Goal: Transaction & Acquisition: Purchase product/service

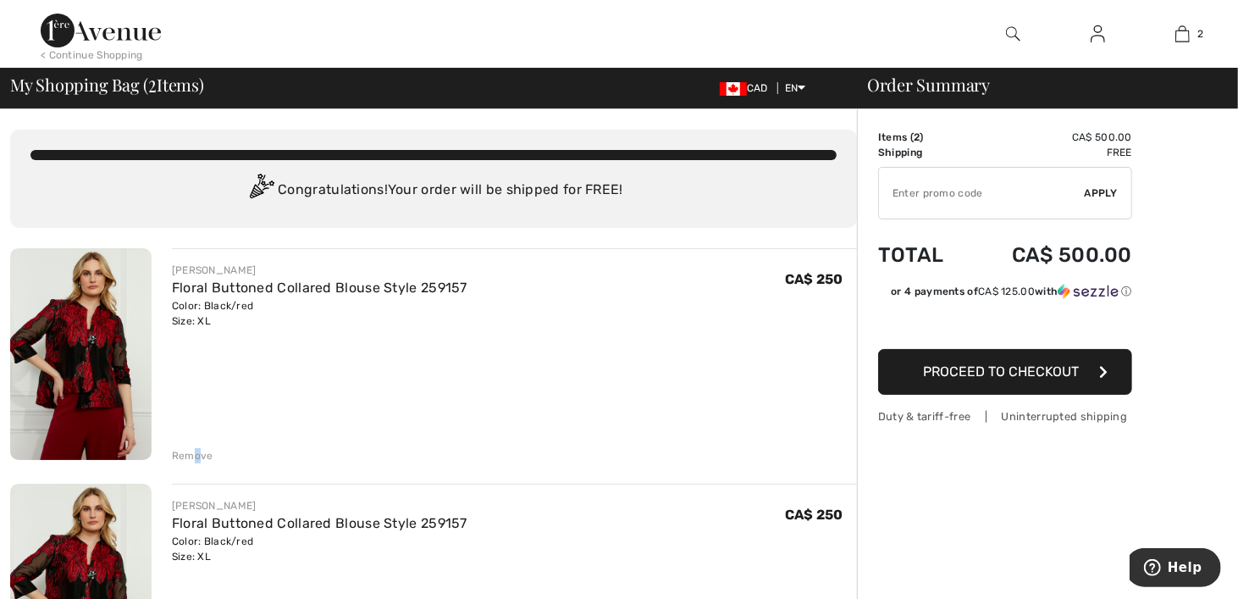
click at [196, 456] on div "Remove" at bounding box center [192, 455] width 41 height 15
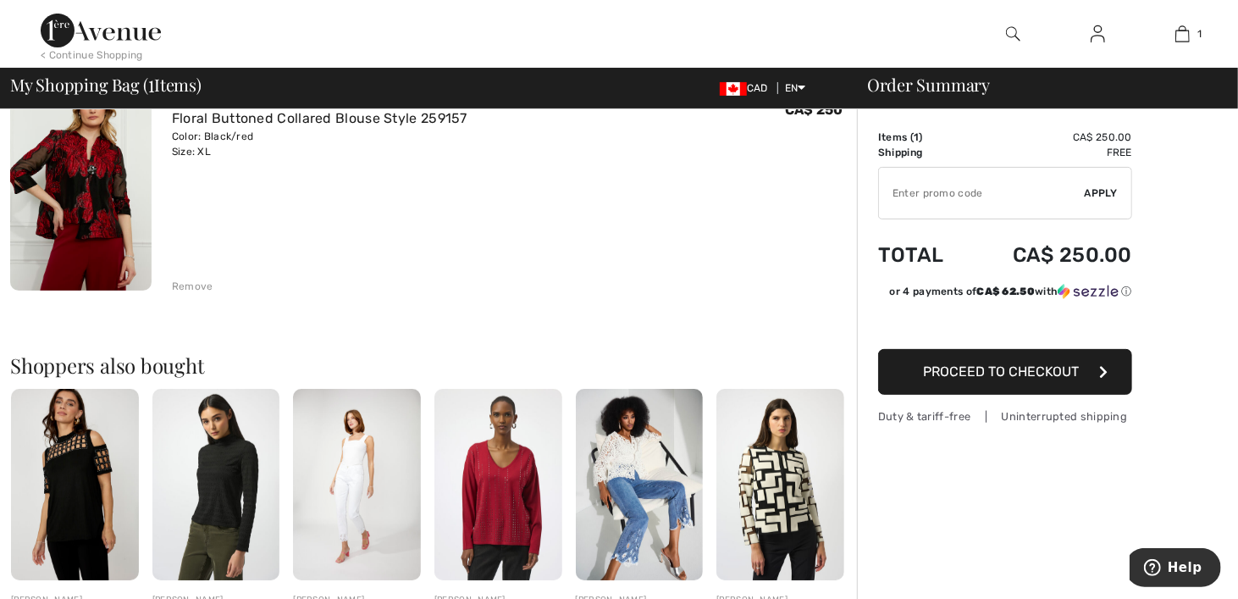
scroll to position [254, 0]
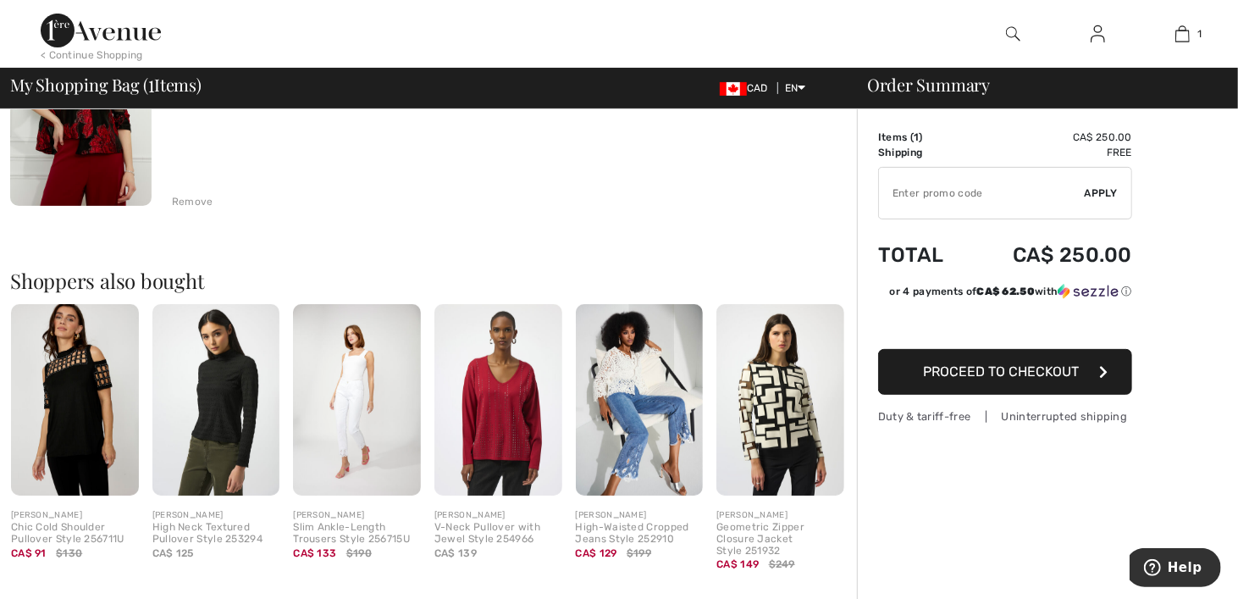
click at [633, 426] on img at bounding box center [640, 399] width 128 height 191
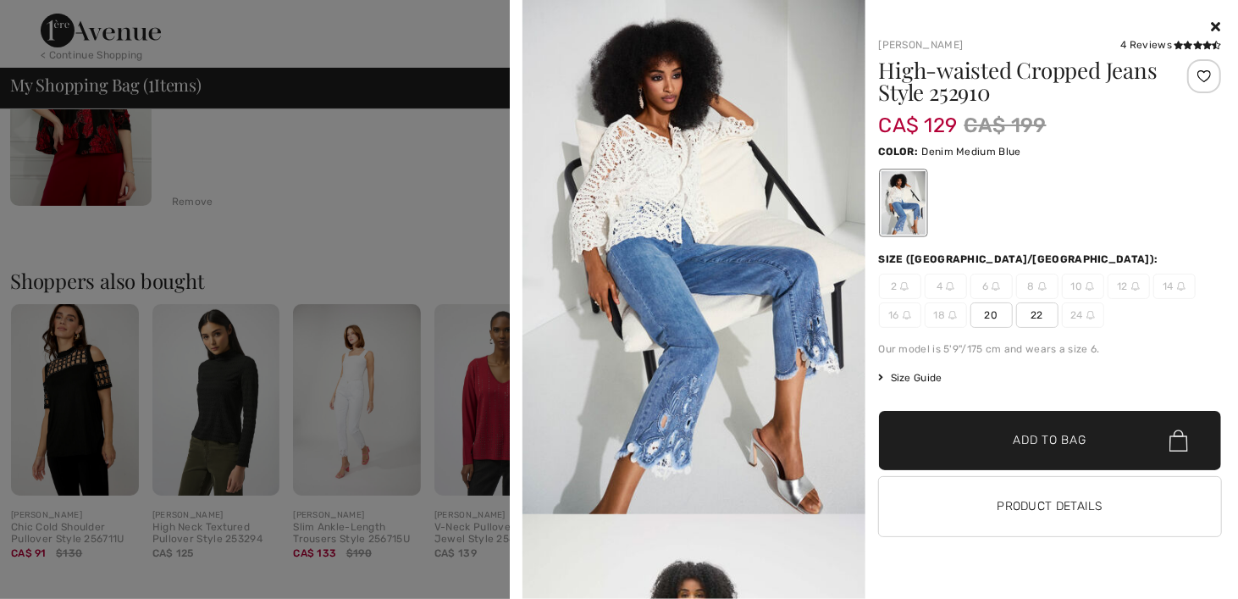
click at [1222, 24] on div "Joseph Ribkoff 4 Reviews 4 Reviews High-waisted Cropped Jeans Style 252910 CA$ …" at bounding box center [873, 299] width 715 height 599
click at [1214, 25] on icon at bounding box center [1216, 26] width 9 height 14
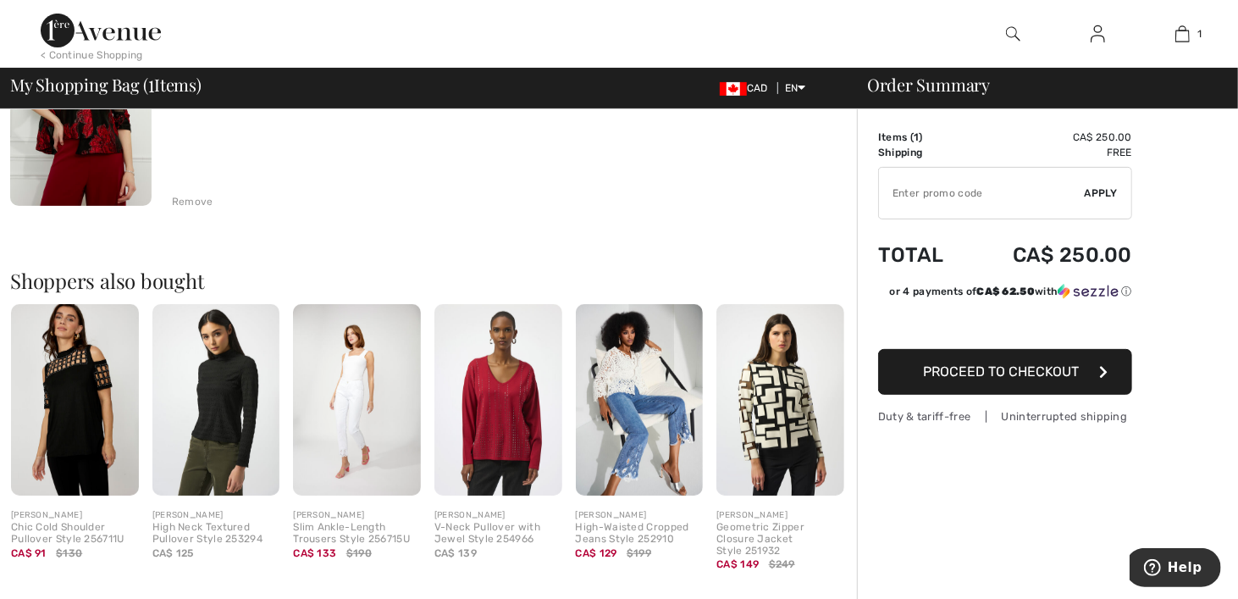
scroll to position [0, 0]
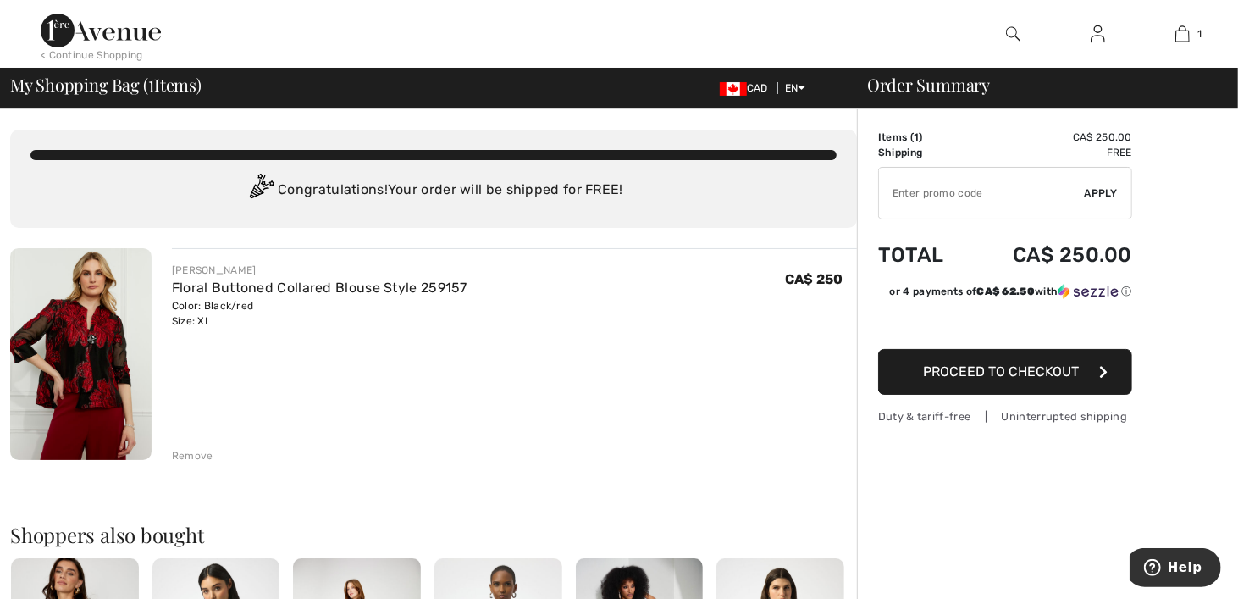
click at [102, 368] on img at bounding box center [80, 354] width 141 height 212
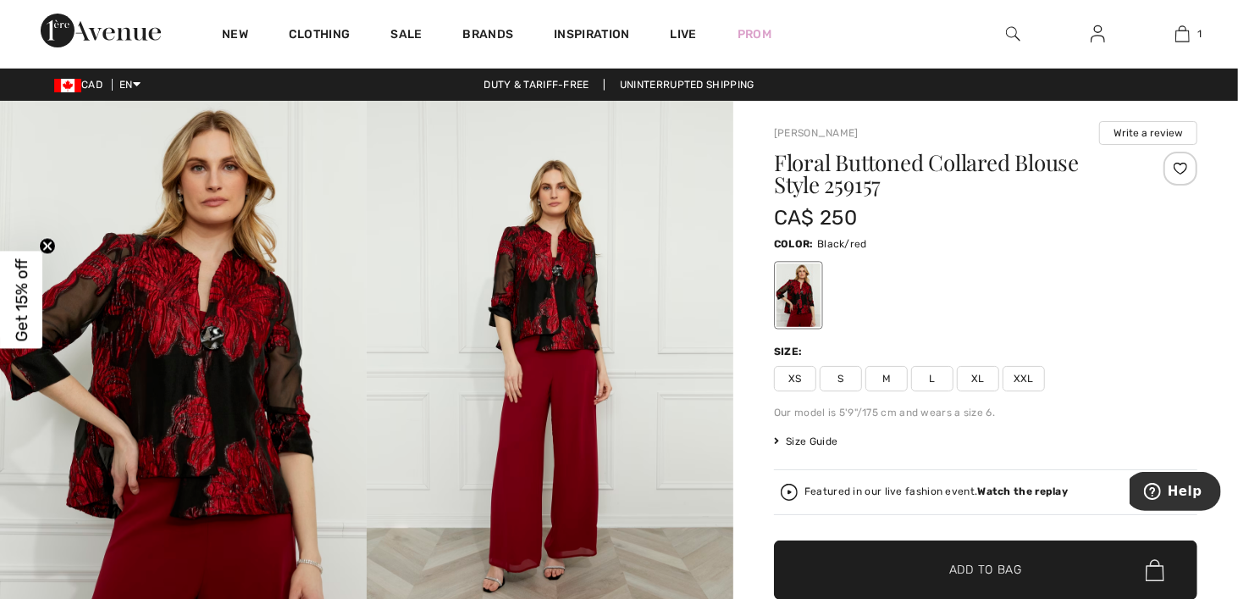
click at [23, 334] on span "Get 15% off" at bounding box center [21, 299] width 19 height 83
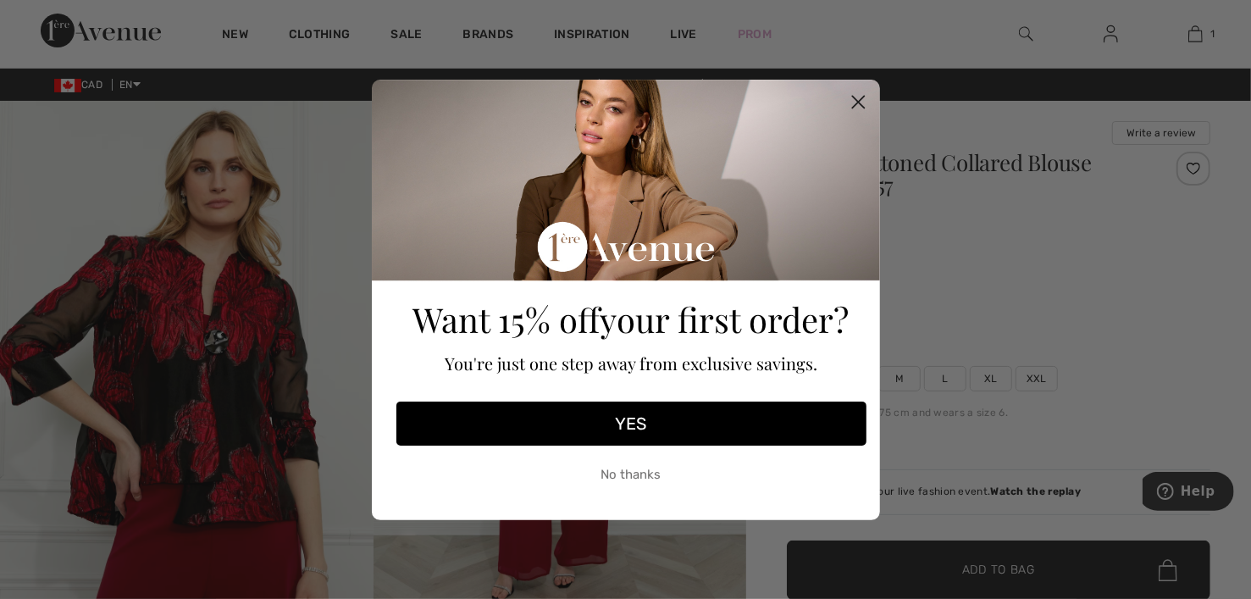
click at [856, 102] on icon "Close dialog" at bounding box center [858, 102] width 12 height 12
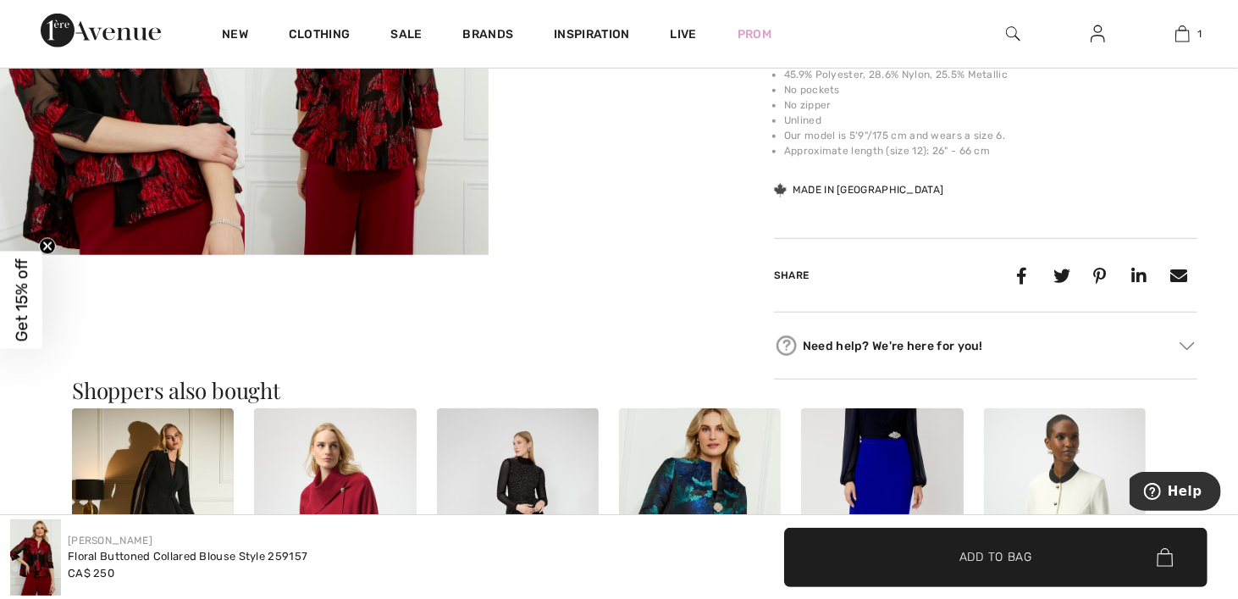
scroll to position [1016, 0]
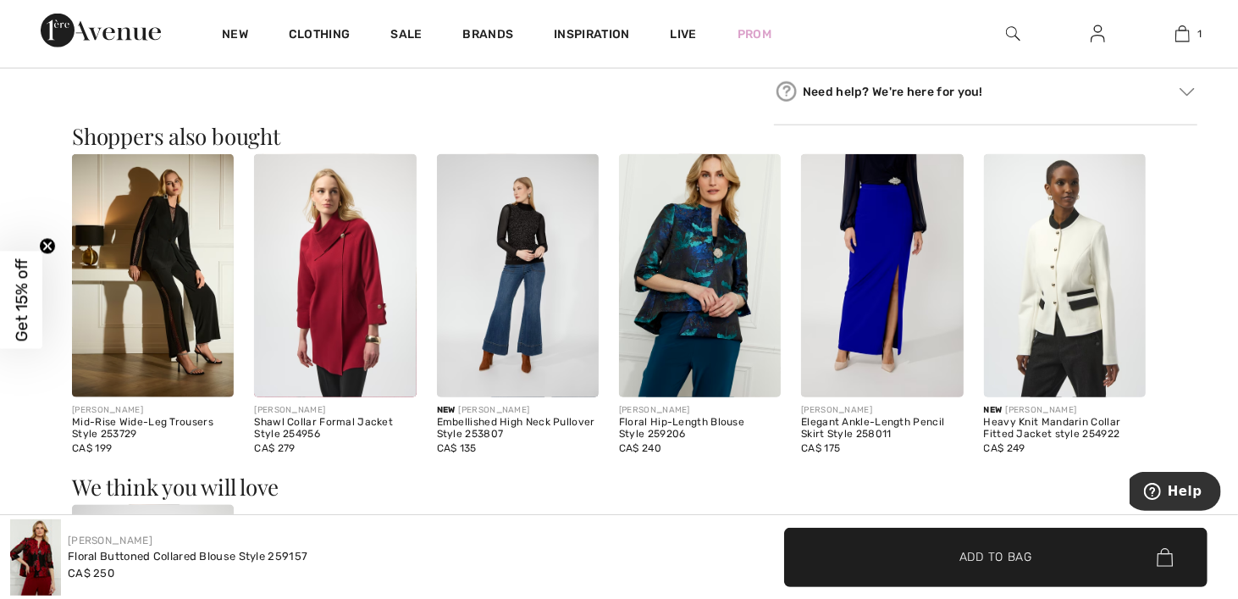
click at [339, 301] on img at bounding box center [335, 275] width 162 height 243
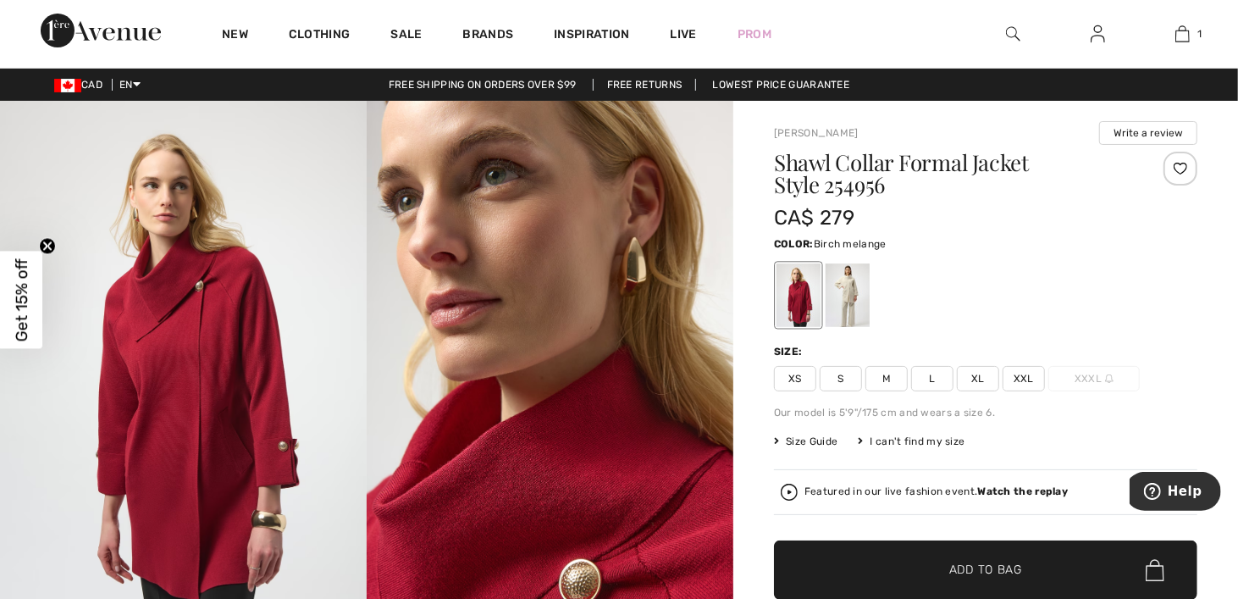
click at [854, 295] on div at bounding box center [848, 295] width 44 height 64
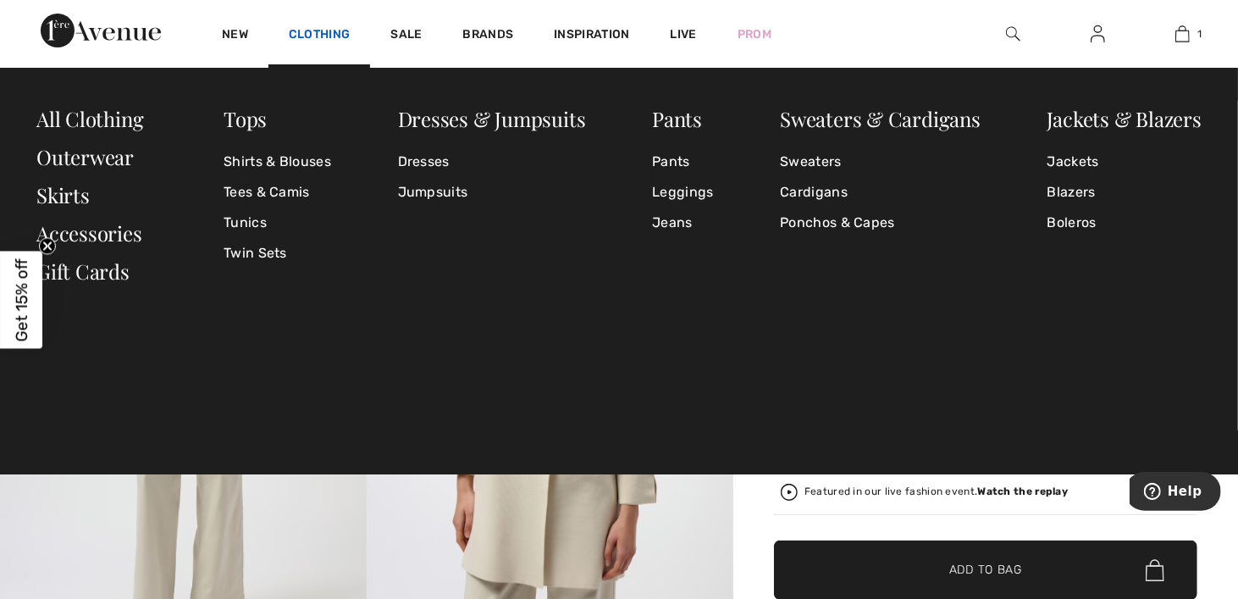
click at [321, 33] on link "Clothing" at bounding box center [319, 36] width 61 height 18
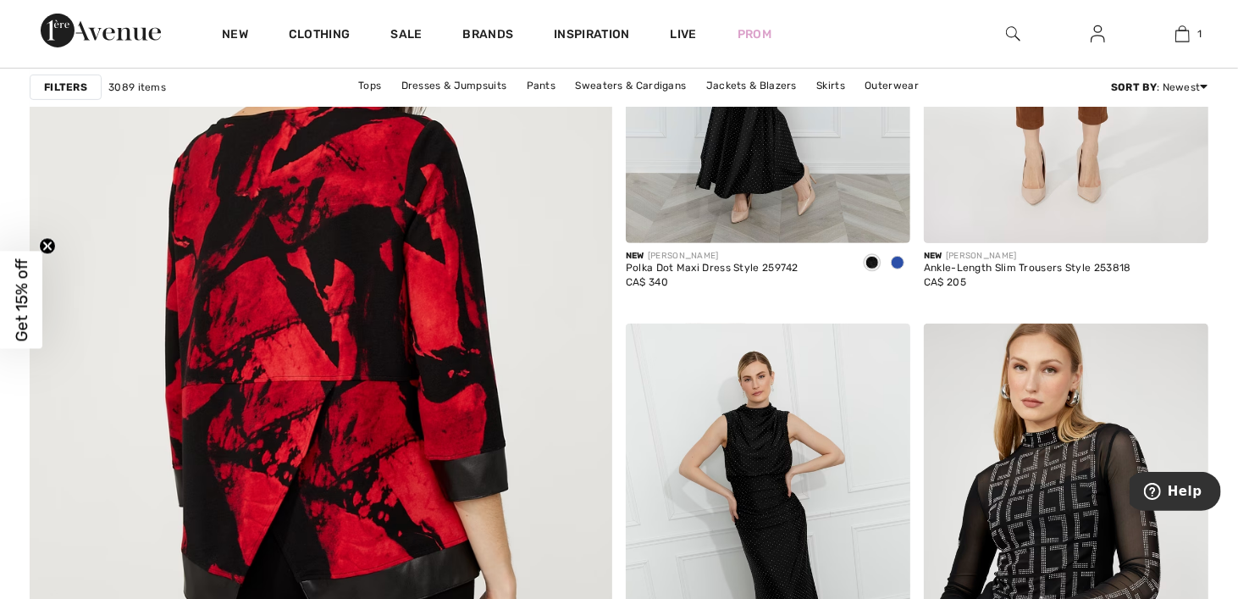
scroll to position [4318, 0]
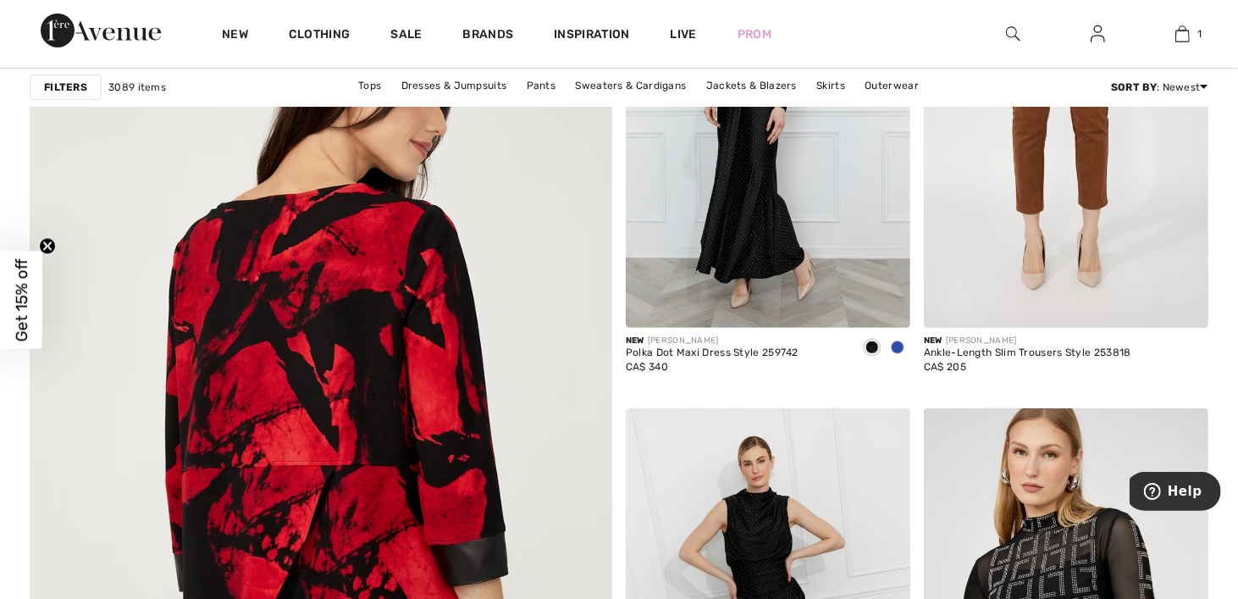
click at [332, 319] on img at bounding box center [320, 425] width 699 height 1048
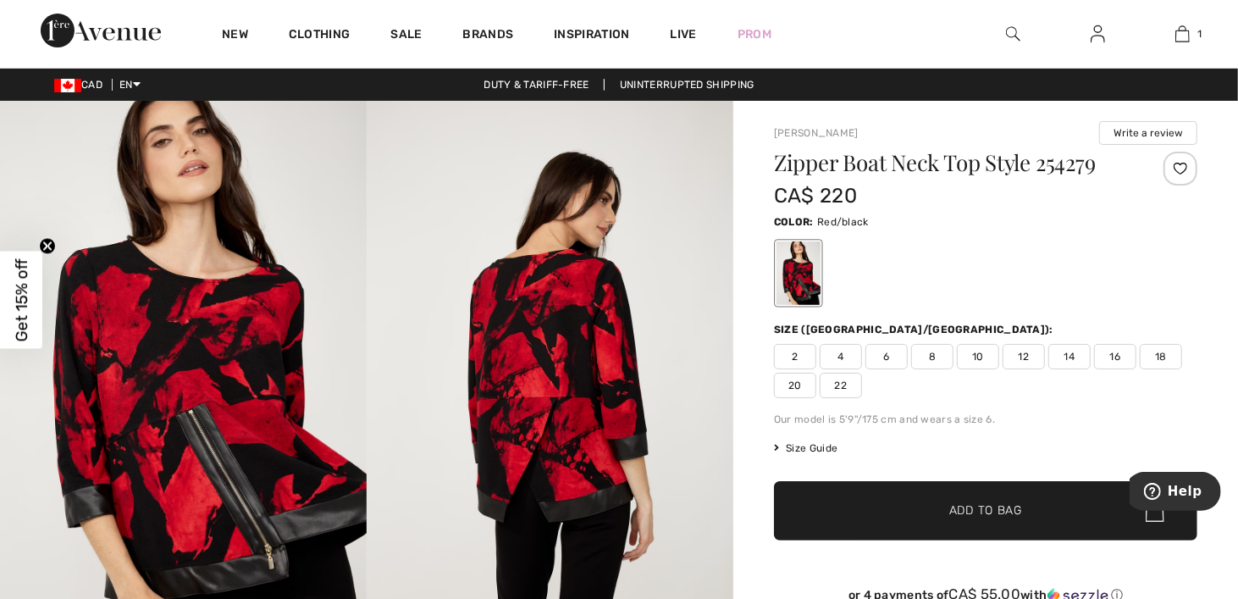
scroll to position [85, 0]
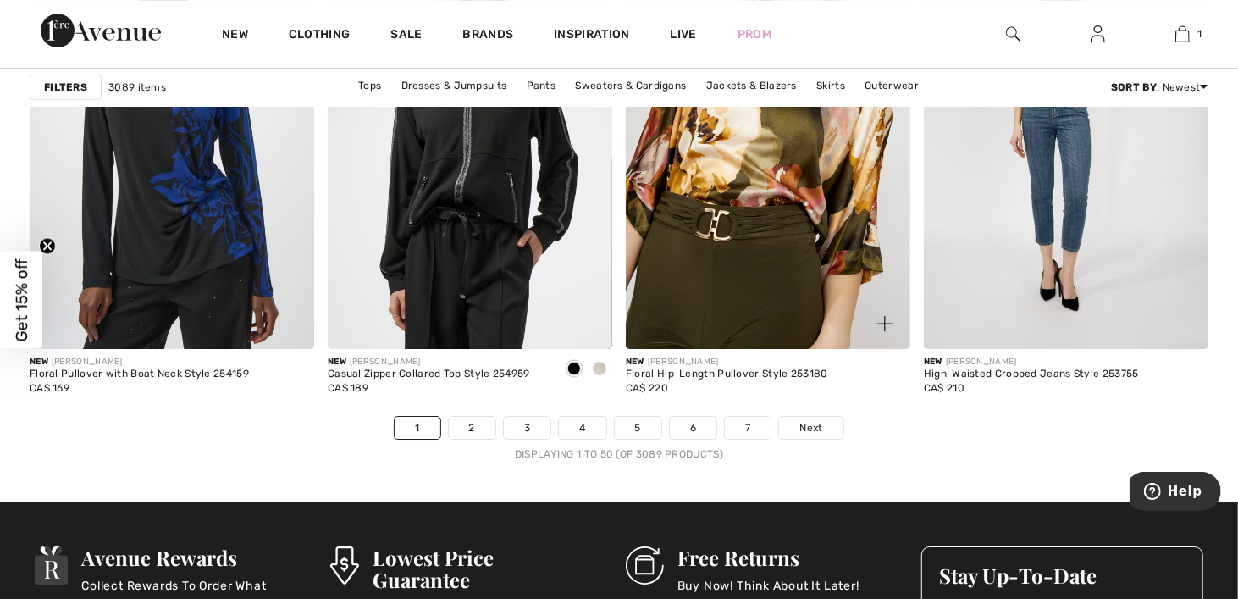
scroll to position [7451, 0]
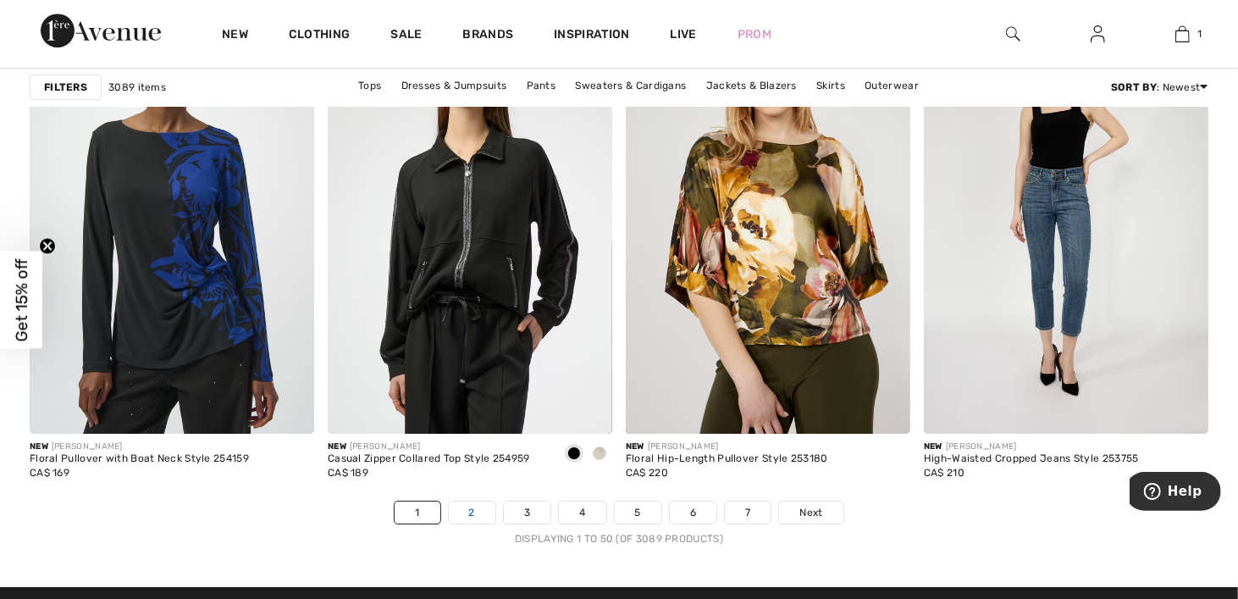
click at [475, 511] on link "2" at bounding box center [472, 512] width 47 height 22
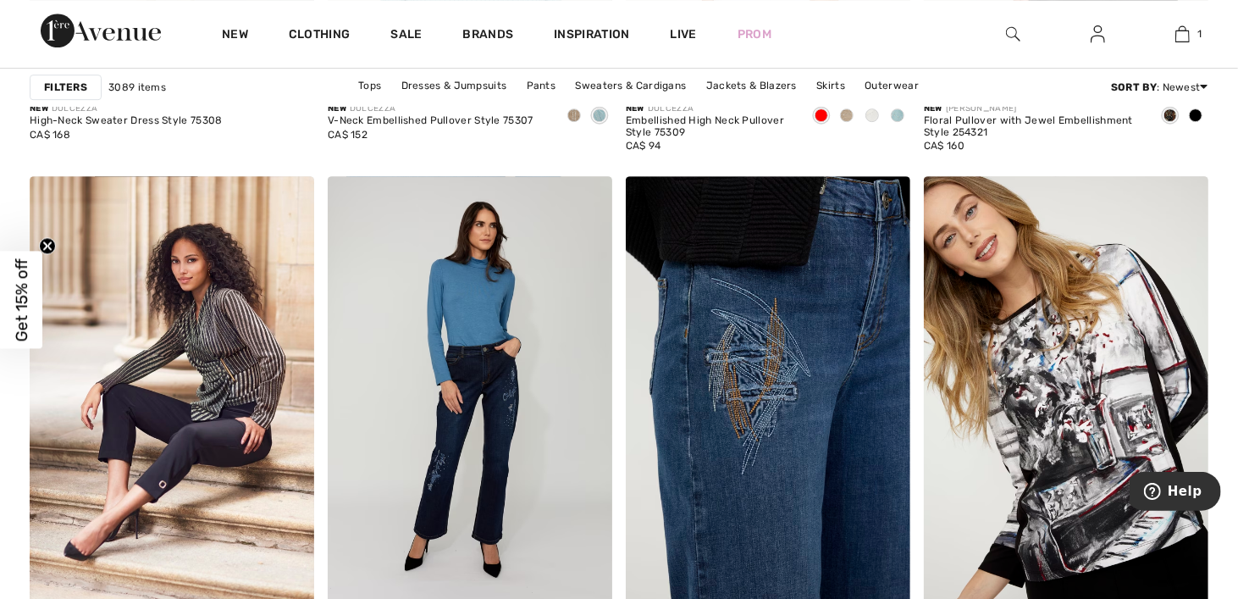
scroll to position [7620, 0]
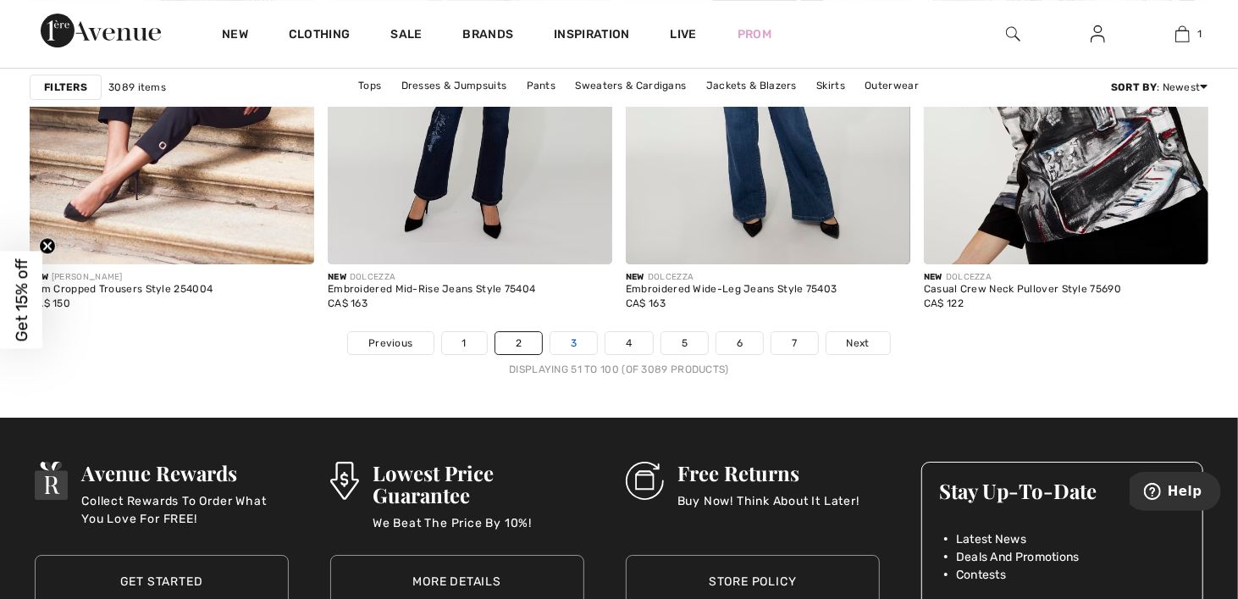
click at [578, 340] on link "3" at bounding box center [573, 343] width 47 height 22
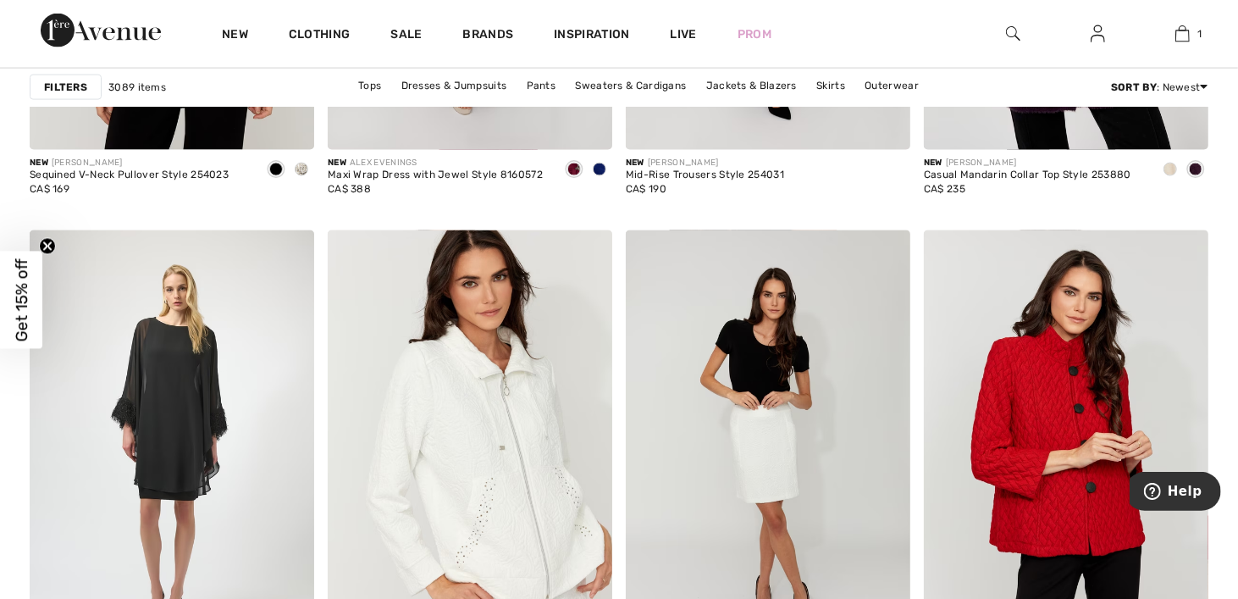
scroll to position [1693, 0]
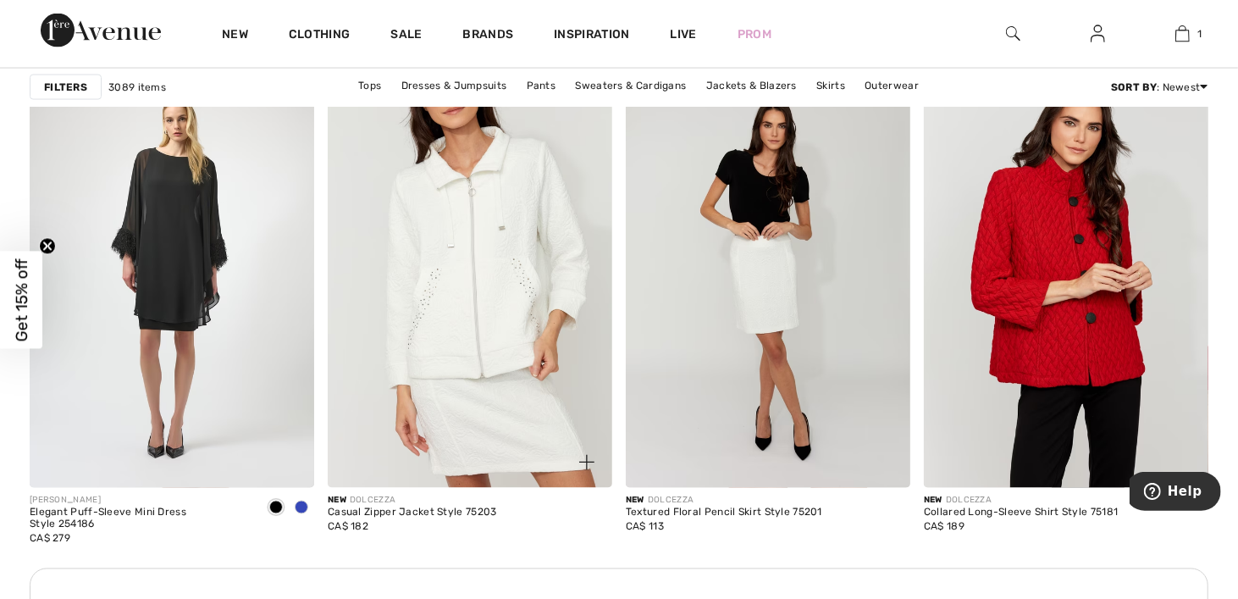
click at [492, 343] on img at bounding box center [470, 274] width 284 height 427
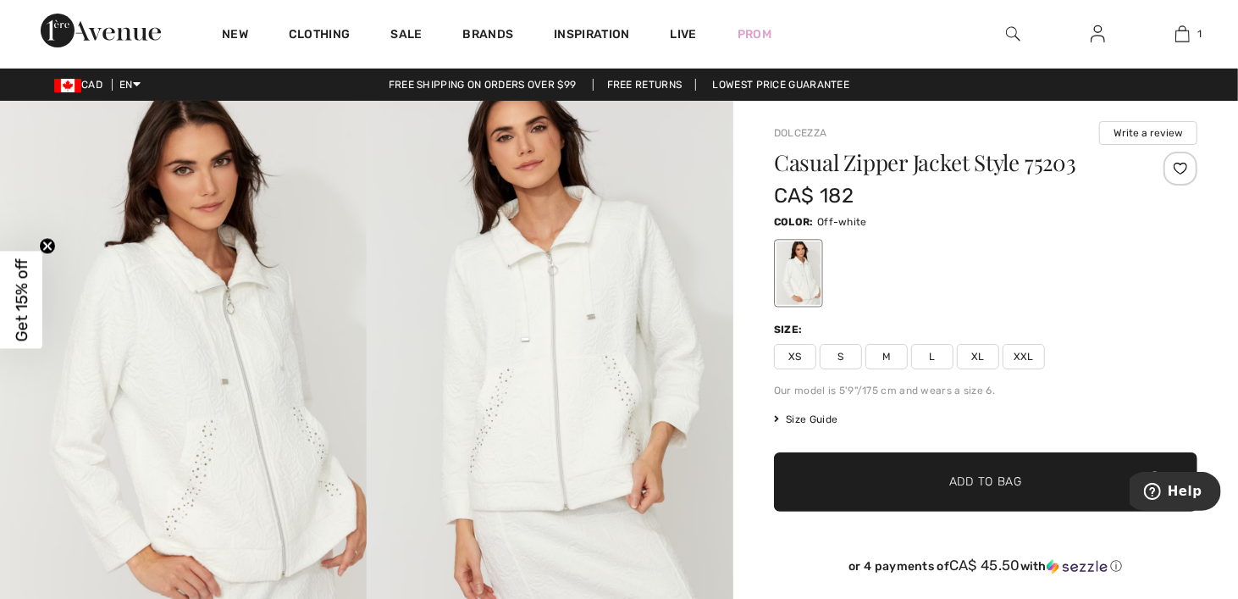
click at [175, 374] on img at bounding box center [183, 376] width 367 height 550
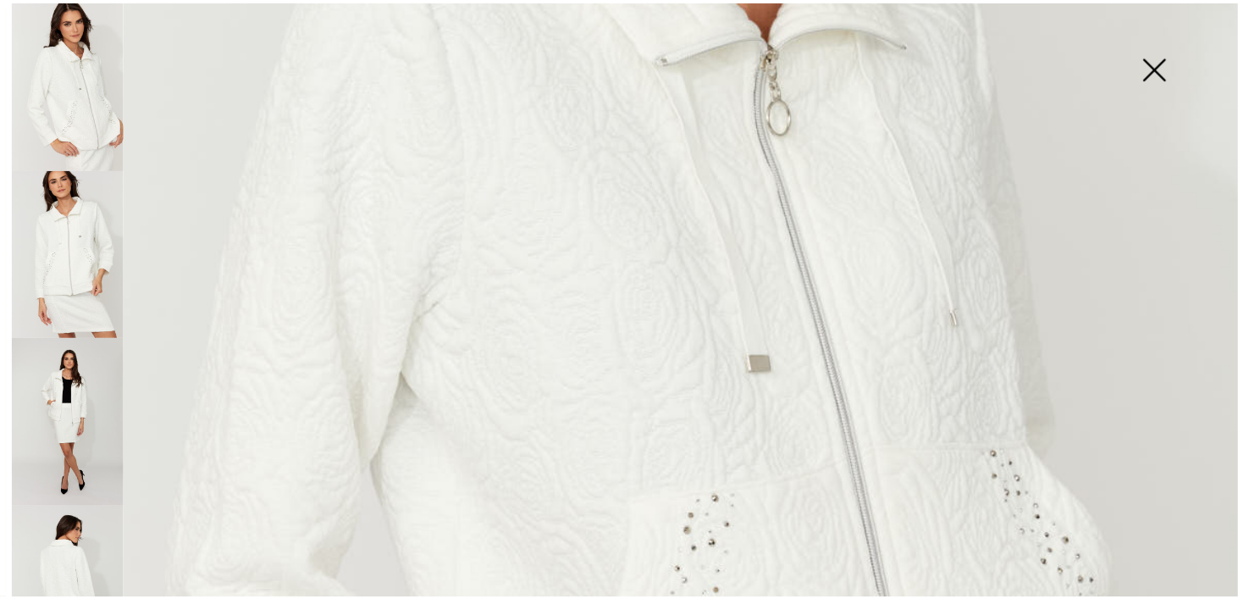
scroll to position [339, 0]
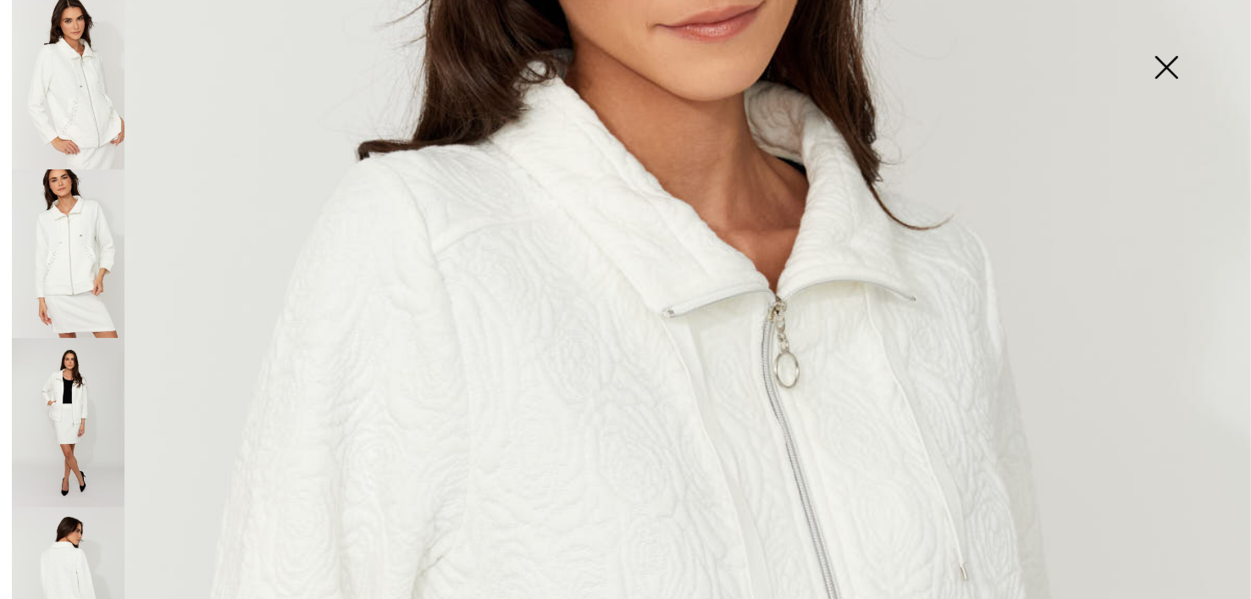
click at [1170, 75] on img at bounding box center [1166, 68] width 85 height 87
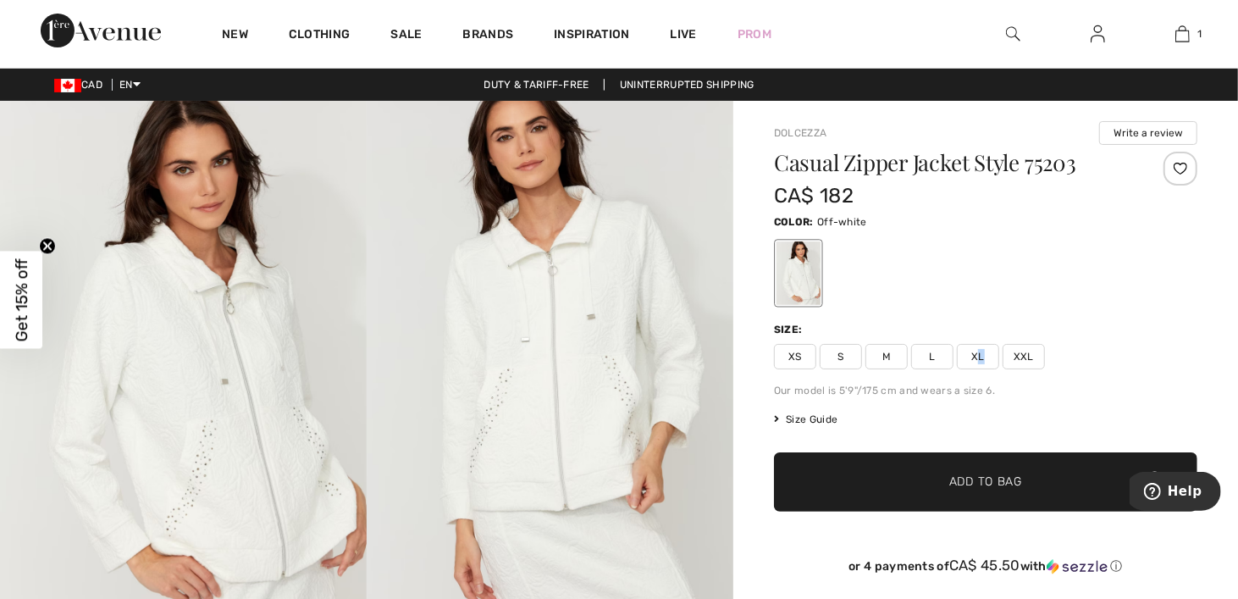
click at [980, 351] on span "XL" at bounding box center [978, 356] width 42 height 25
click at [1001, 494] on span "✔ Added to Bag Add to Bag" at bounding box center [985, 481] width 423 height 59
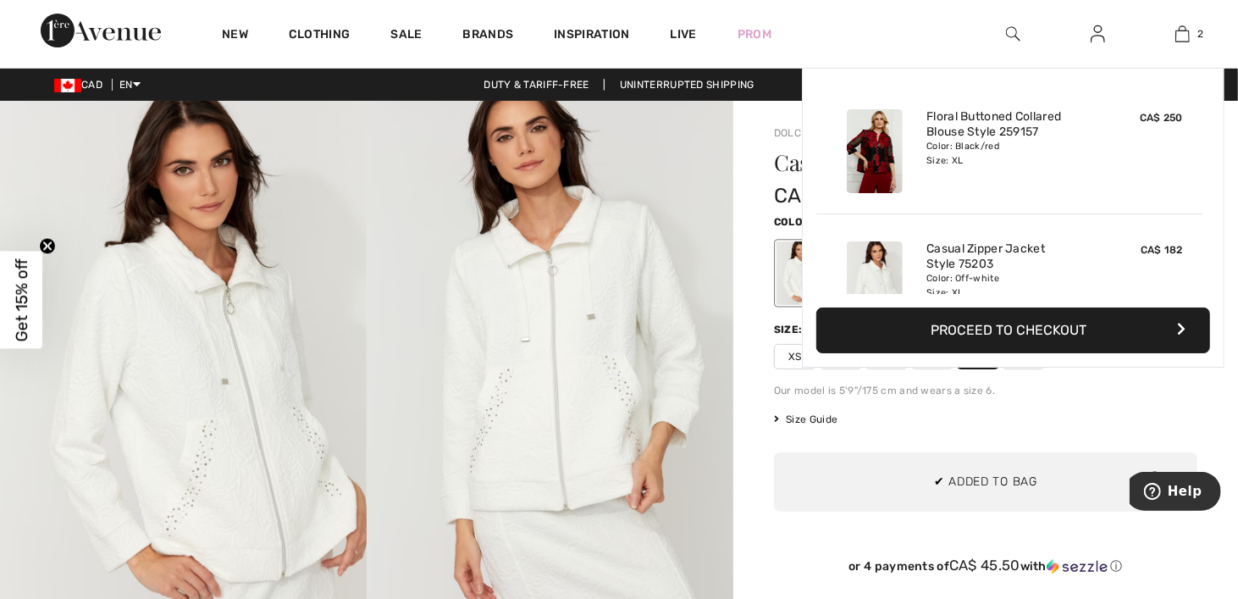
scroll to position [52, 0]
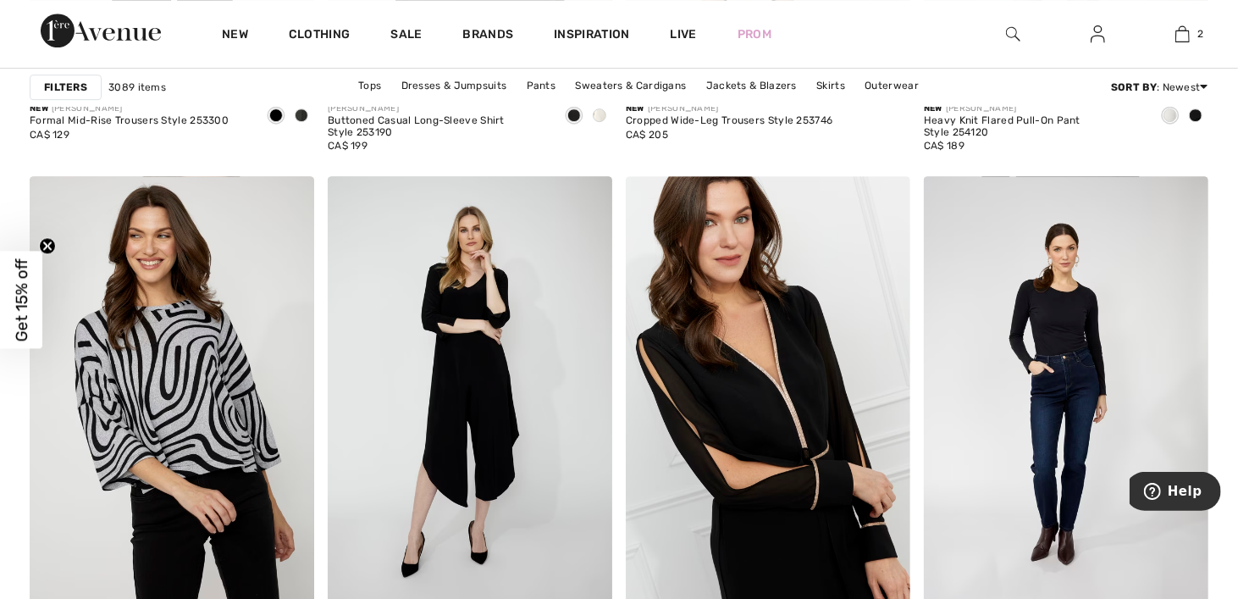
scroll to position [7620, 0]
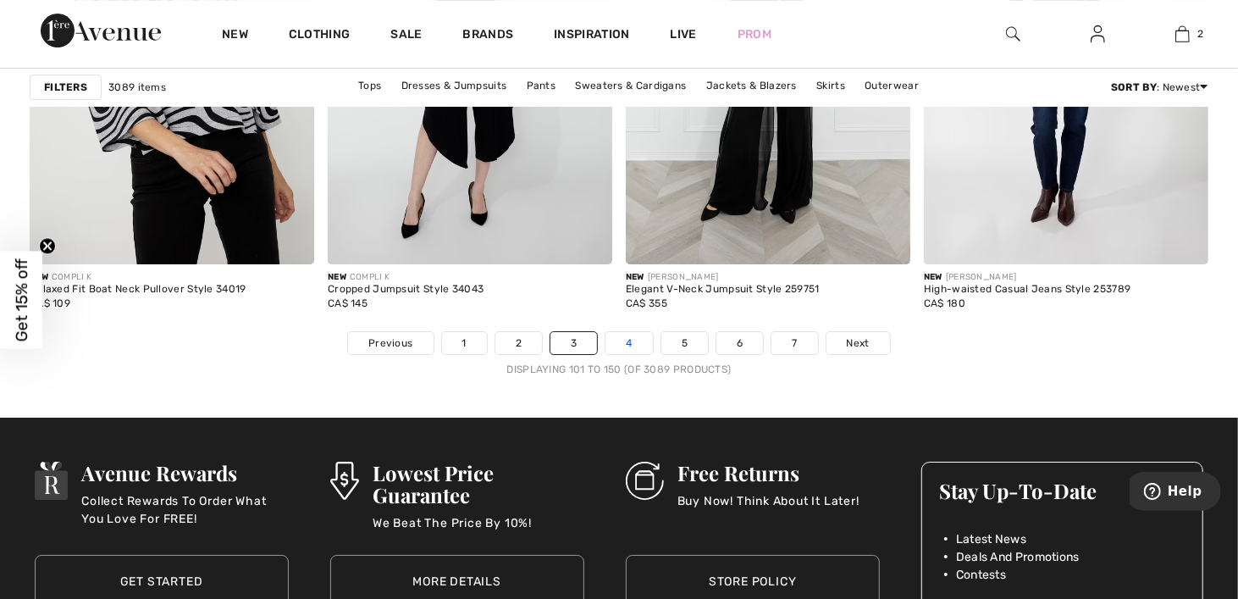
click at [630, 346] on link "4" at bounding box center [628, 343] width 47 height 22
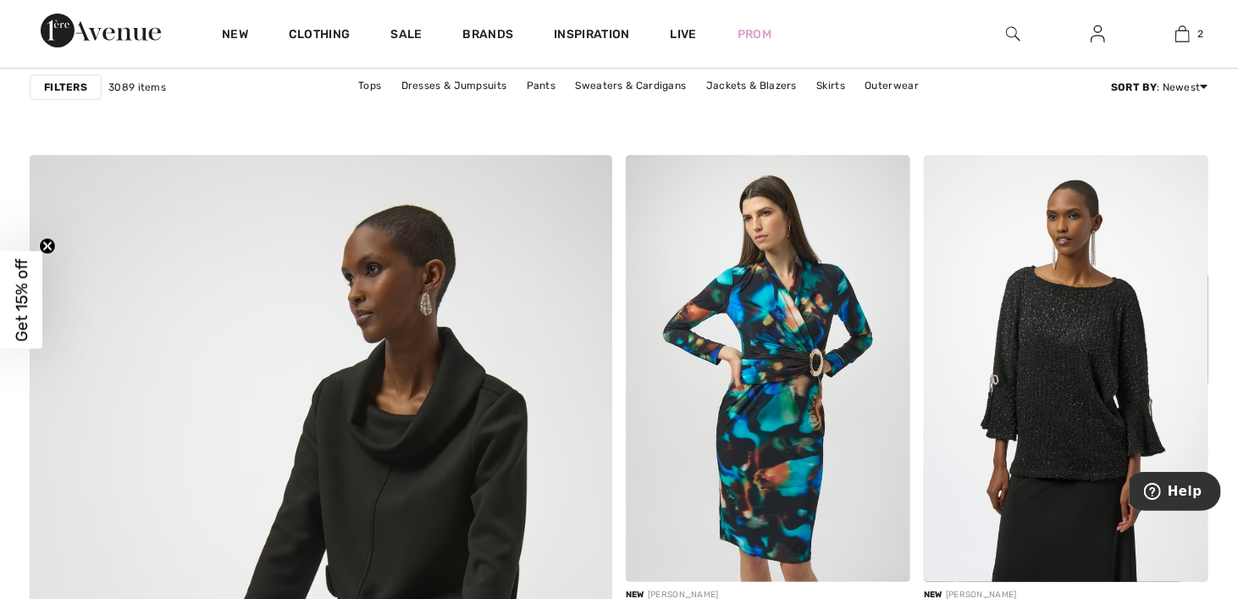
scroll to position [4403, 0]
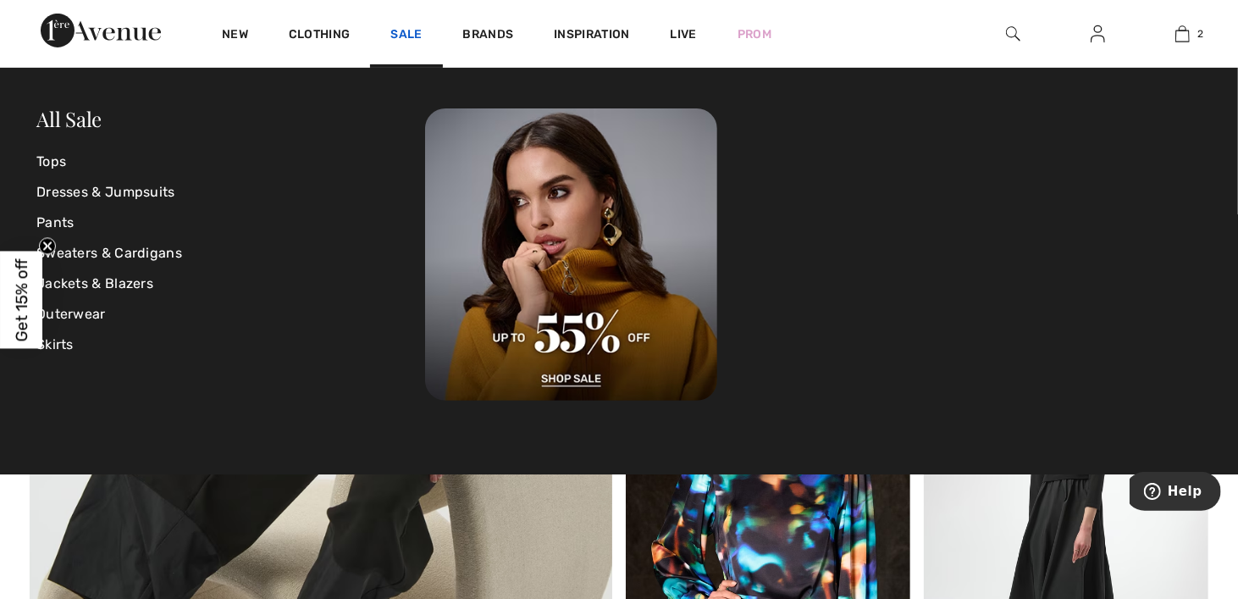
click at [398, 36] on link "Sale" at bounding box center [405, 36] width 31 height 18
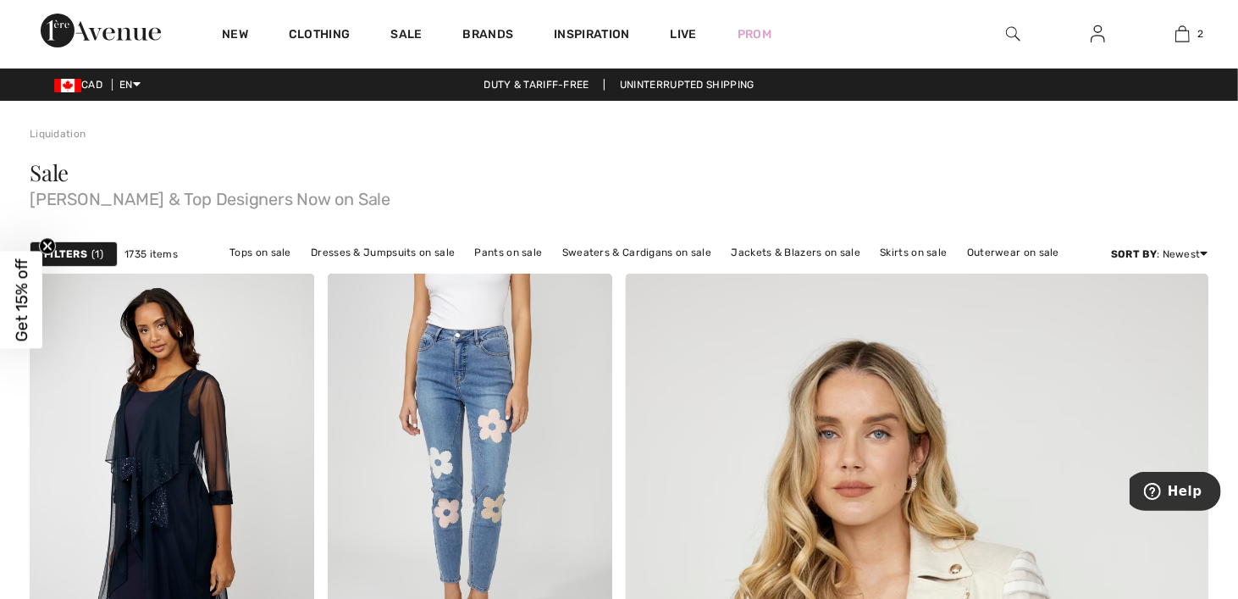
click at [79, 254] on strong "Filters" at bounding box center [65, 253] width 43 height 15
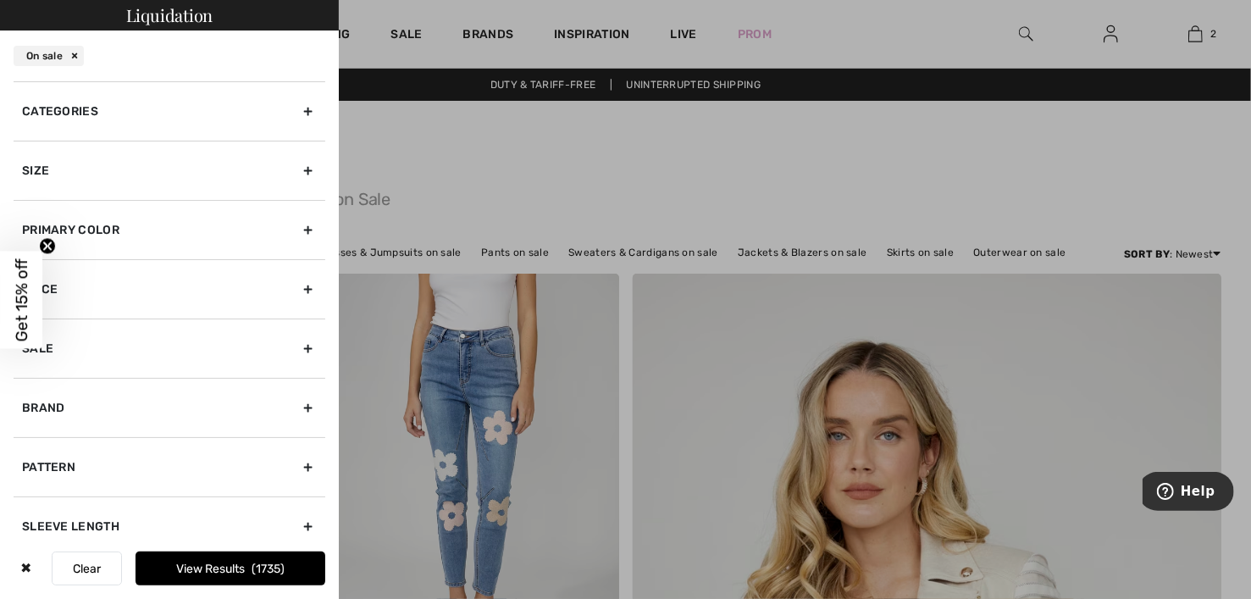
click at [74, 163] on div "Size" at bounding box center [170, 170] width 312 height 59
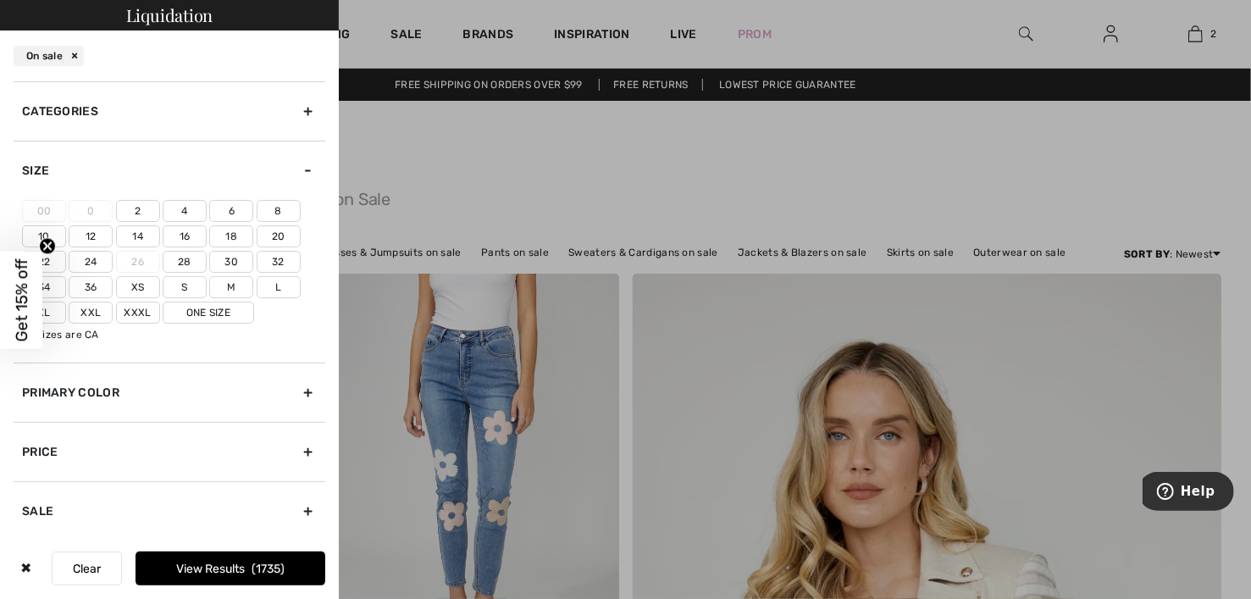
click at [181, 234] on label "16" at bounding box center [185, 236] width 44 height 22
click at [0, 0] on input"] "16" at bounding box center [0, 0] width 0 height 0
click at [51, 306] on label "Xl" at bounding box center [44, 312] width 44 height 22
click at [0, 0] on input"] "Xl" at bounding box center [0, 0] width 0 height 0
click at [52, 309] on label "Xl" at bounding box center [44, 312] width 44 height 22
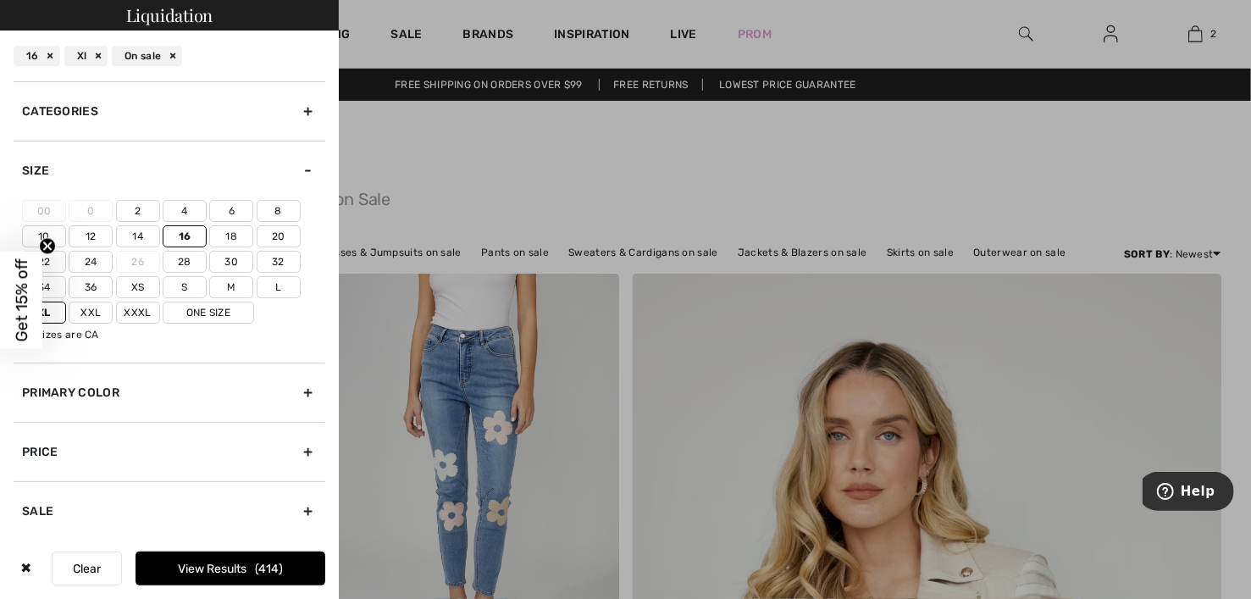
click at [0, 0] on input"] "Xl" at bounding box center [0, 0] width 0 height 0
click at [51, 307] on label "Xl" at bounding box center [44, 312] width 44 height 22
click at [0, 0] on input"] "Xl" at bounding box center [0, 0] width 0 height 0
click at [197, 308] on label "One Size" at bounding box center [208, 312] width 91 height 22
click at [0, 0] on input"] "One Size" at bounding box center [0, 0] width 0 height 0
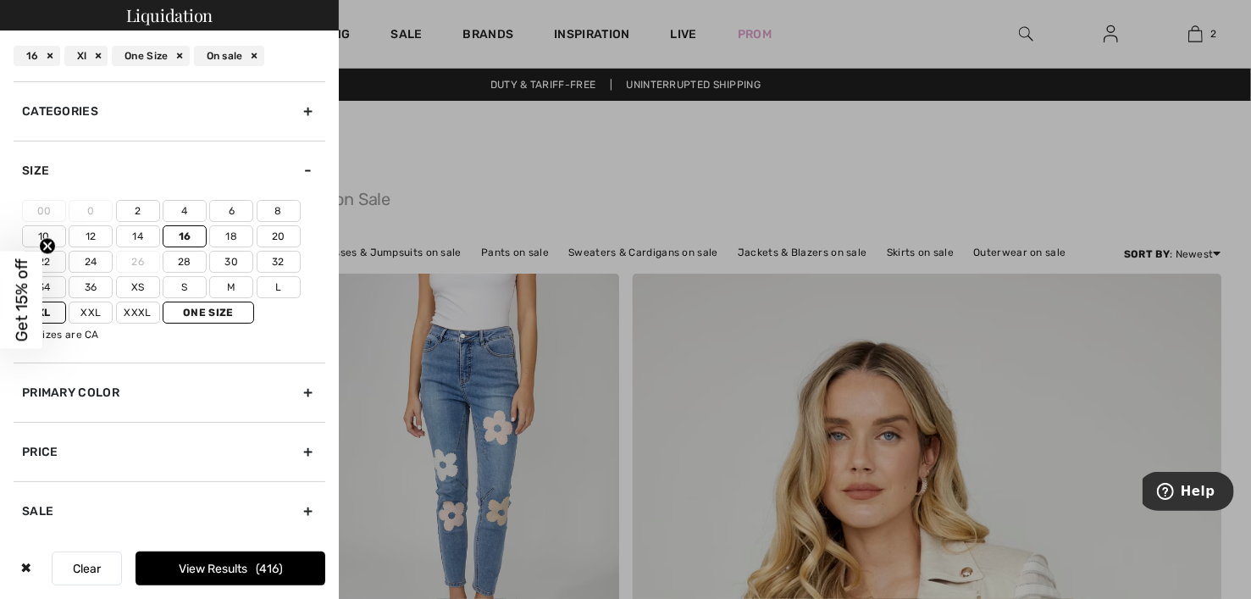
scroll to position [254, 0]
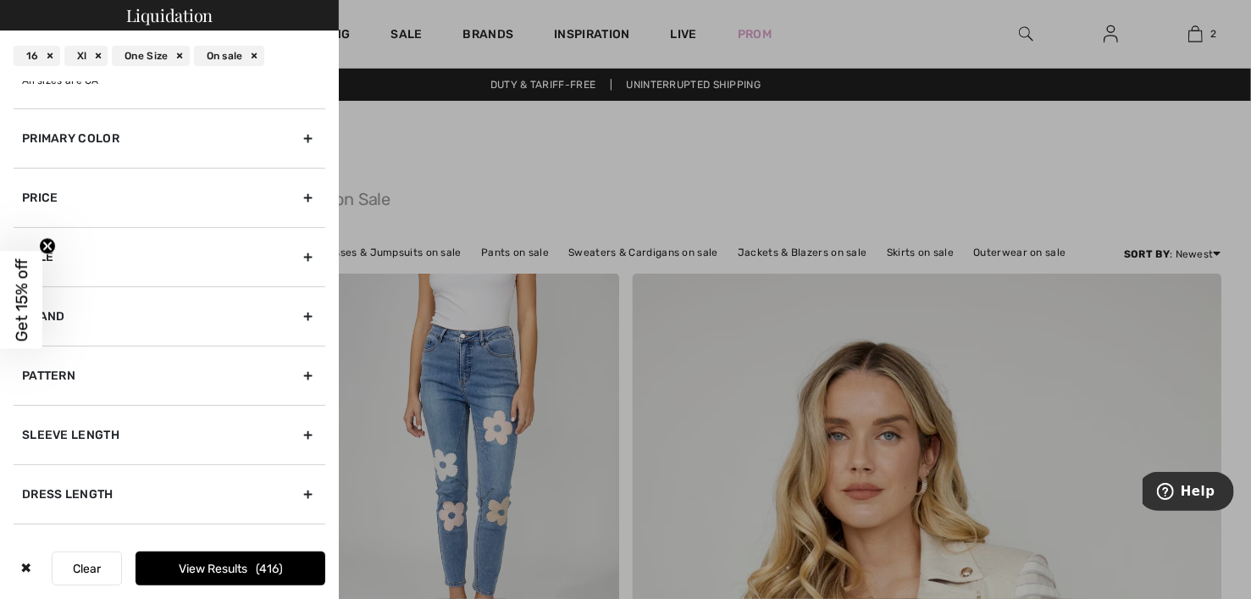
click at [230, 571] on button "View Results 416" at bounding box center [230, 568] width 190 height 34
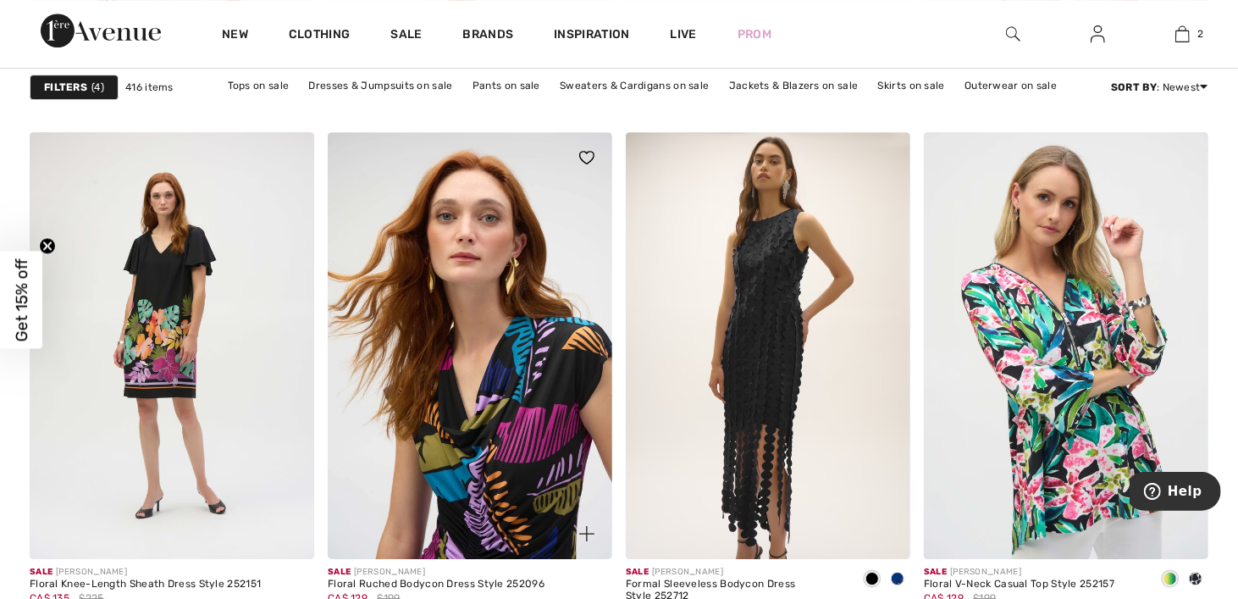
scroll to position [7705, 0]
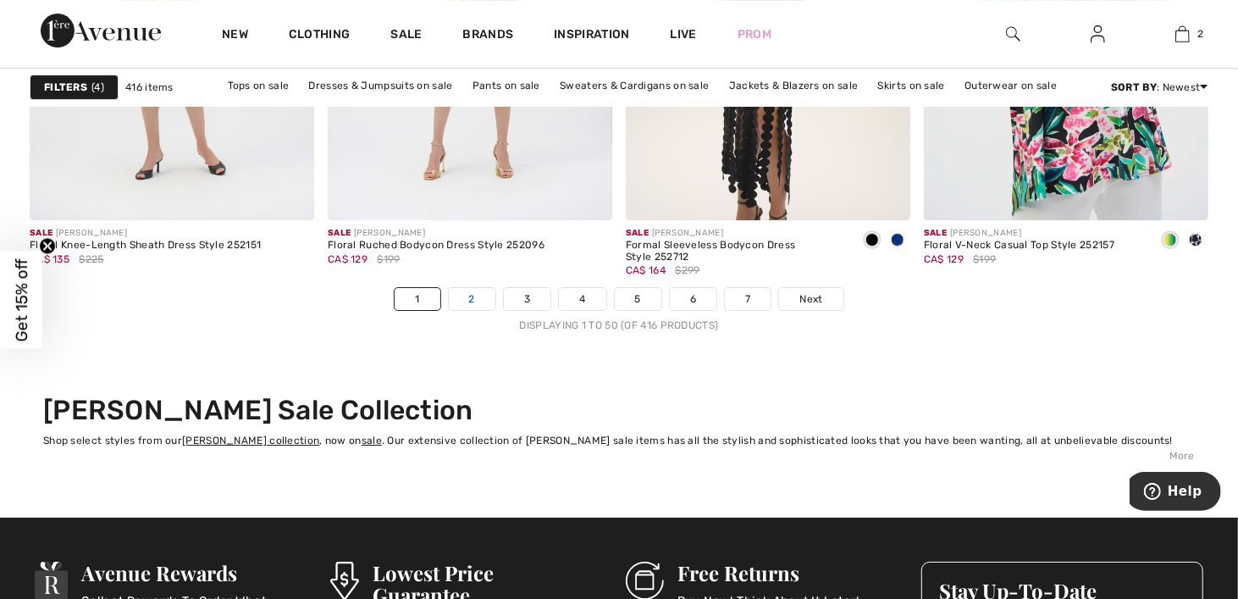
click at [475, 303] on link "2" at bounding box center [472, 299] width 47 height 22
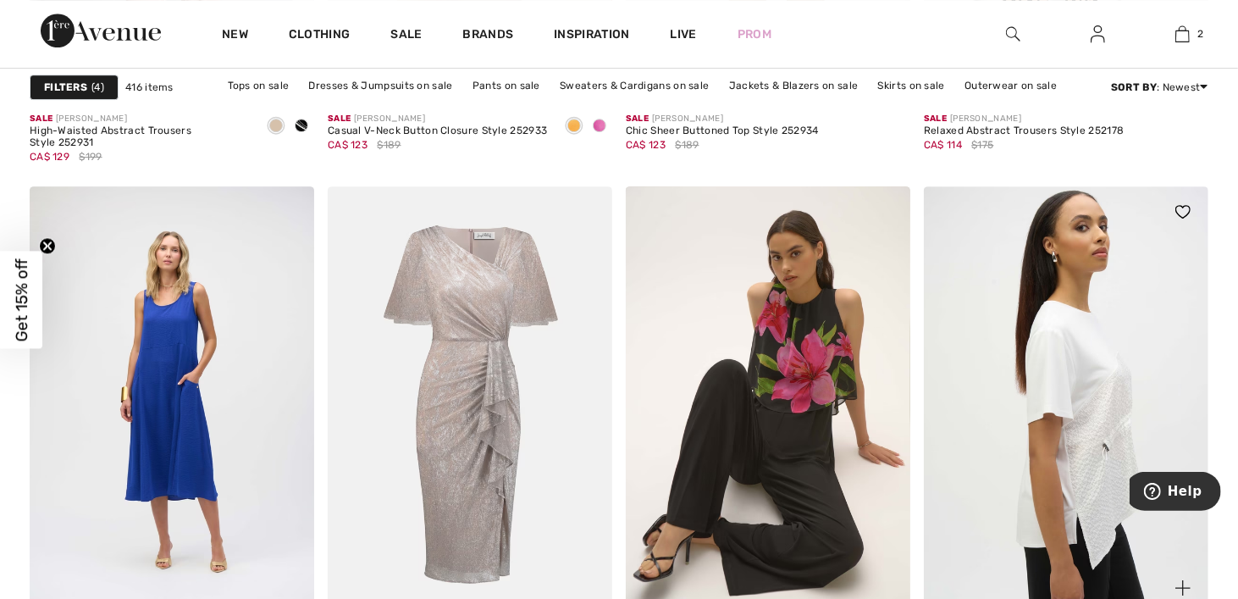
scroll to position [3471, 0]
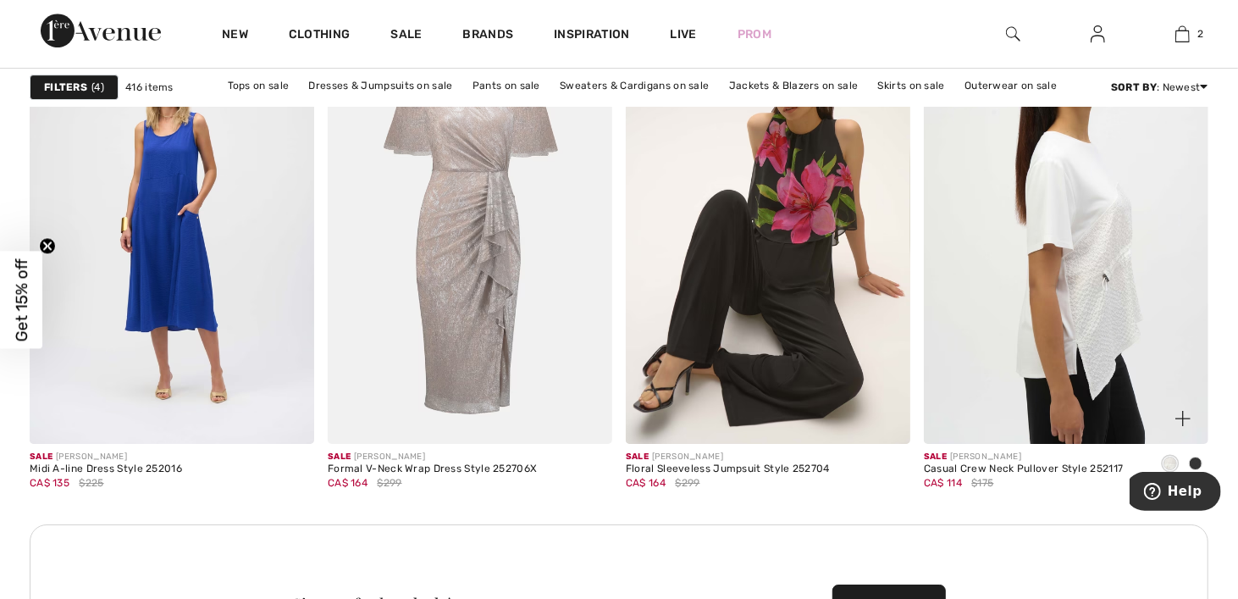
click at [1086, 311] on img at bounding box center [1066, 230] width 284 height 427
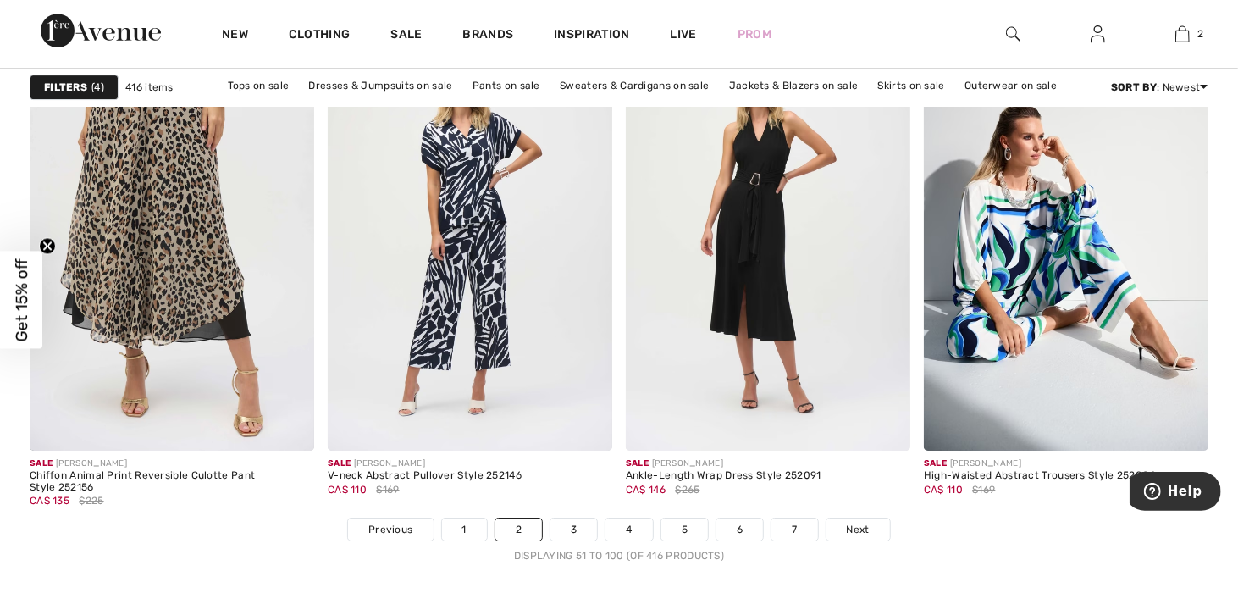
scroll to position [7705, 0]
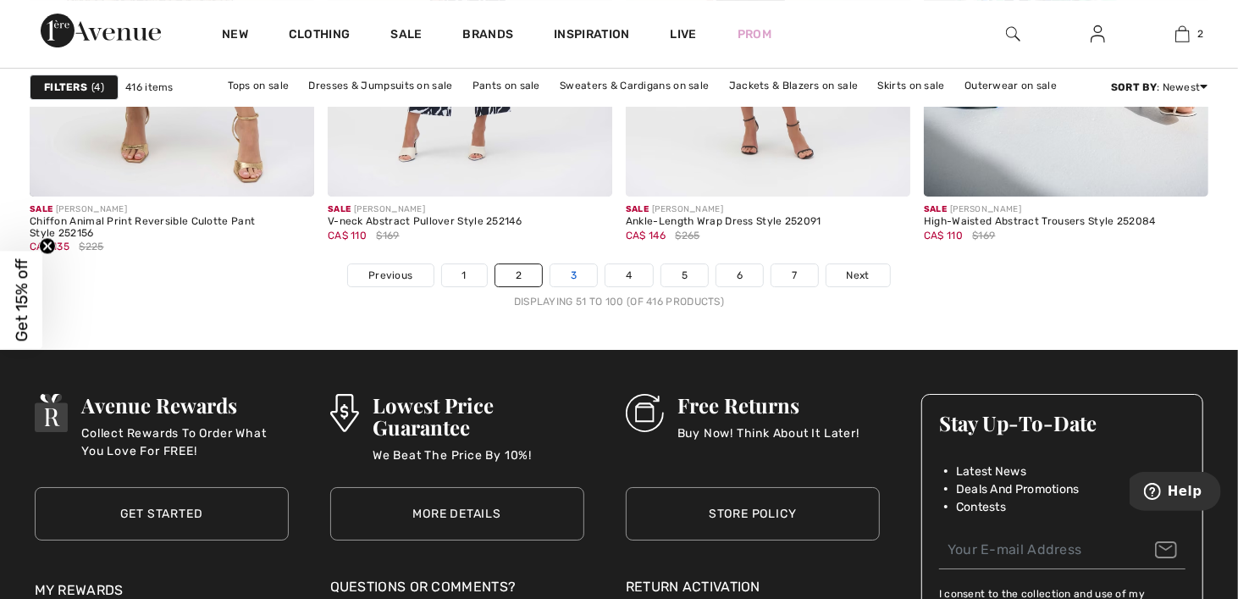
click at [574, 274] on link "3" at bounding box center [573, 275] width 47 height 22
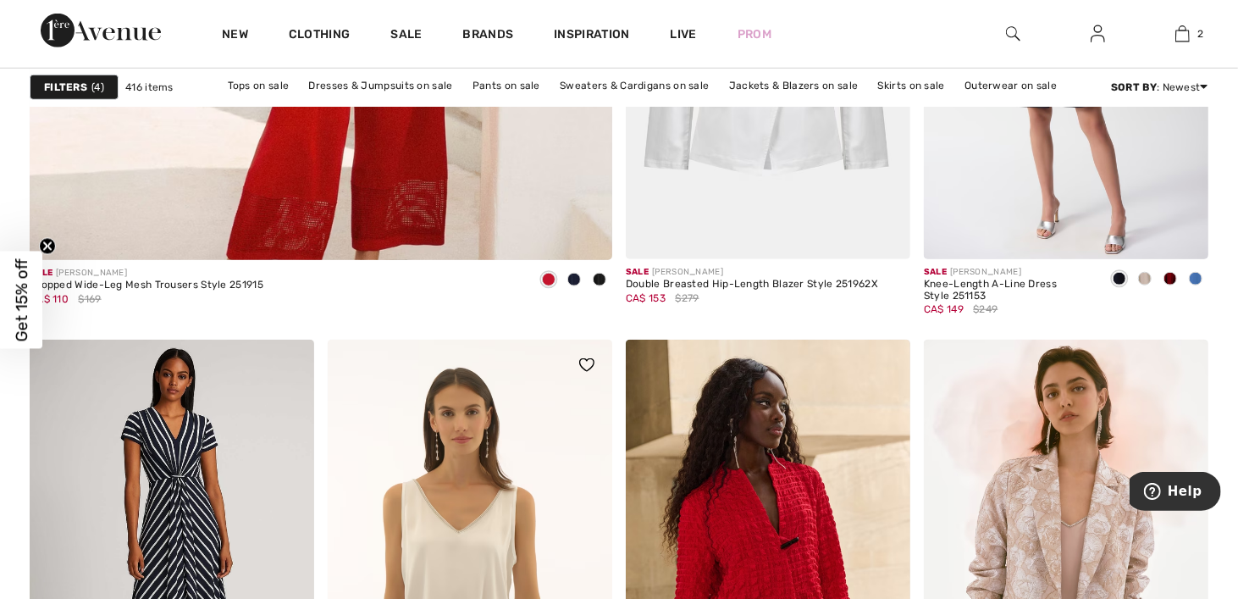
scroll to position [5165, 0]
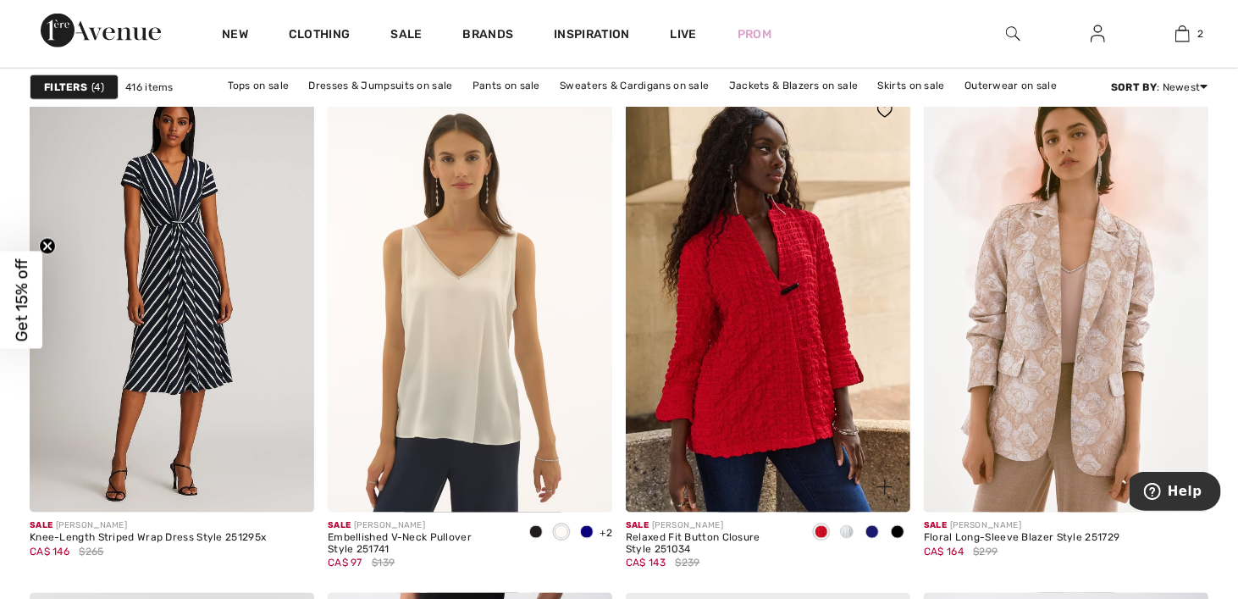
click at [844, 532] on span at bounding box center [847, 532] width 14 height 14
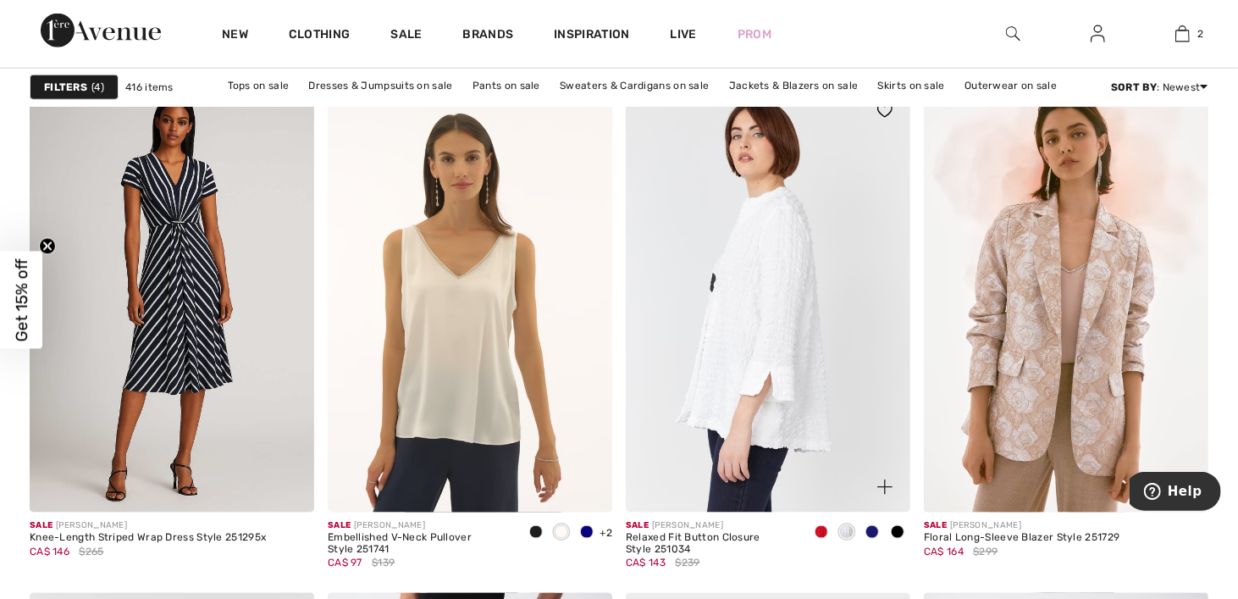
click at [765, 311] on img at bounding box center [768, 299] width 284 height 427
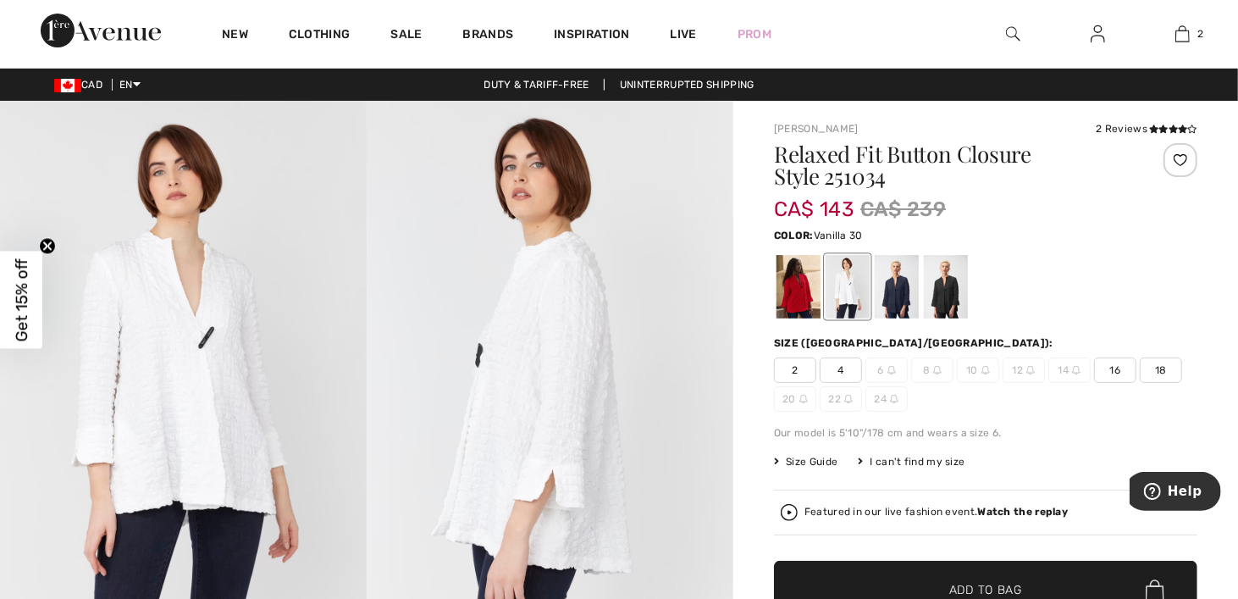
click at [1116, 371] on span "16" at bounding box center [1115, 369] width 42 height 25
click at [171, 362] on img at bounding box center [183, 376] width 367 height 550
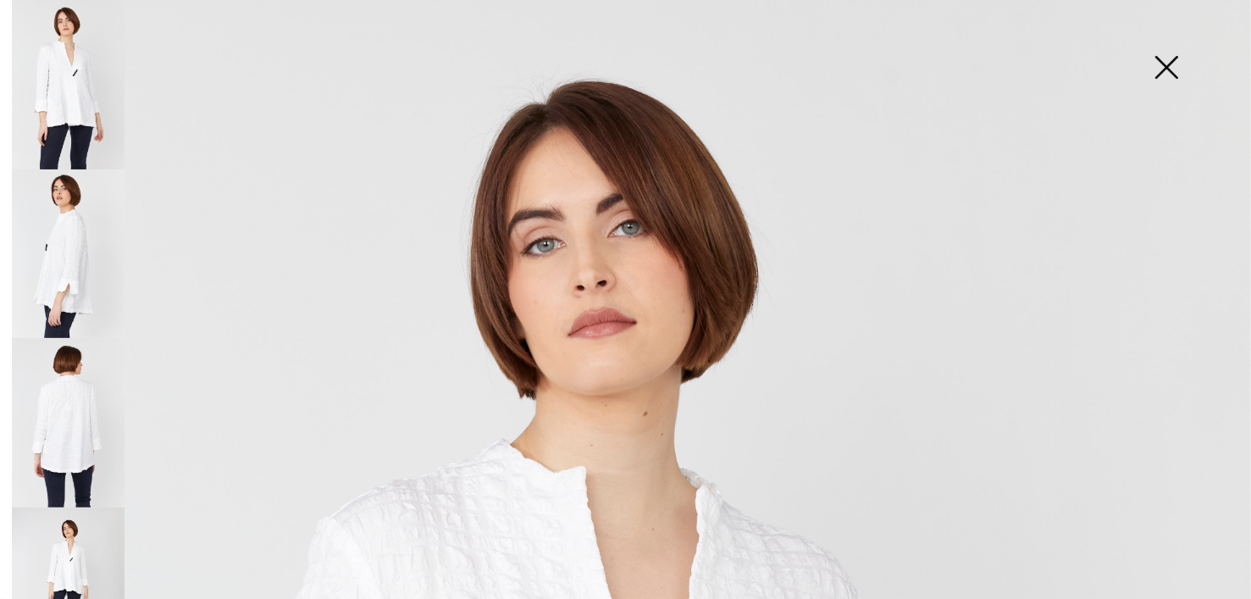
click at [1174, 69] on img at bounding box center [1166, 68] width 85 height 87
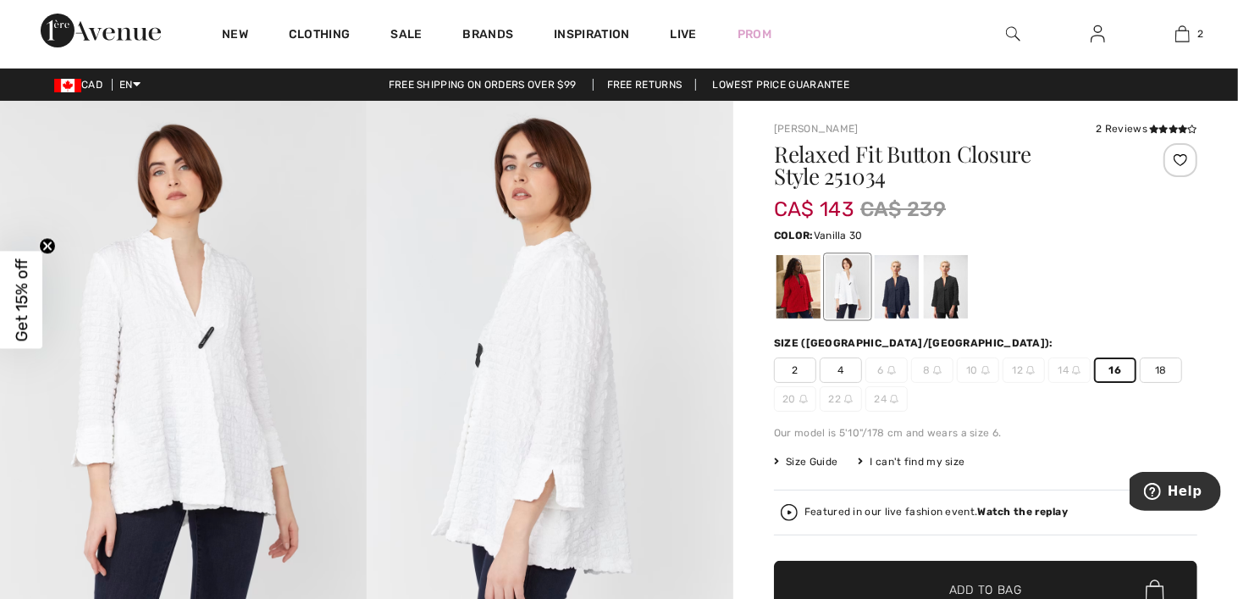
click at [1034, 582] on span "✔ Added to Bag Add to Bag" at bounding box center [985, 590] width 423 height 59
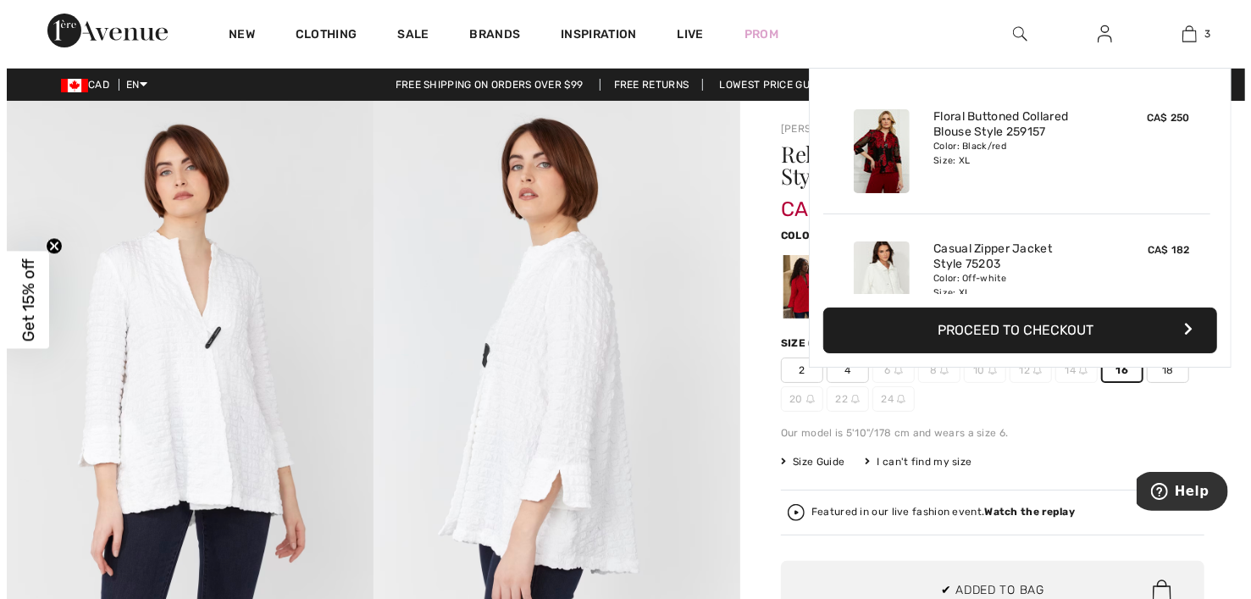
scroll to position [184, 0]
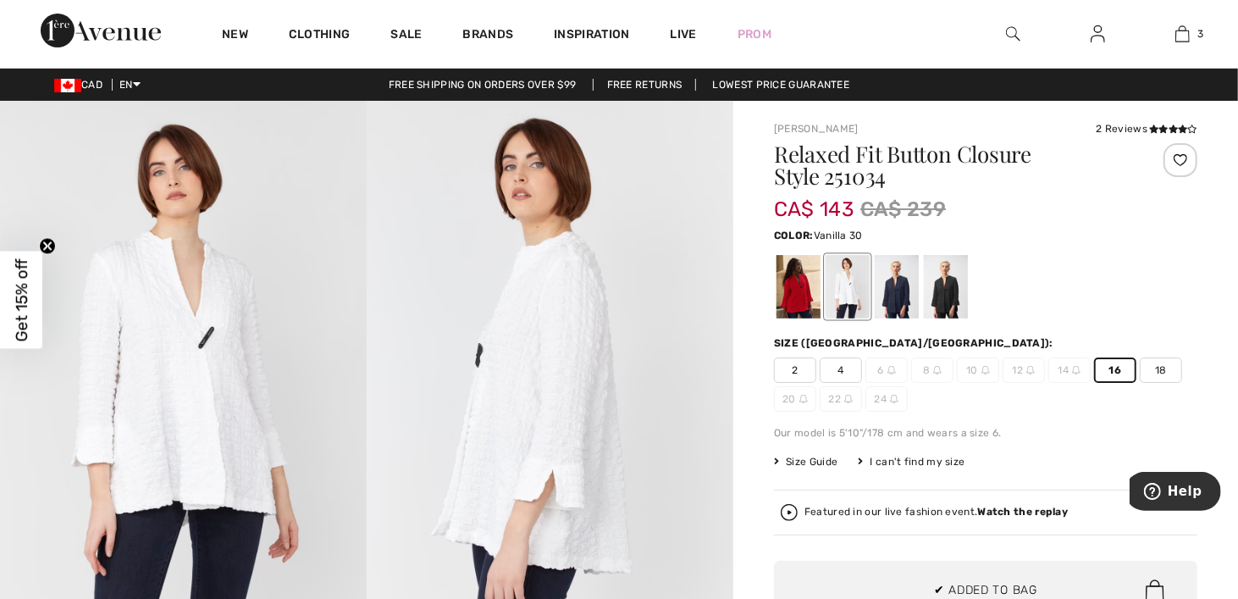
click at [656, 384] on img at bounding box center [550, 376] width 367 height 550
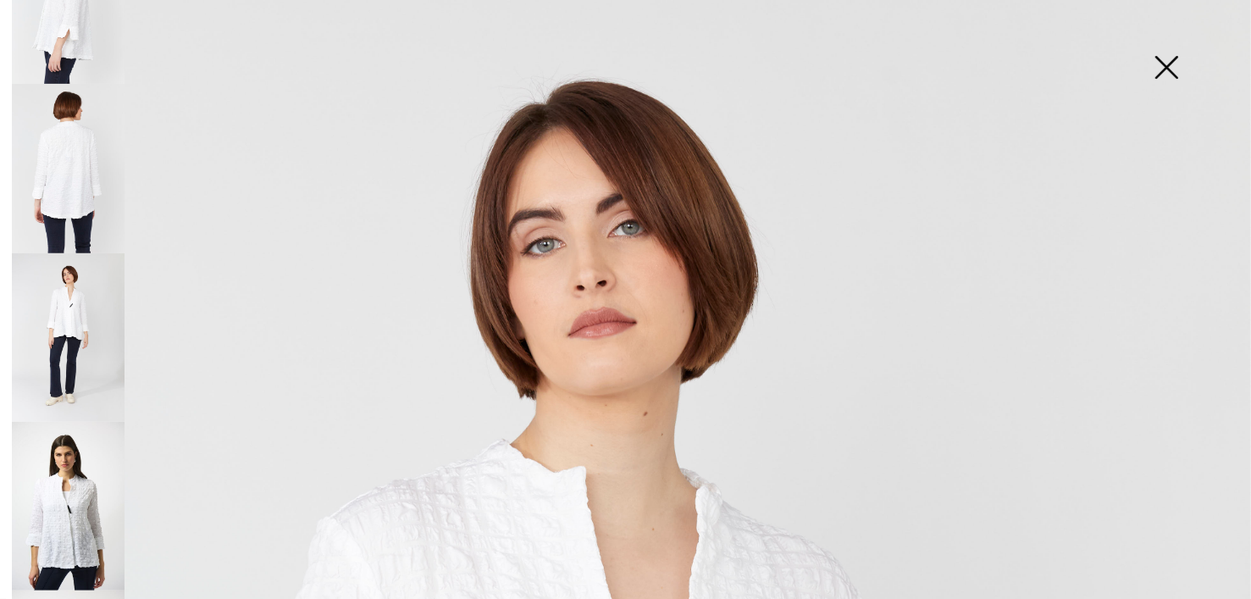
scroll to position [339, 0]
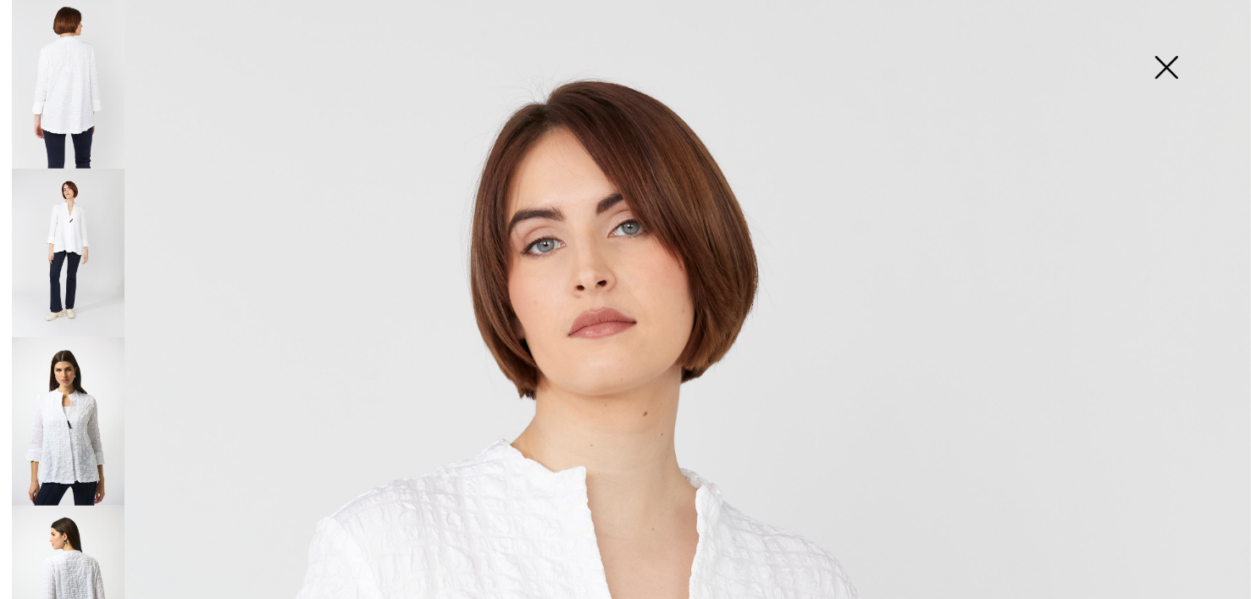
click at [93, 416] on img at bounding box center [68, 421] width 113 height 168
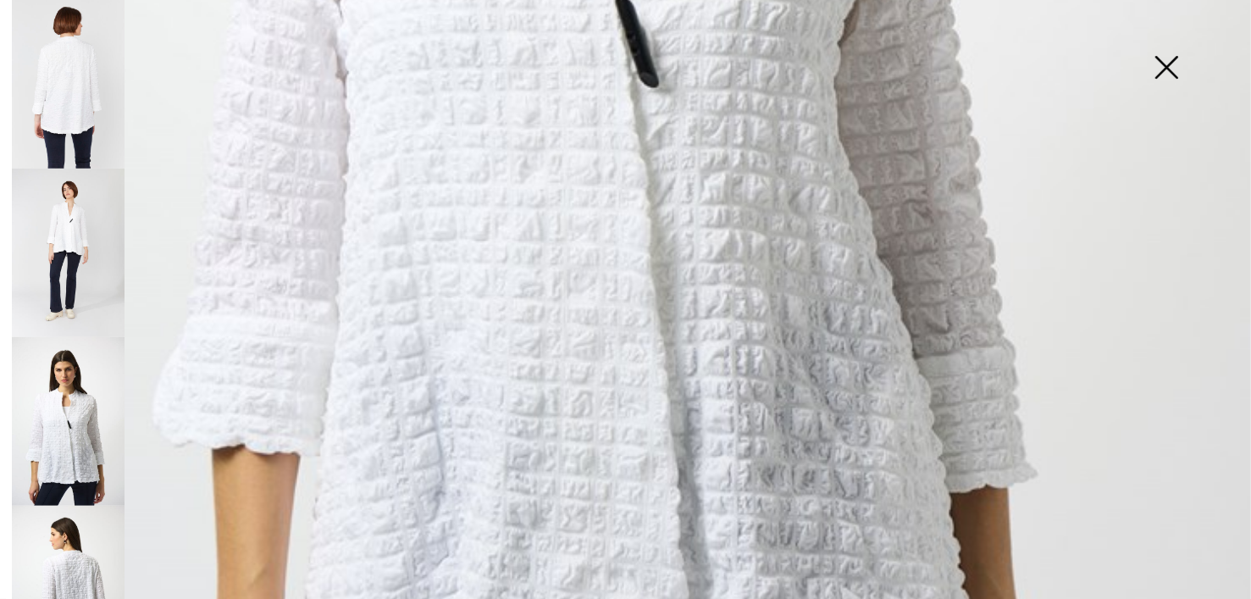
scroll to position [1185, 0]
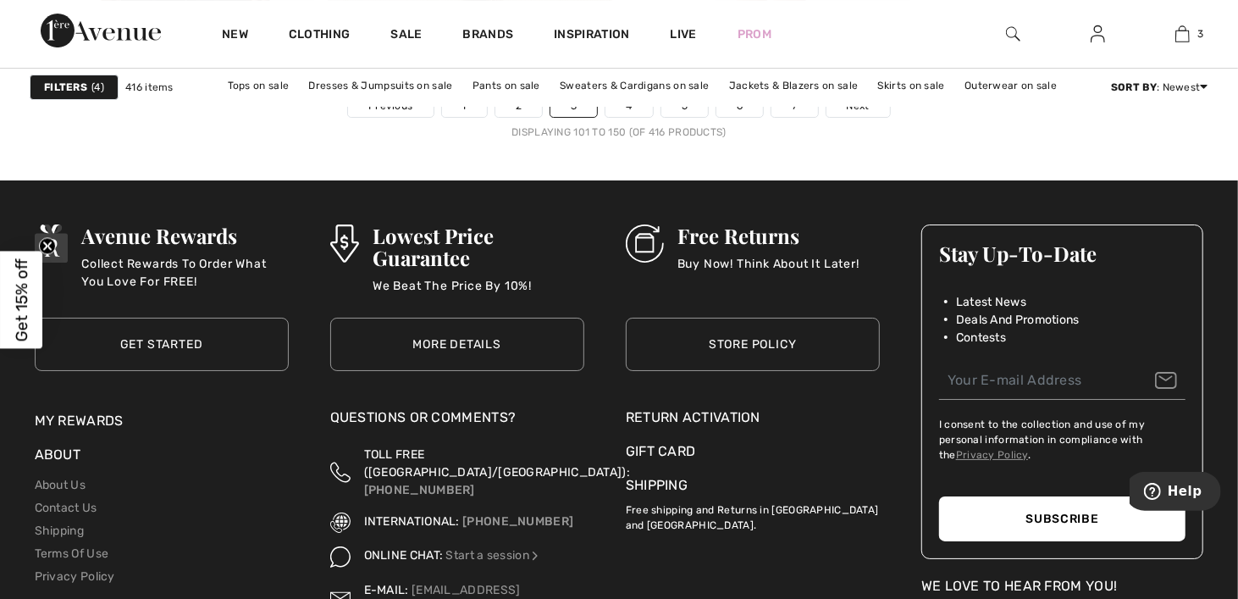
scroll to position [7705, 0]
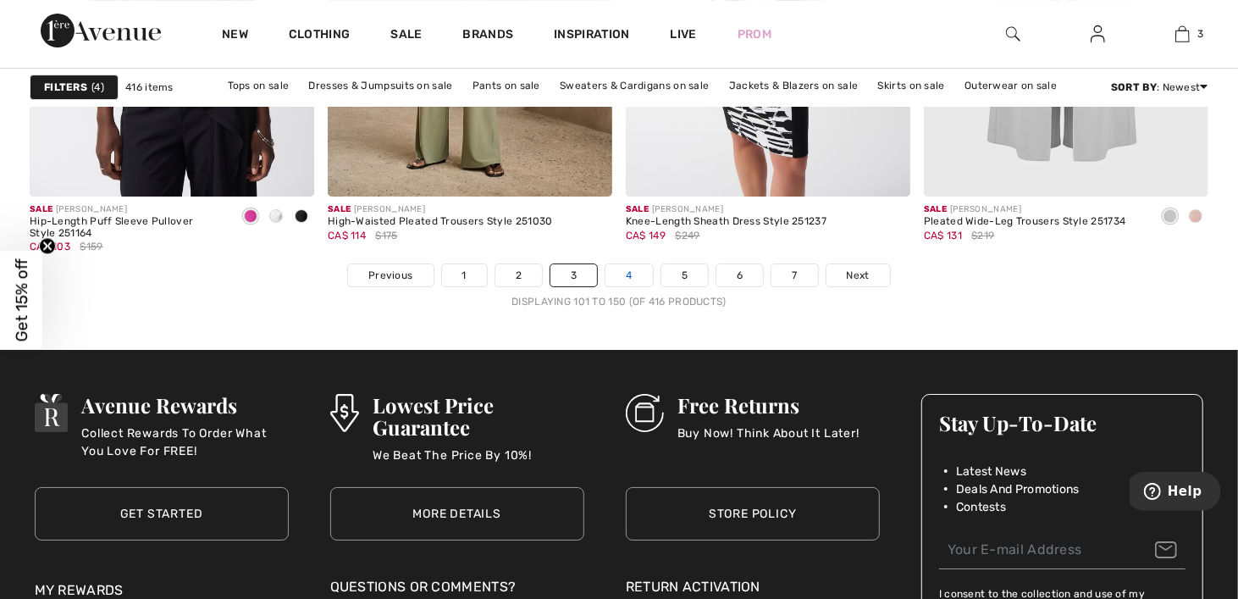
click at [634, 274] on link "4" at bounding box center [628, 275] width 47 height 22
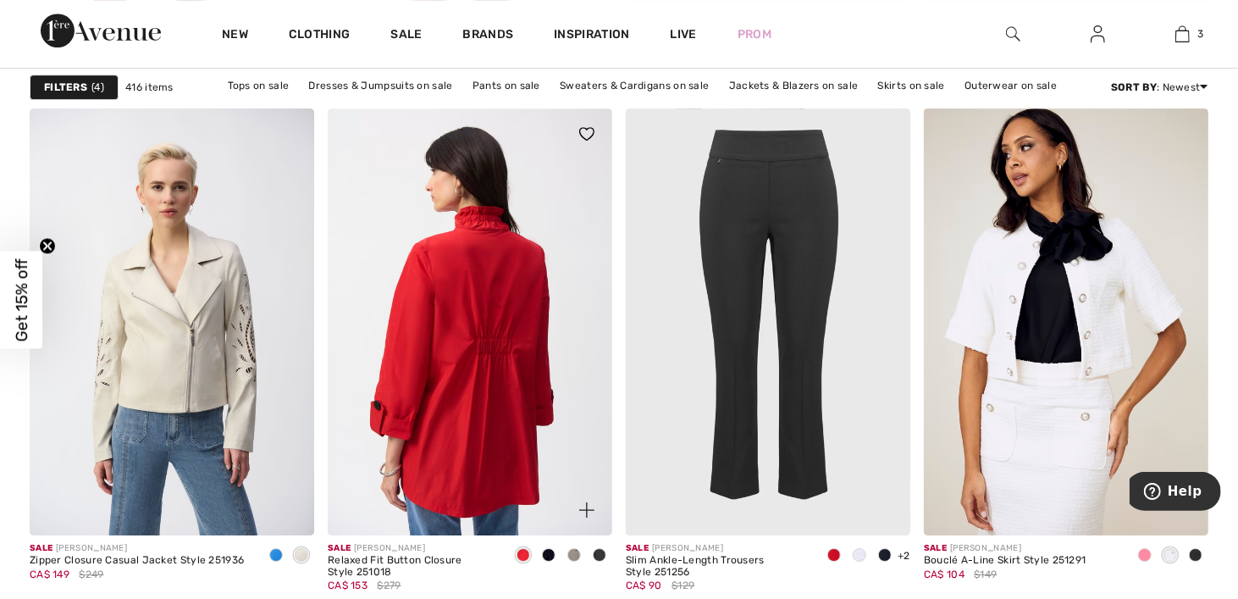
scroll to position [7536, 0]
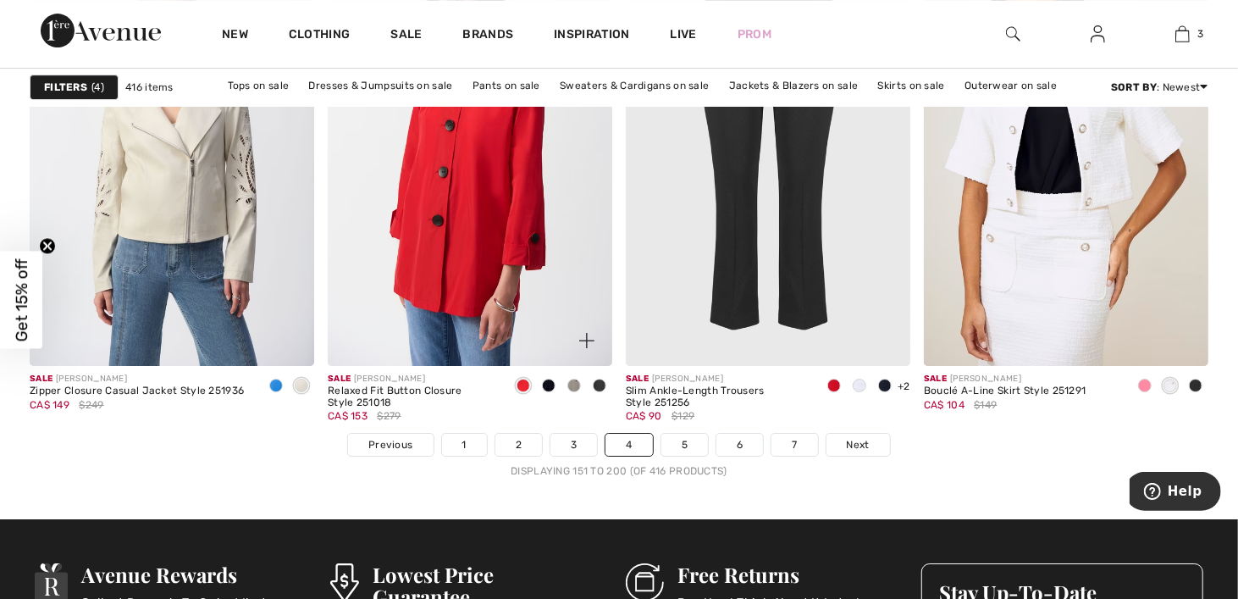
click at [574, 384] on span at bounding box center [574, 385] width 14 height 14
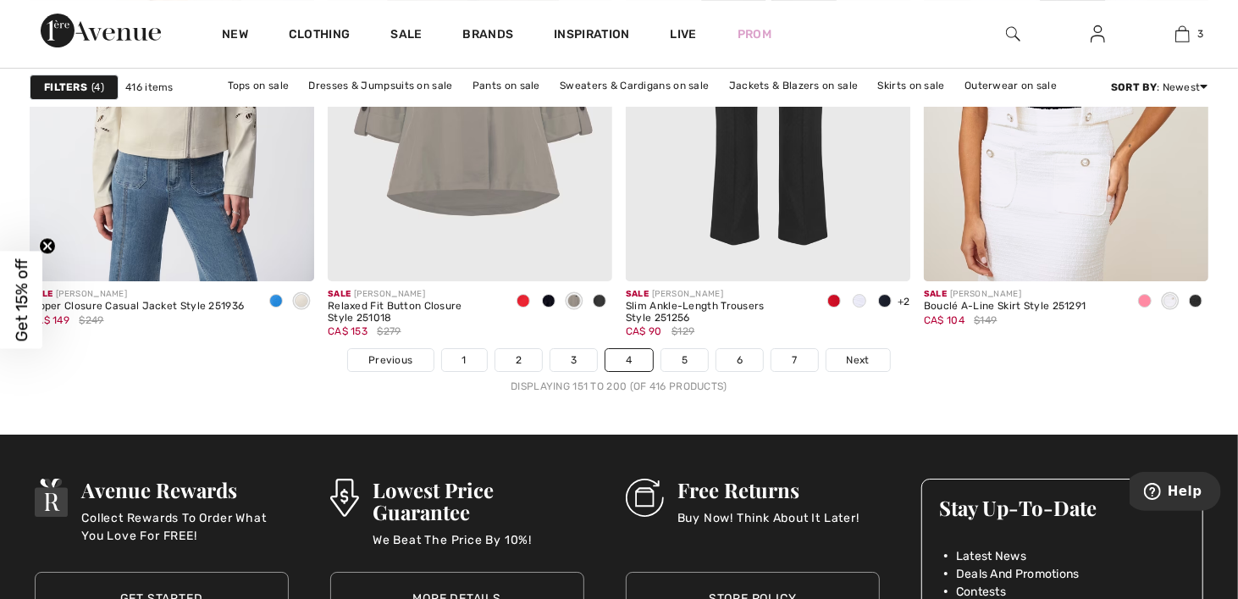
scroll to position [7705, 0]
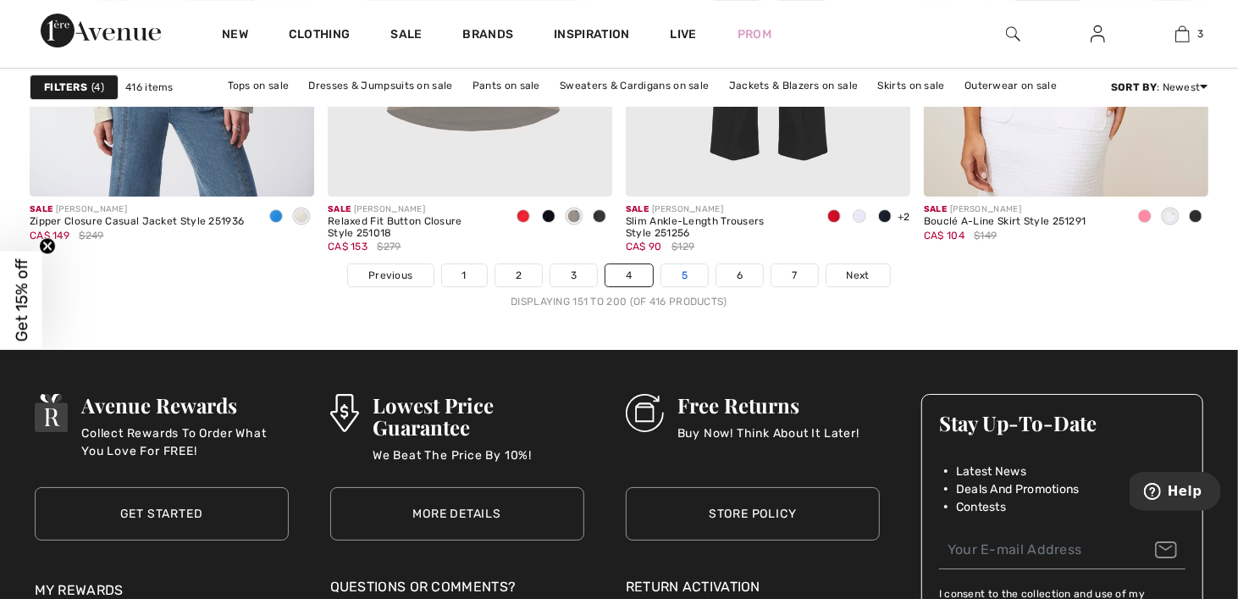
click at [688, 279] on link "5" at bounding box center [684, 275] width 47 height 22
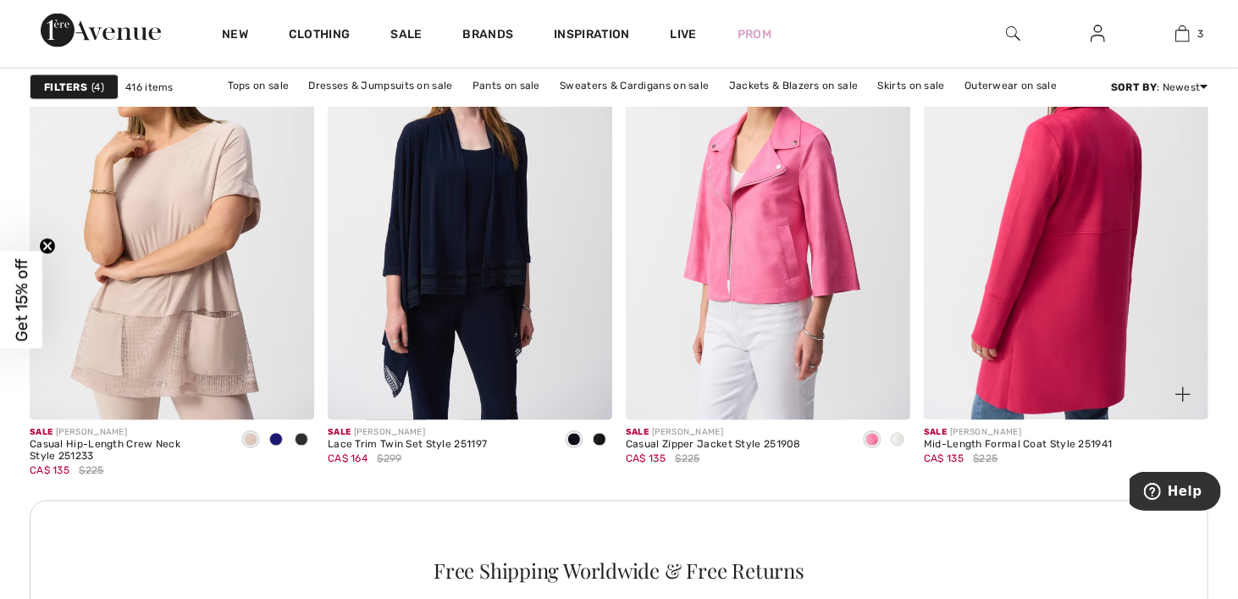
scroll to position [1693, 0]
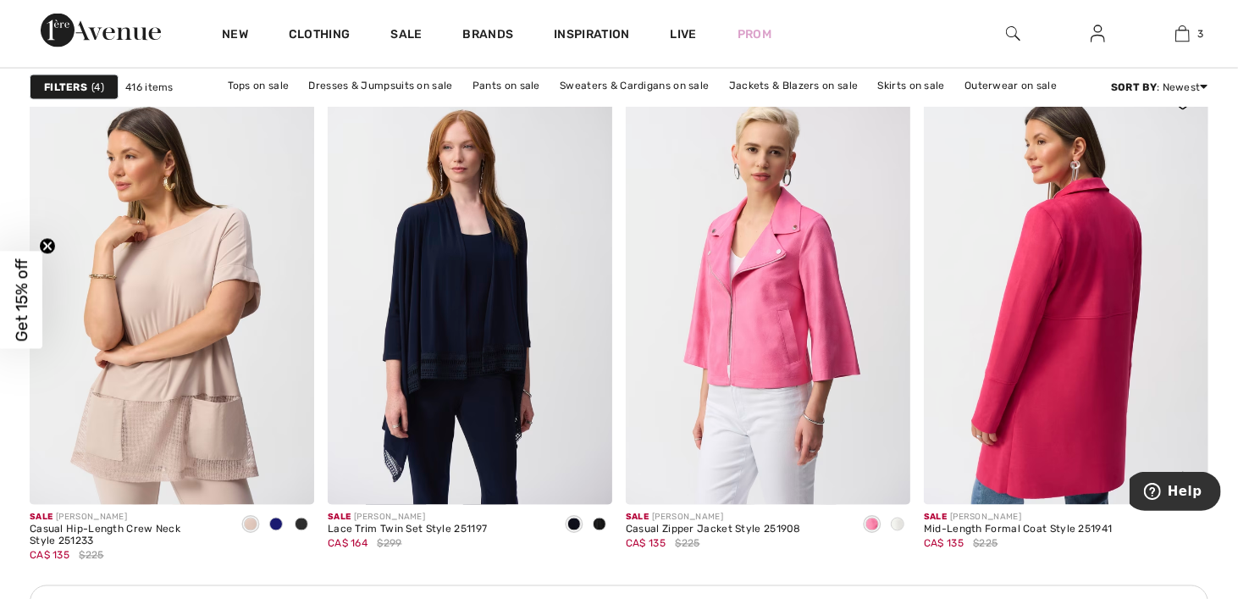
click at [1075, 322] on img at bounding box center [1066, 291] width 284 height 427
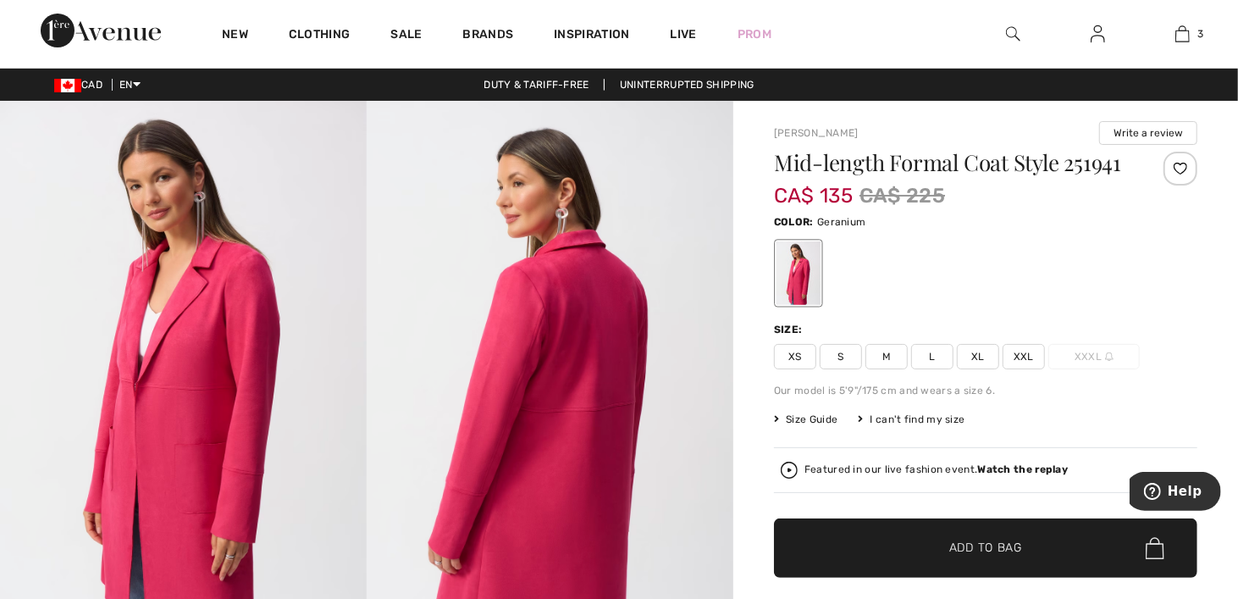
scroll to position [169, 0]
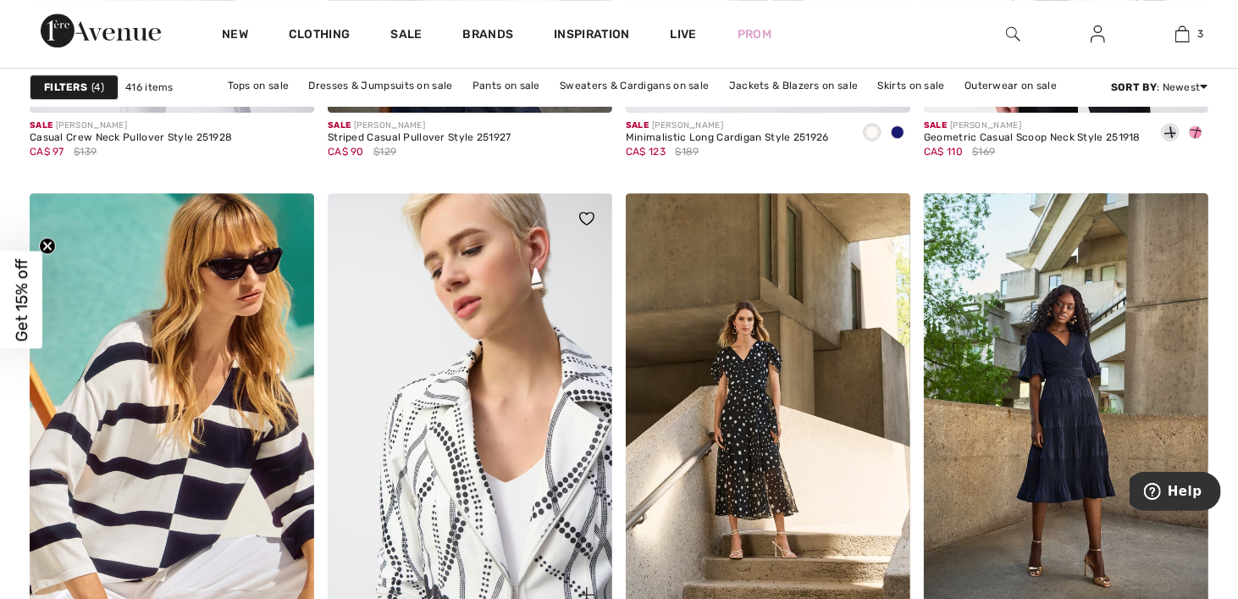
scroll to position [7620, 0]
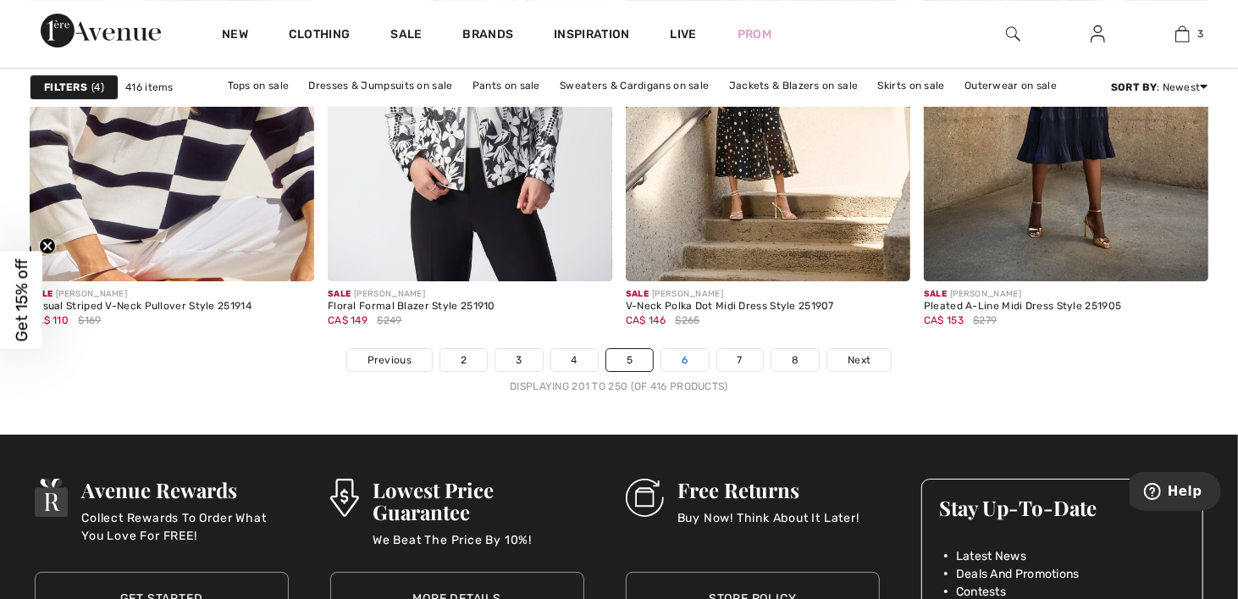
click at [682, 361] on link "6" at bounding box center [684, 360] width 47 height 22
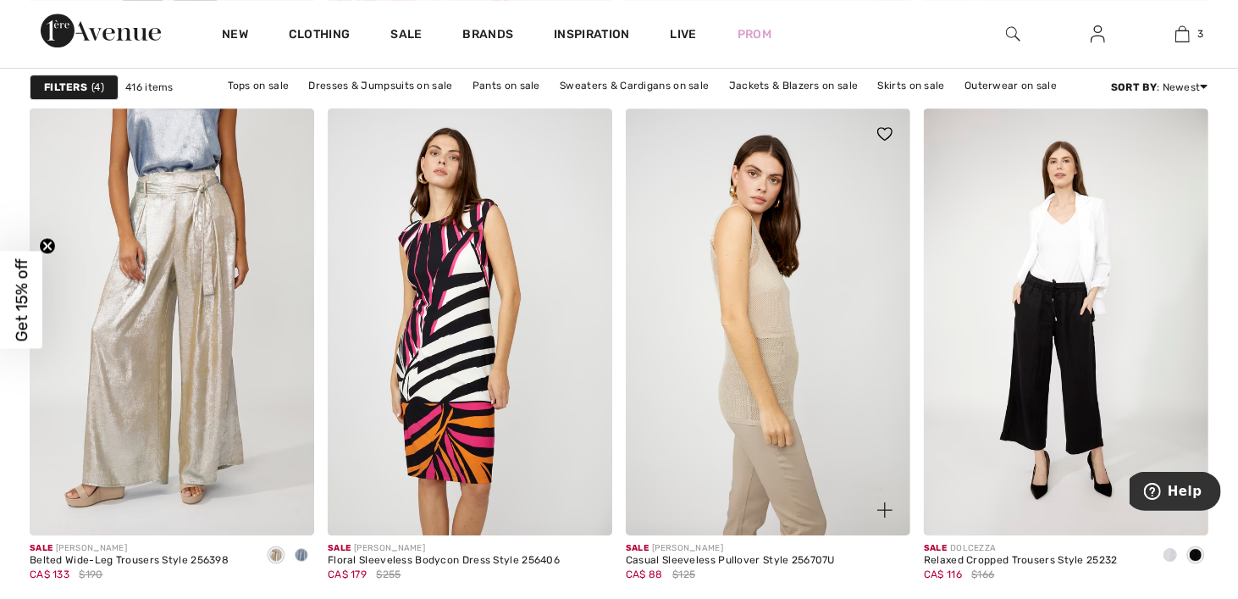
scroll to position [7536, 0]
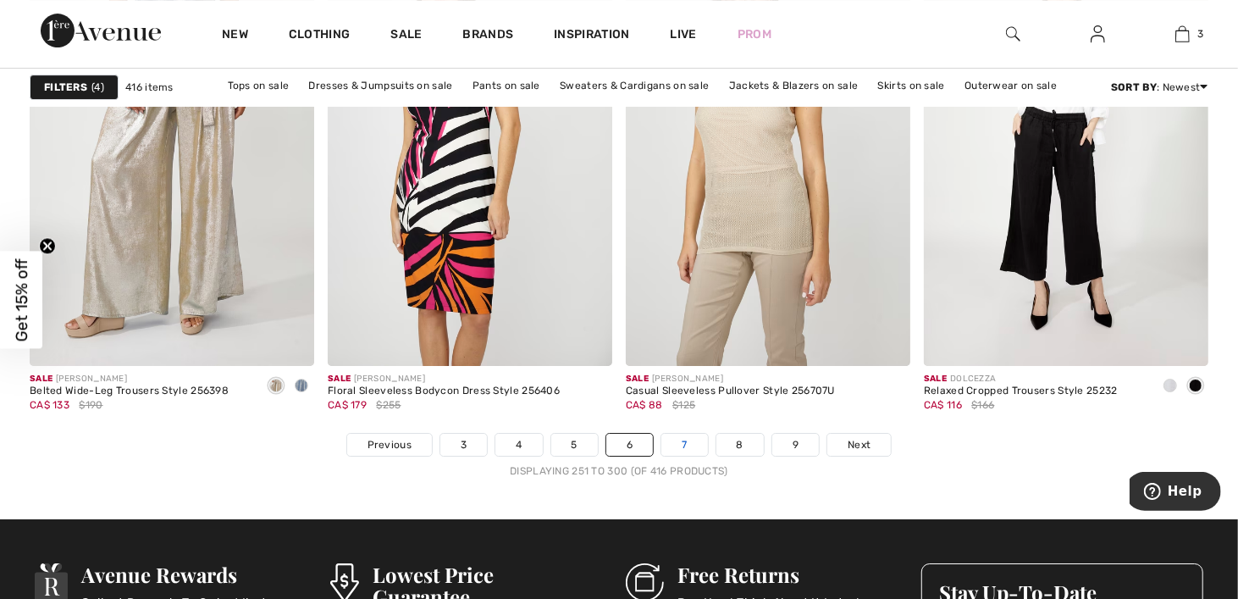
click at [688, 442] on link "7" at bounding box center [684, 445] width 46 height 22
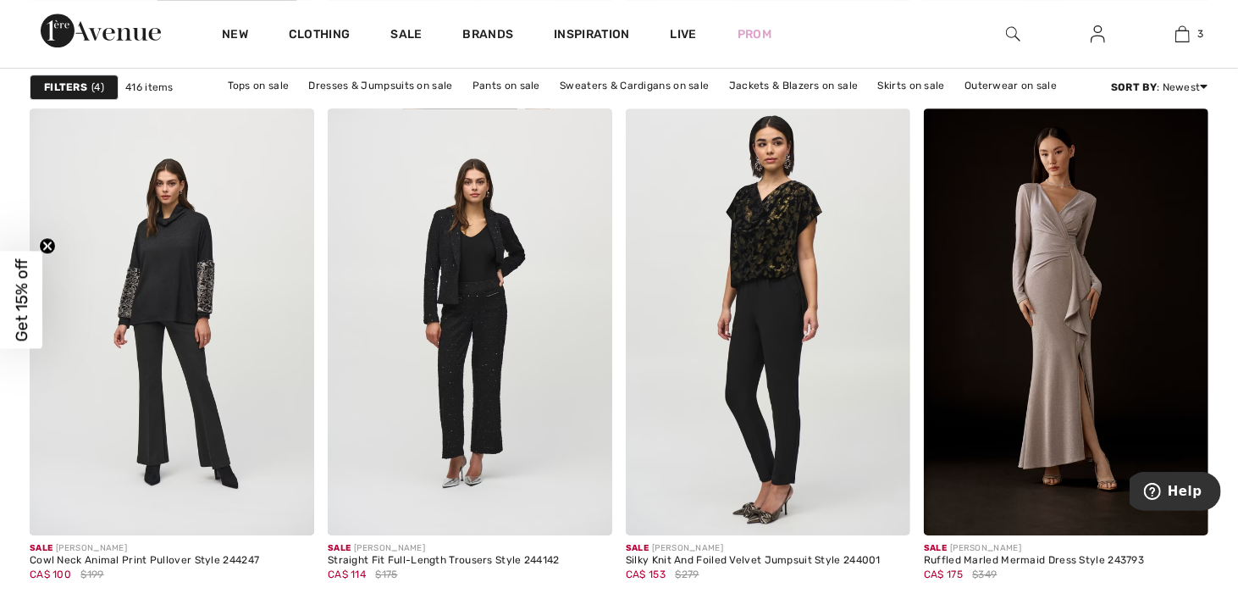
scroll to position [7790, 0]
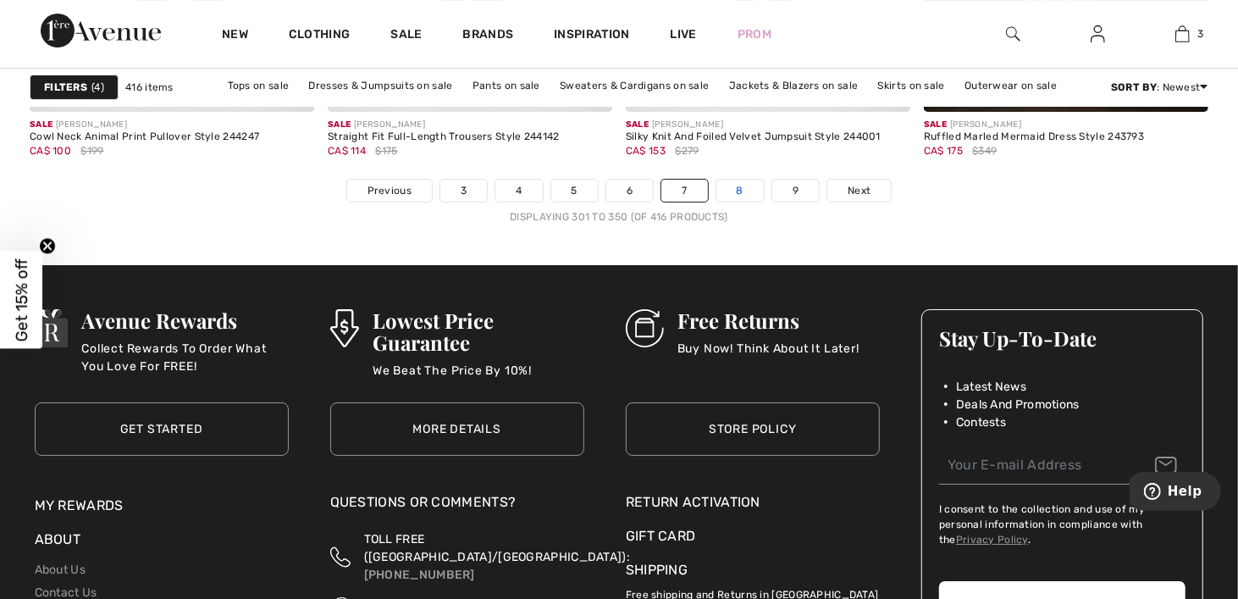
click at [738, 190] on link "8" at bounding box center [739, 190] width 47 height 22
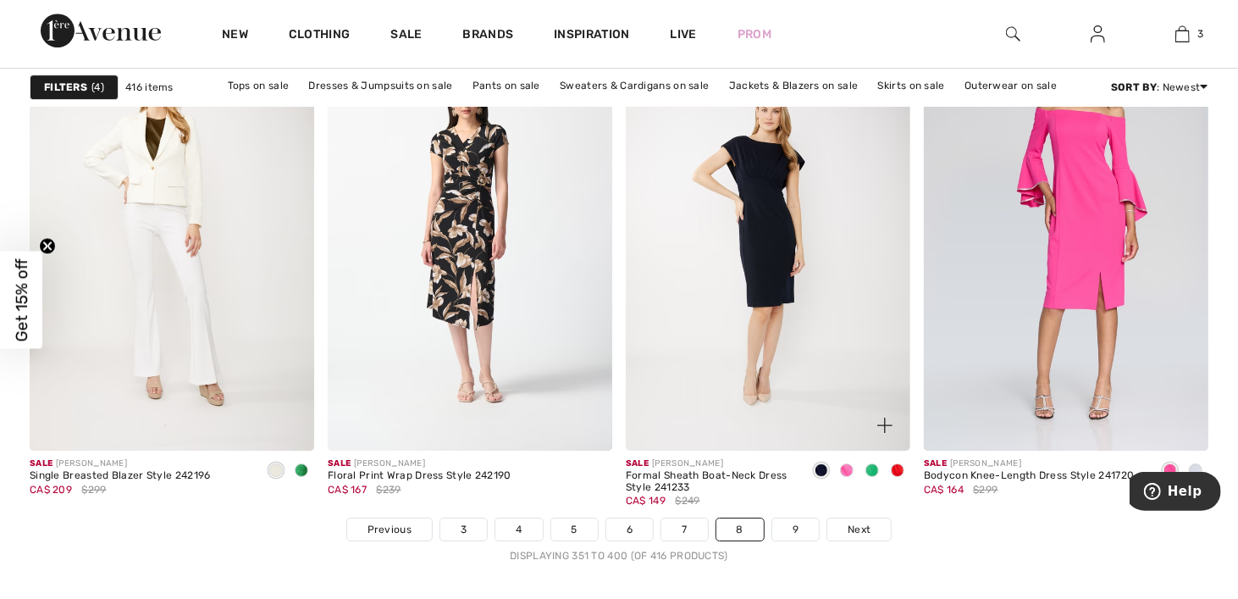
scroll to position [7705, 0]
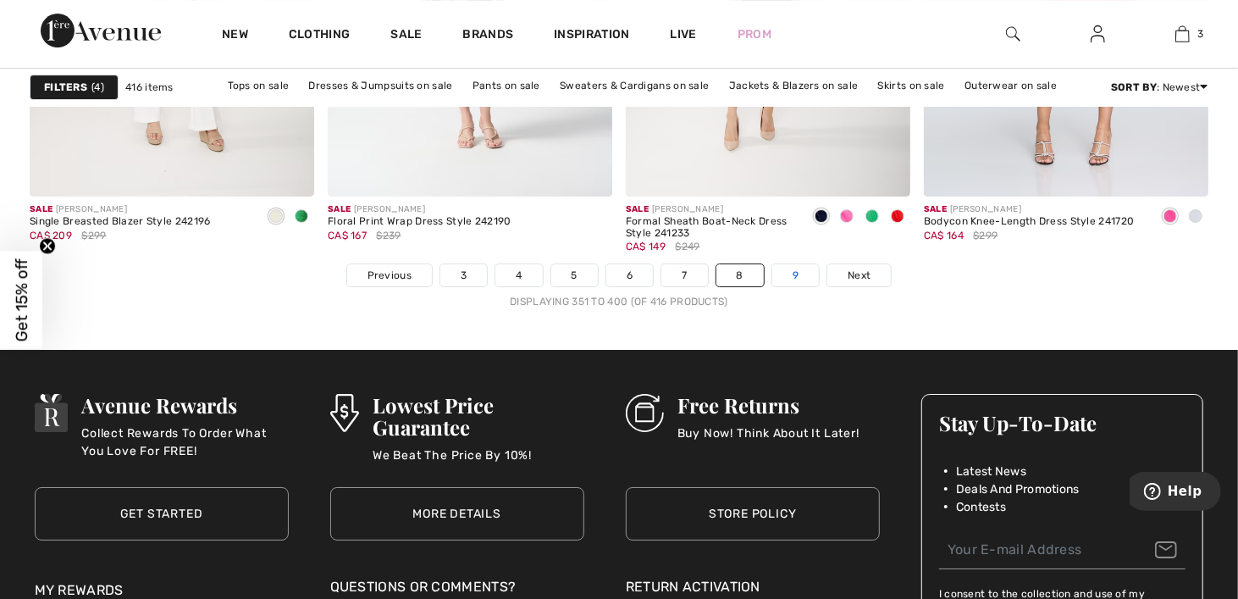
click at [788, 276] on link "9" at bounding box center [795, 275] width 47 height 22
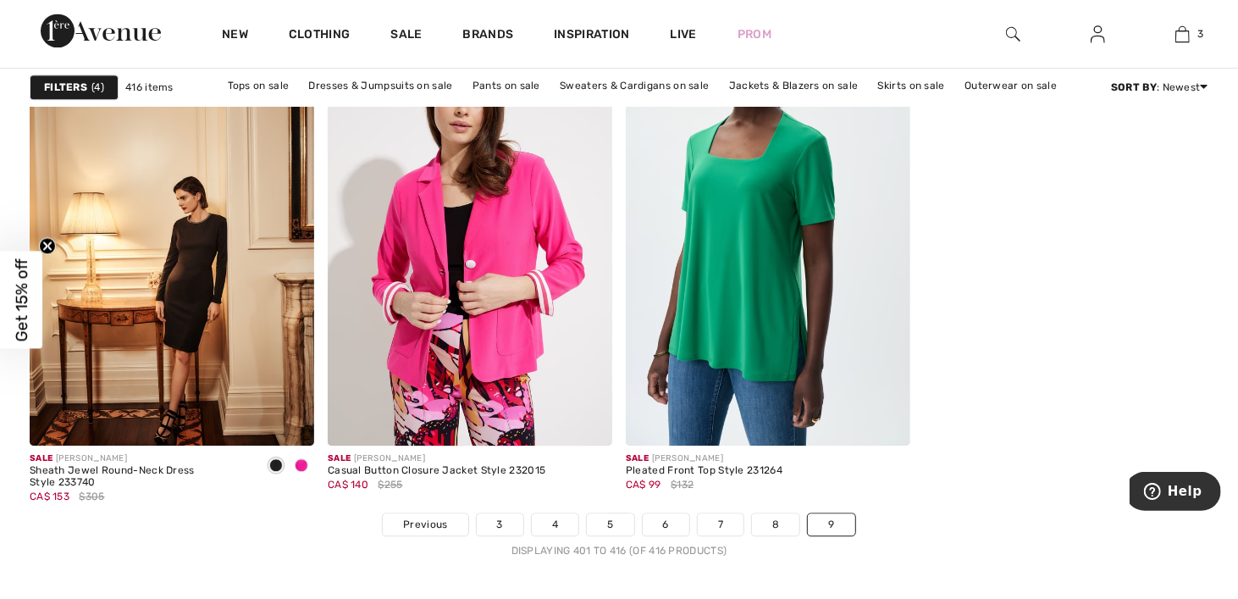
scroll to position [2709, 0]
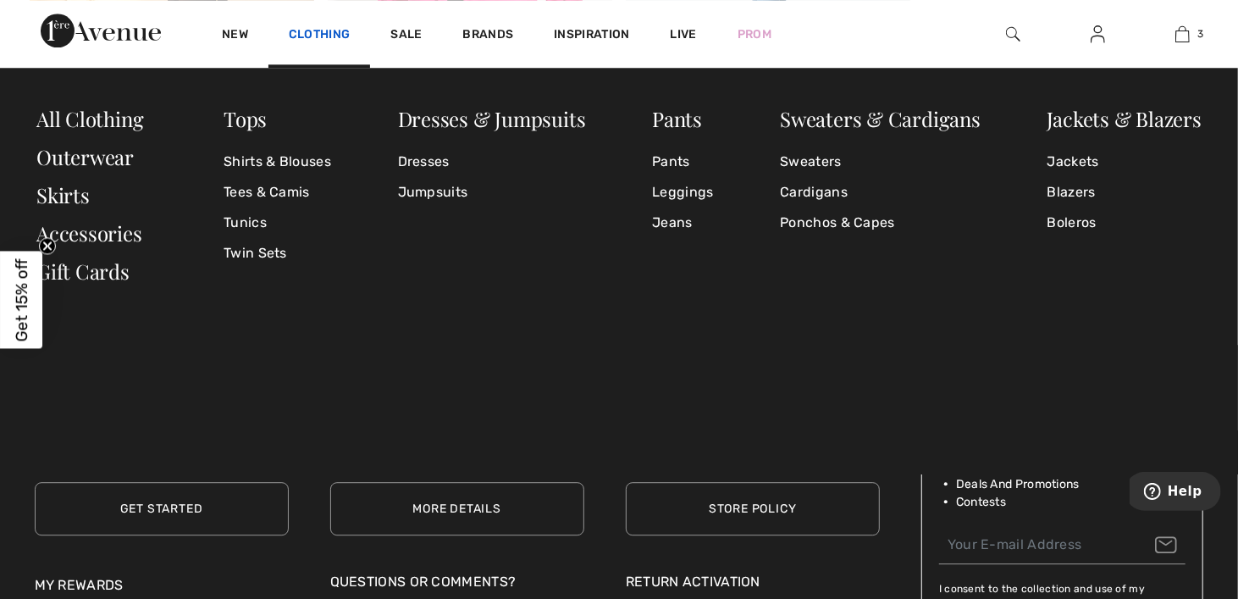
click at [315, 33] on link "Clothing" at bounding box center [319, 36] width 61 height 18
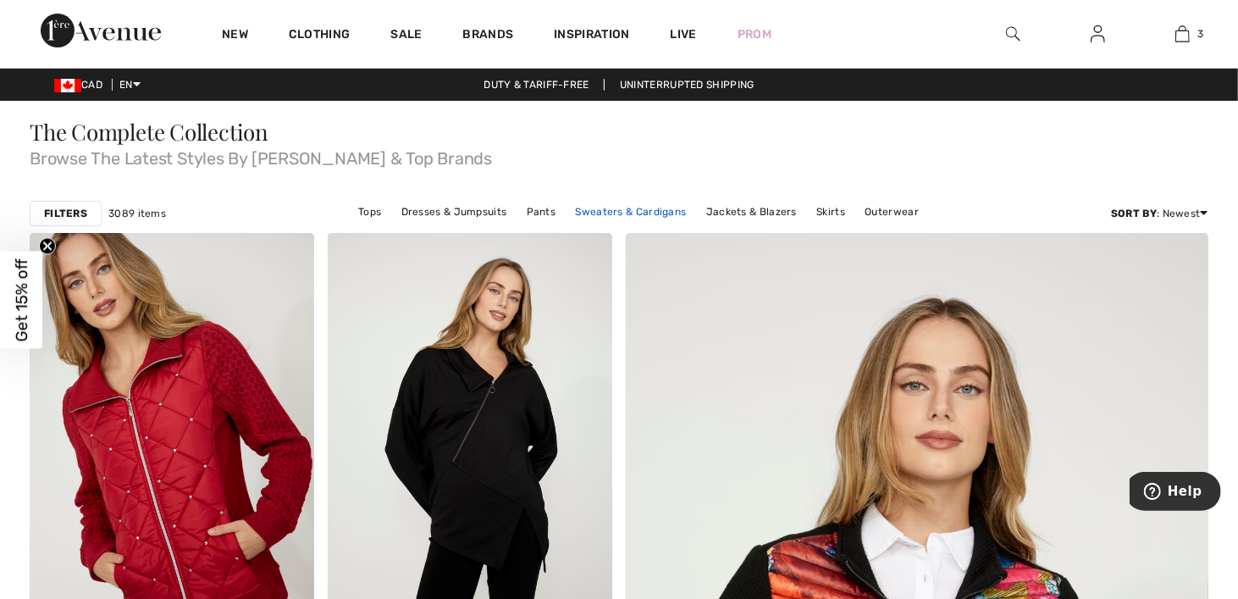
click at [648, 212] on link "Sweaters & Cardigans" at bounding box center [631, 212] width 128 height 22
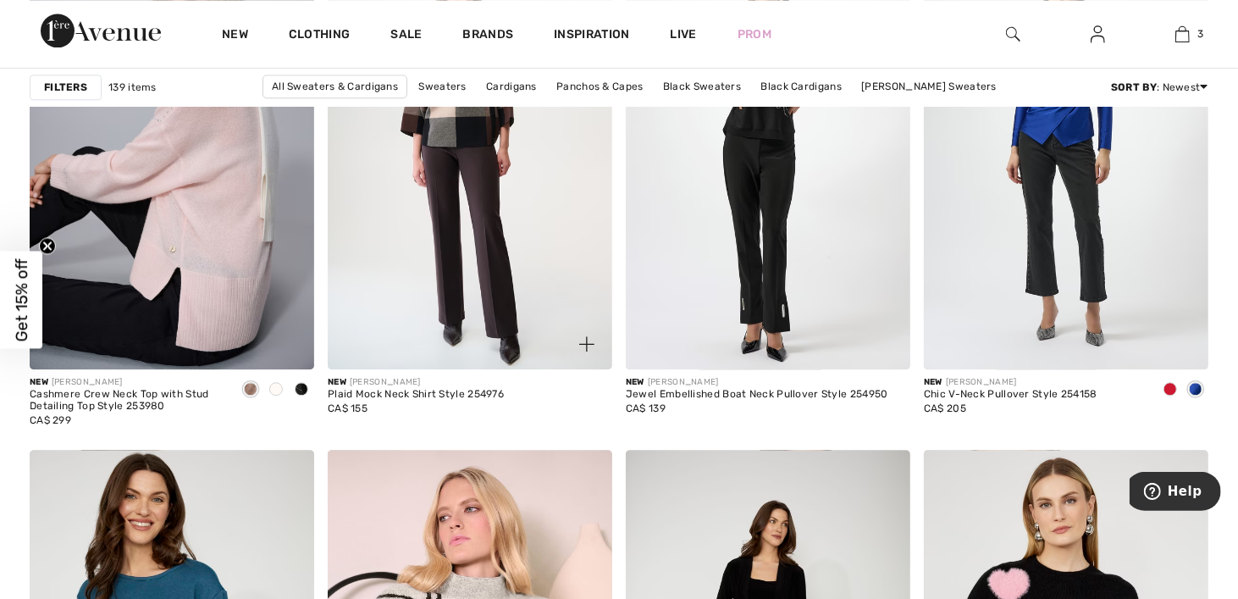
scroll to position [2371, 0]
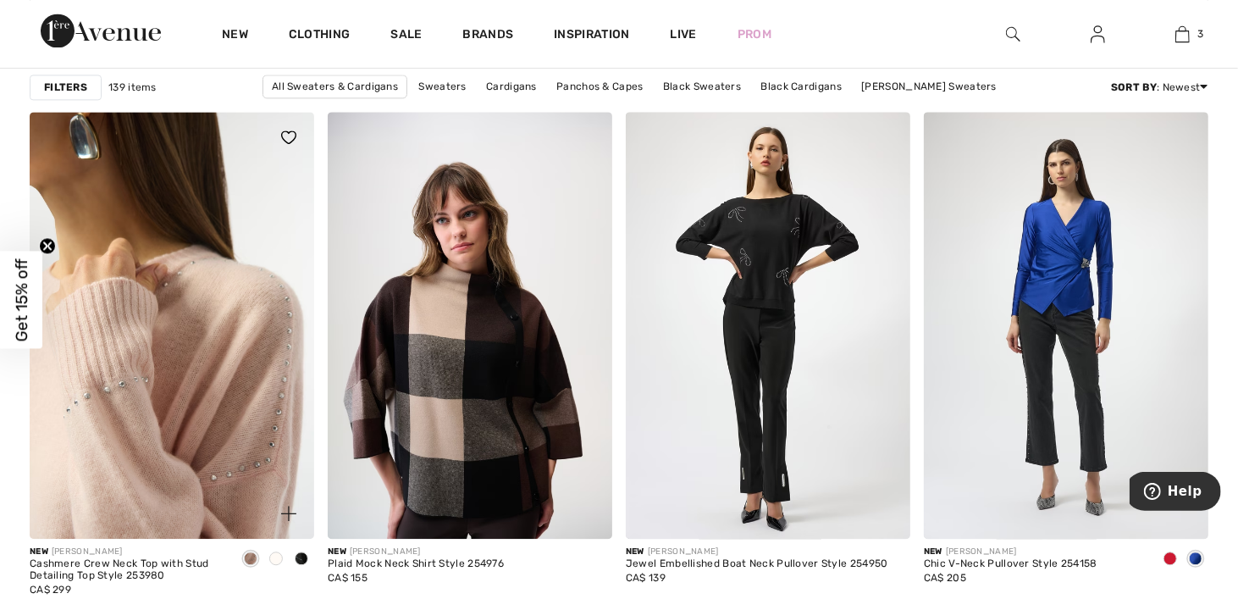
click at [193, 347] on img at bounding box center [172, 325] width 284 height 427
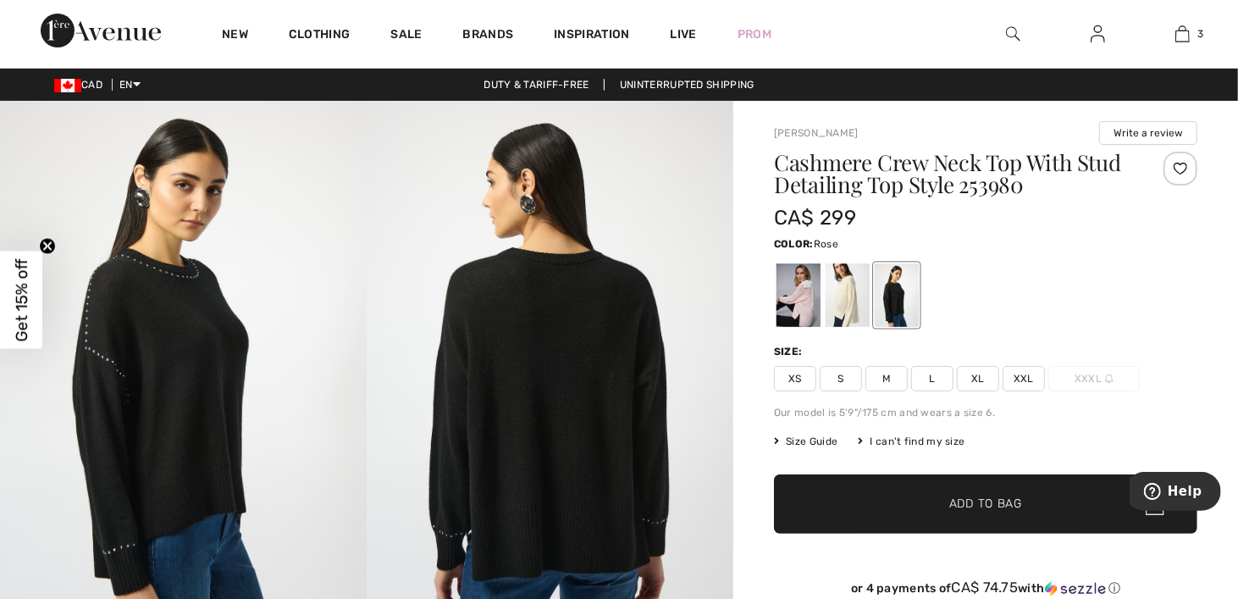
click at [804, 303] on div at bounding box center [798, 295] width 44 height 64
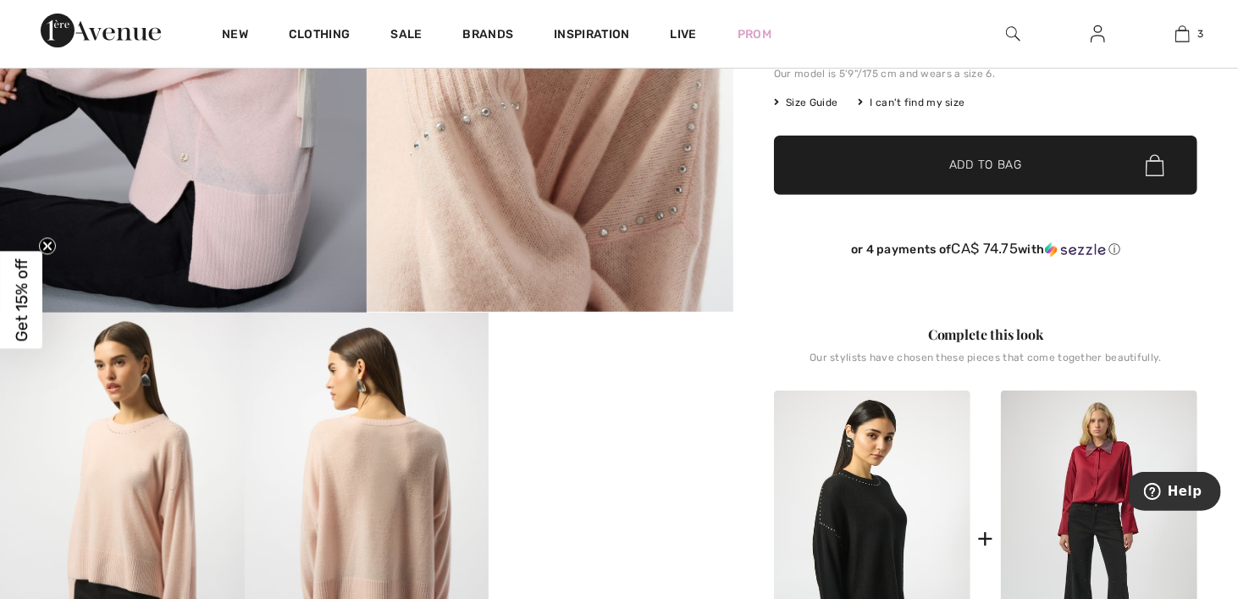
scroll to position [508, 0]
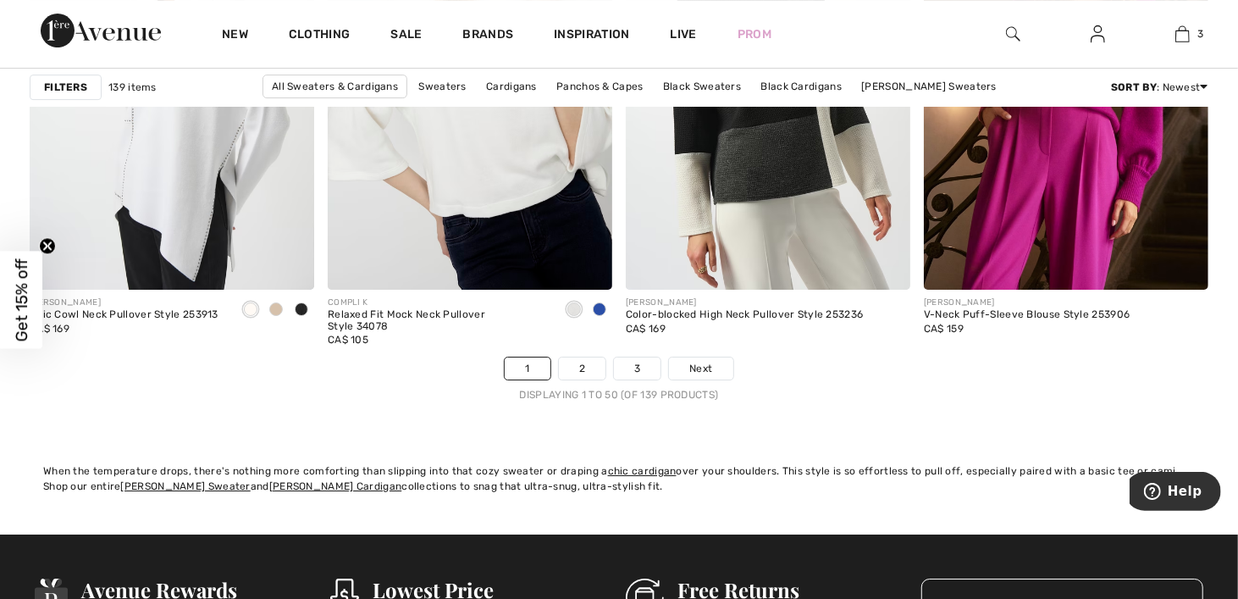
scroll to position [7790, 0]
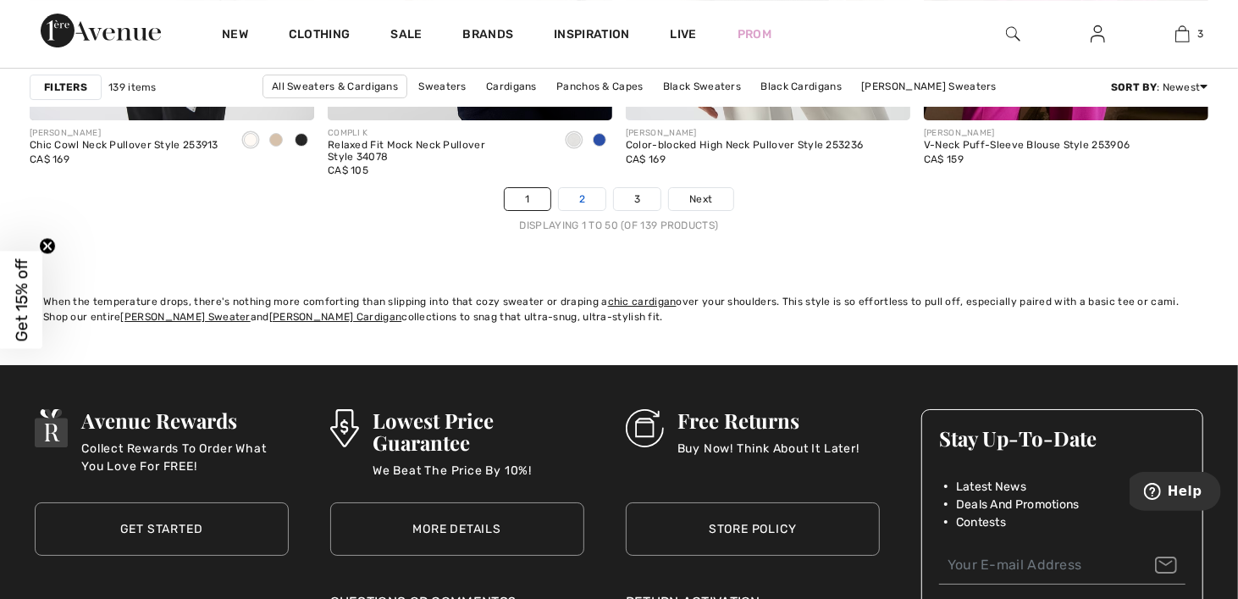
click at [588, 200] on link "2" at bounding box center [582, 199] width 47 height 22
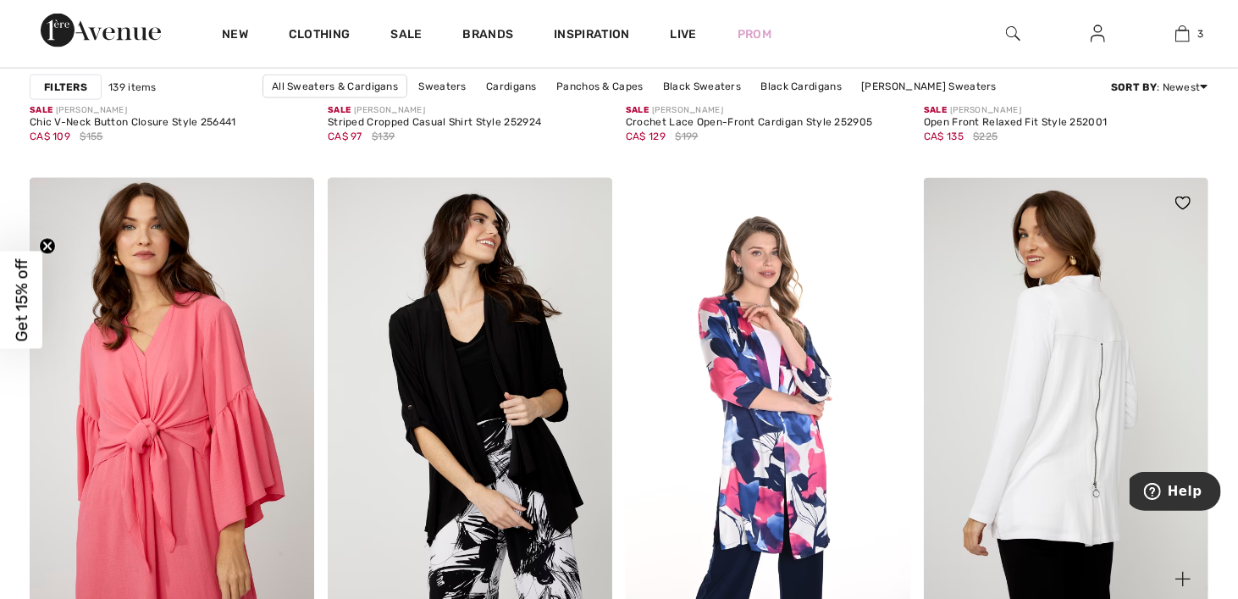
scroll to position [5757, 0]
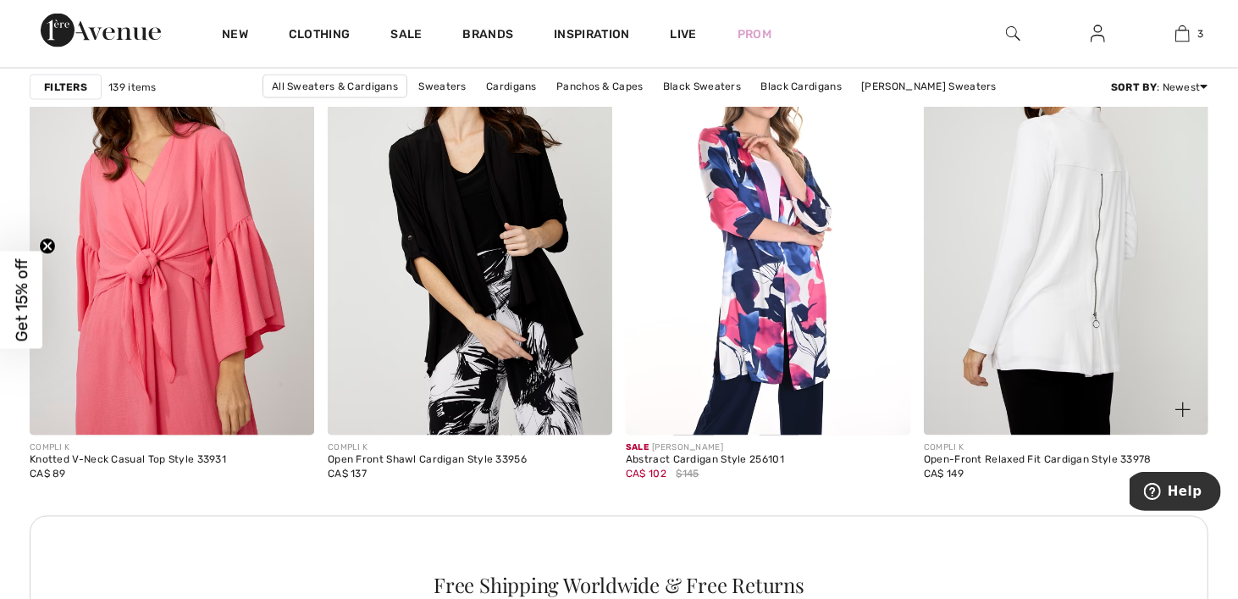
click at [1036, 331] on img at bounding box center [1066, 221] width 284 height 427
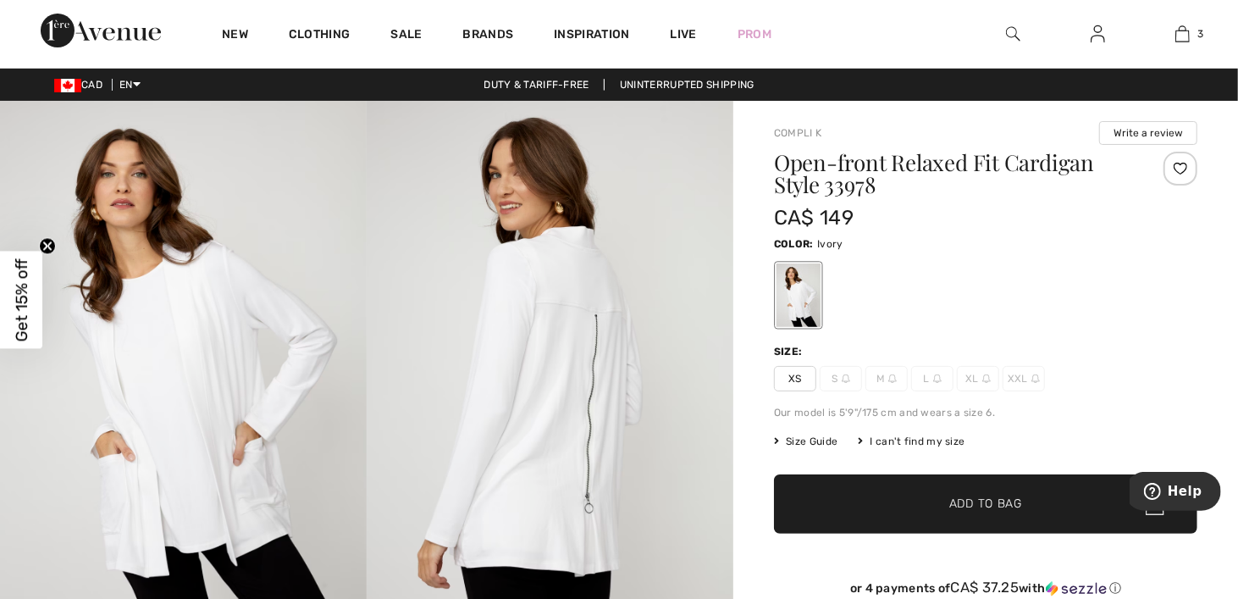
click at [185, 373] on img at bounding box center [183, 376] width 367 height 550
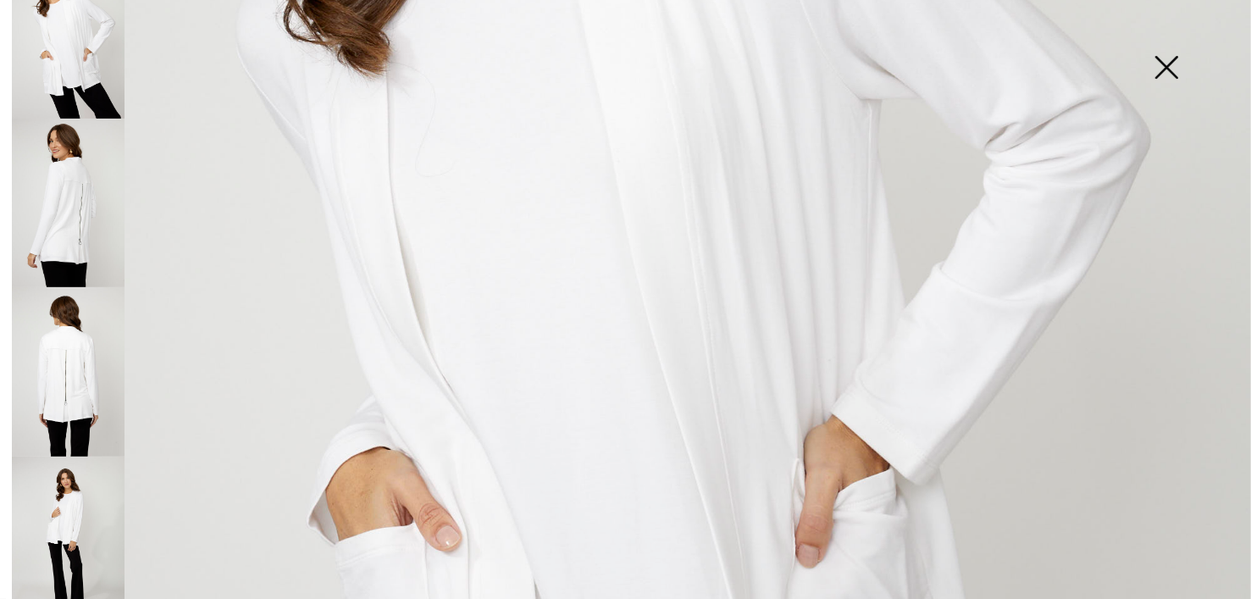
scroll to position [931, 0]
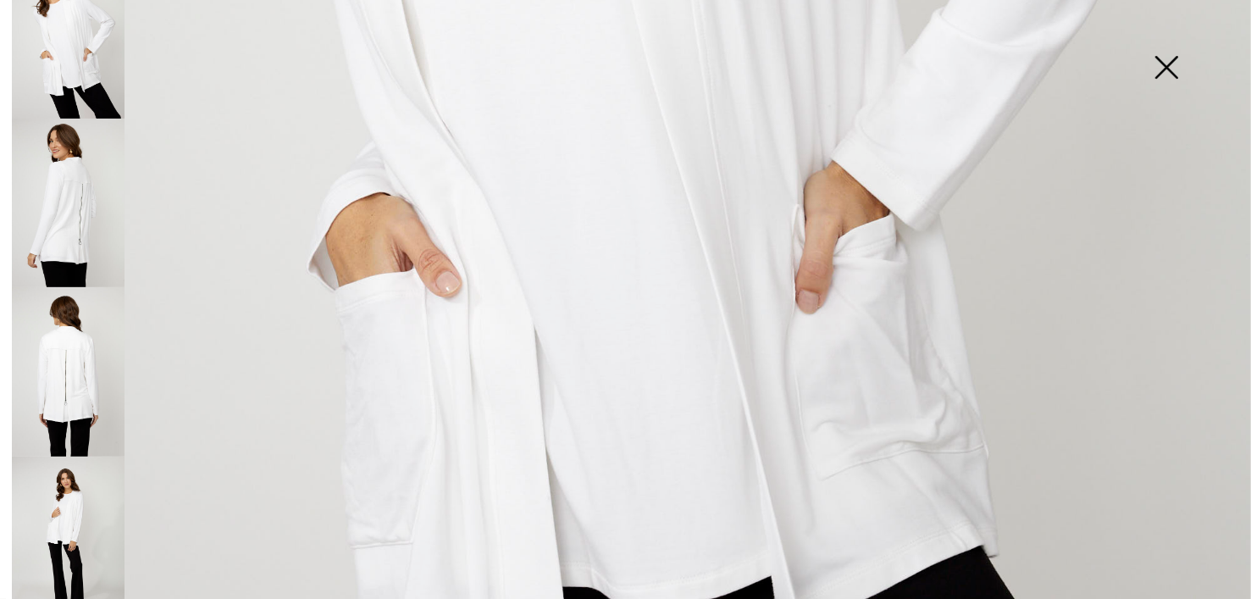
click at [78, 355] on img at bounding box center [68, 371] width 113 height 169
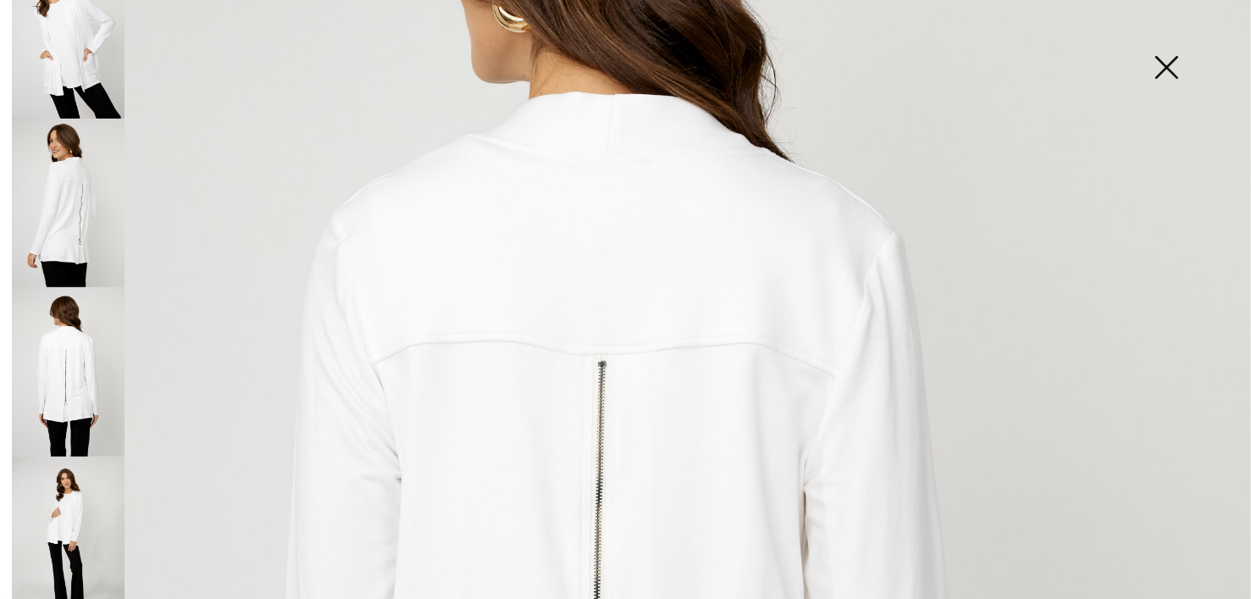
scroll to position [0, 0]
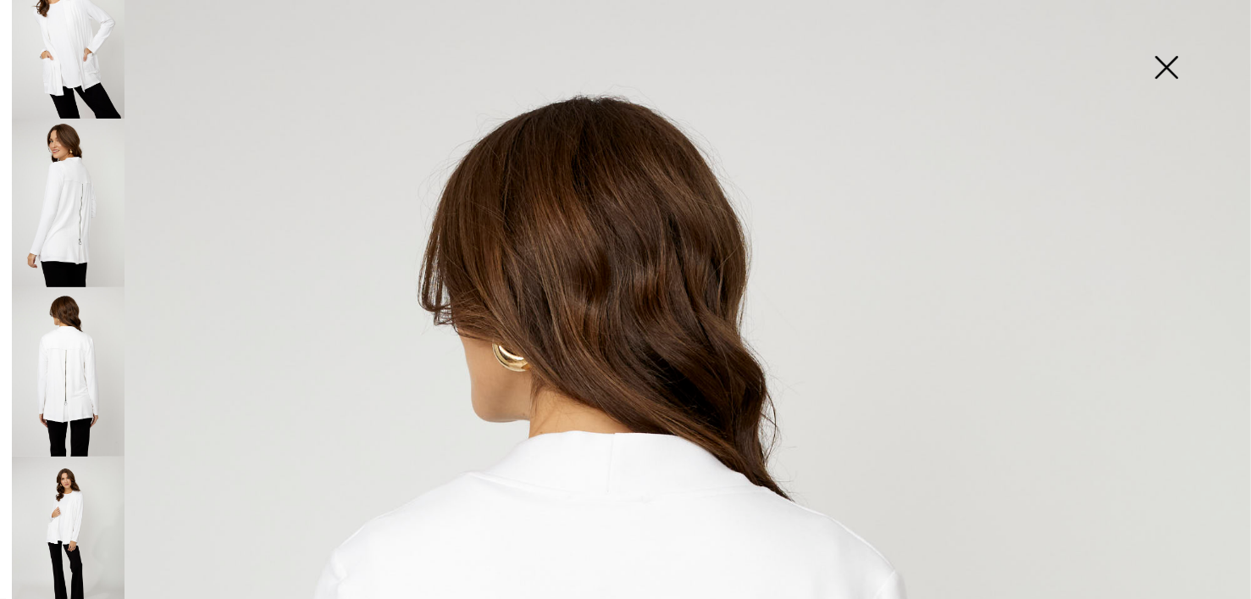
click at [69, 63] on img at bounding box center [68, 33] width 113 height 169
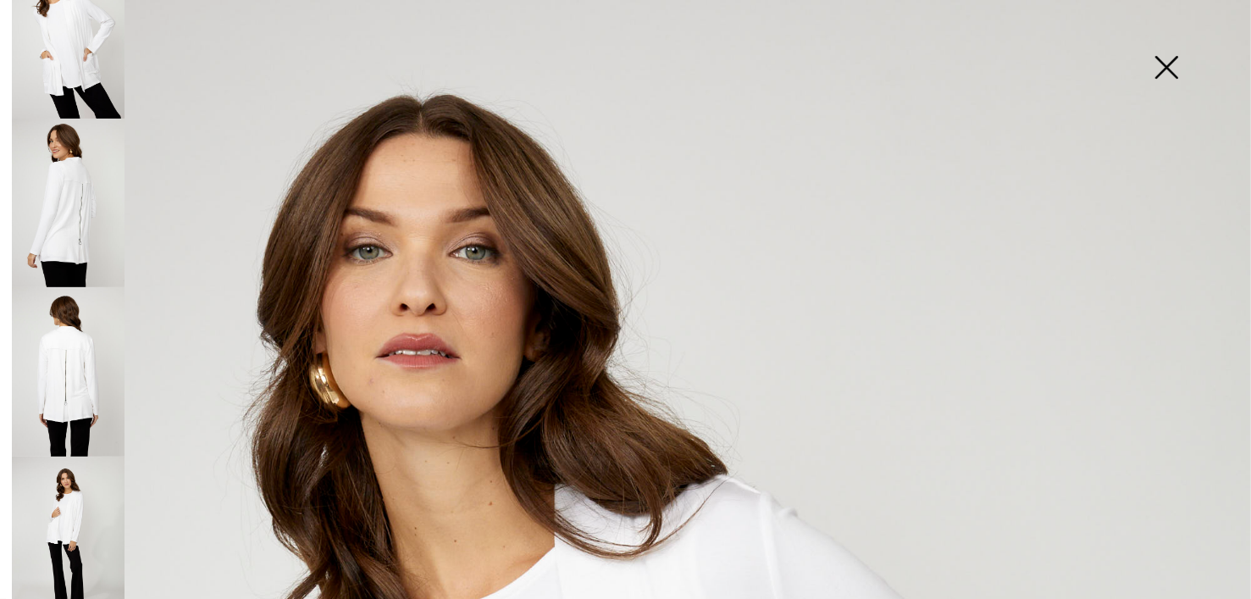
drag, startPoint x: 76, startPoint y: 489, endPoint x: 87, endPoint y: 489, distance: 11.0
click at [77, 489] on img at bounding box center [68, 540] width 113 height 169
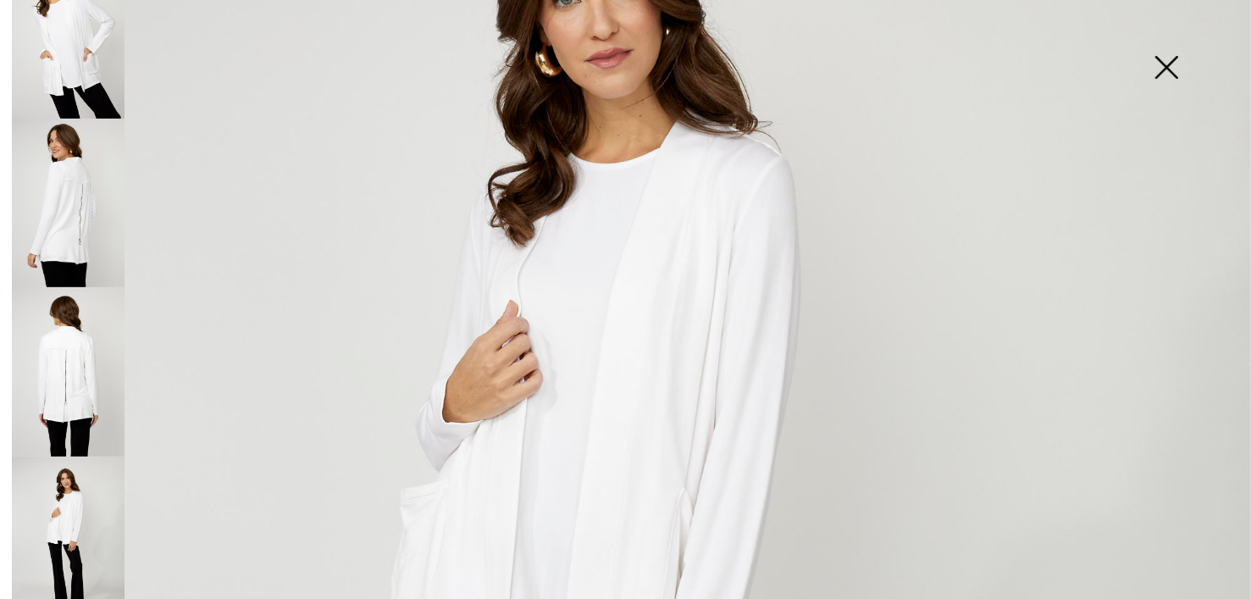
scroll to position [508, 0]
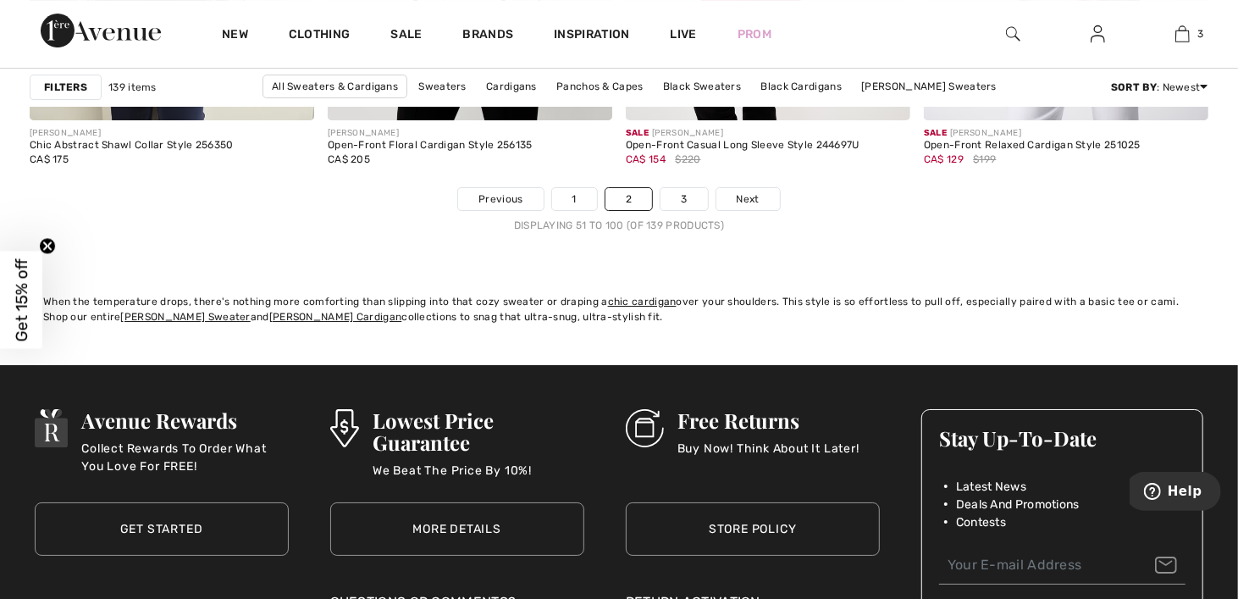
scroll to position [7874, 0]
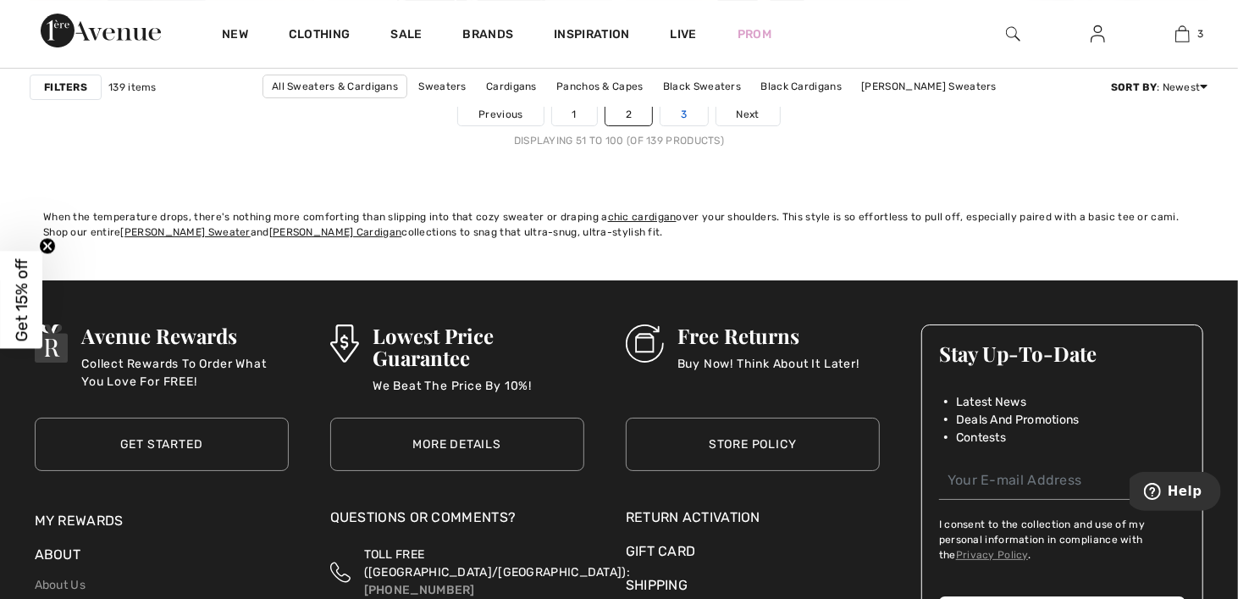
click at [684, 117] on link "3" at bounding box center [683, 114] width 47 height 22
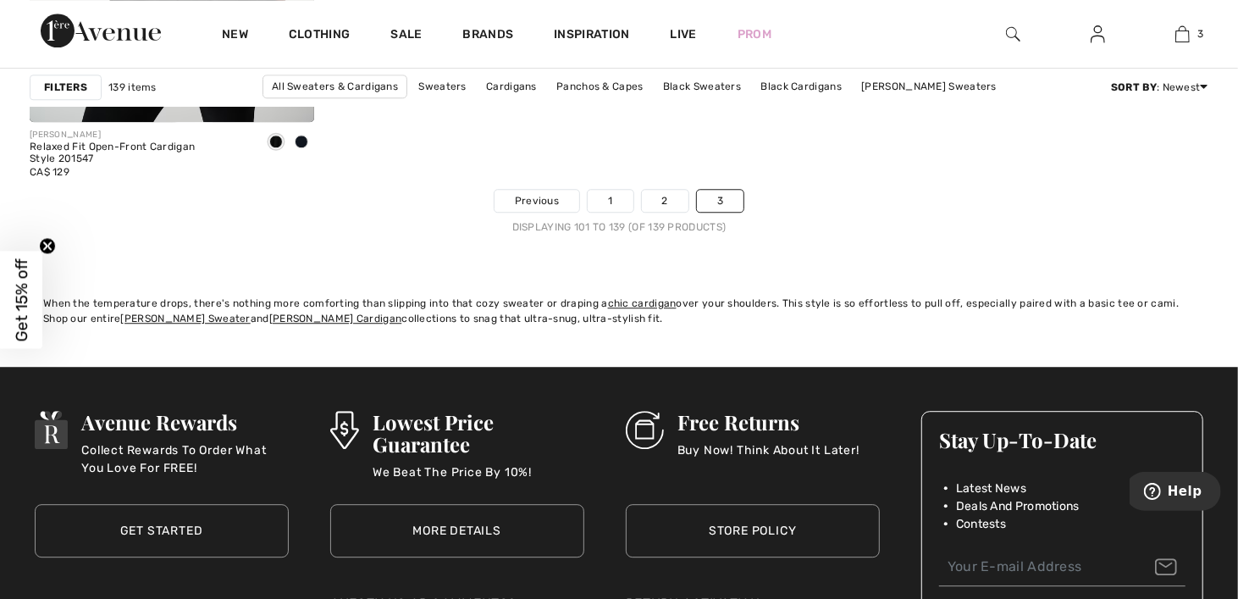
scroll to position [6435, 0]
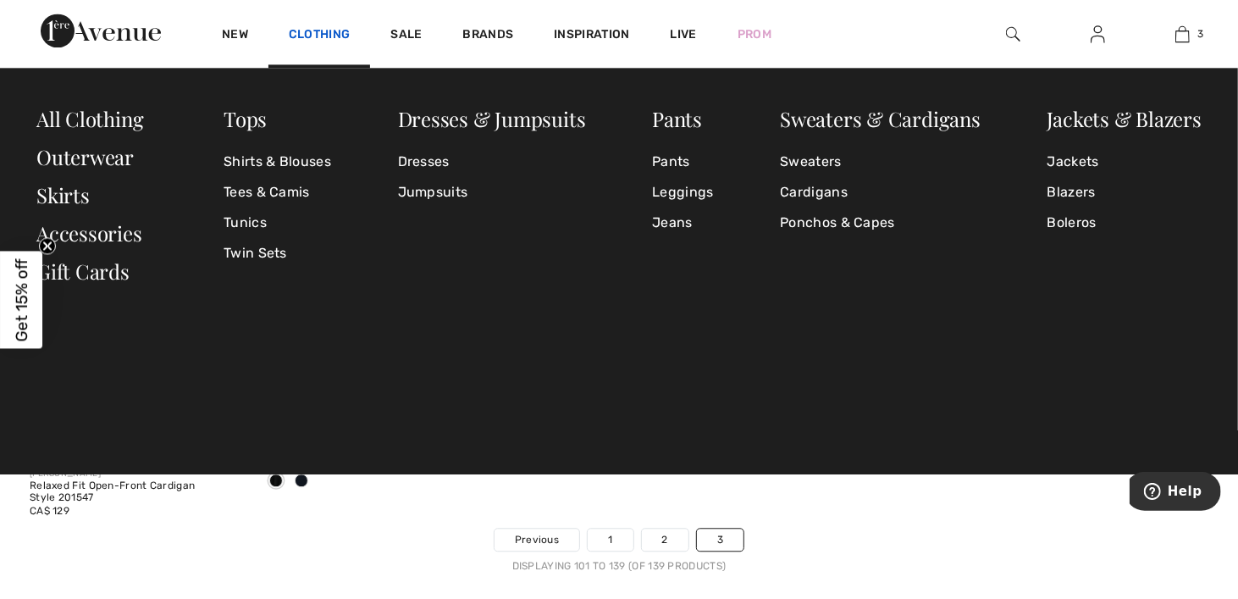
click at [317, 32] on link "Clothing" at bounding box center [319, 36] width 61 height 18
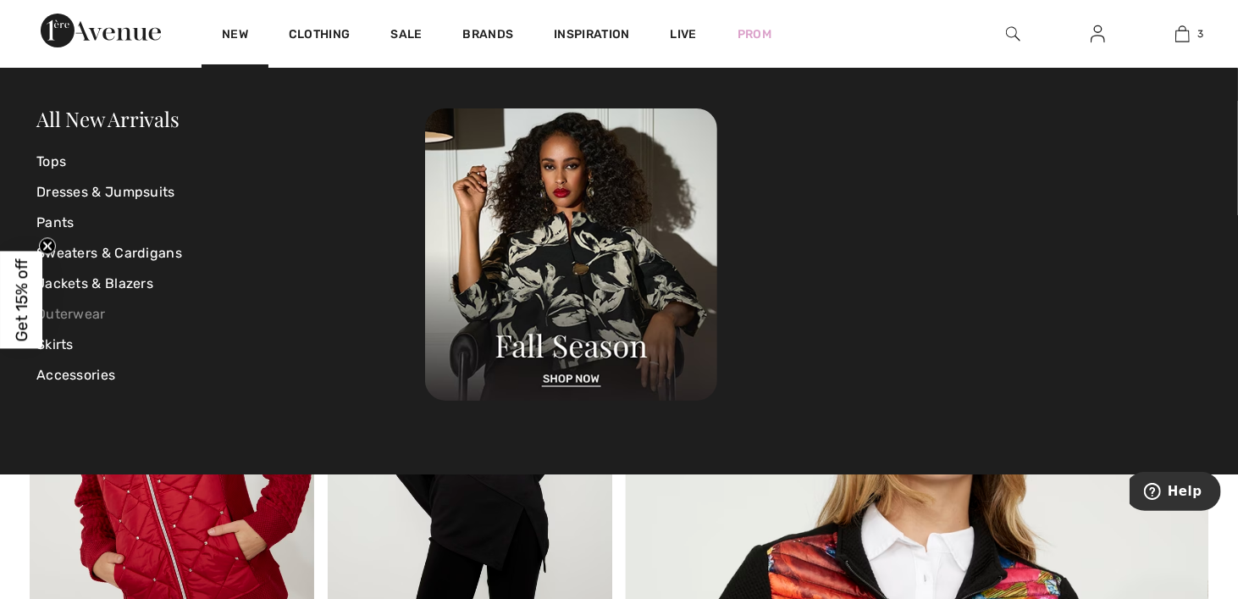
click at [80, 318] on link "Outerwear" at bounding box center [230, 314] width 389 height 30
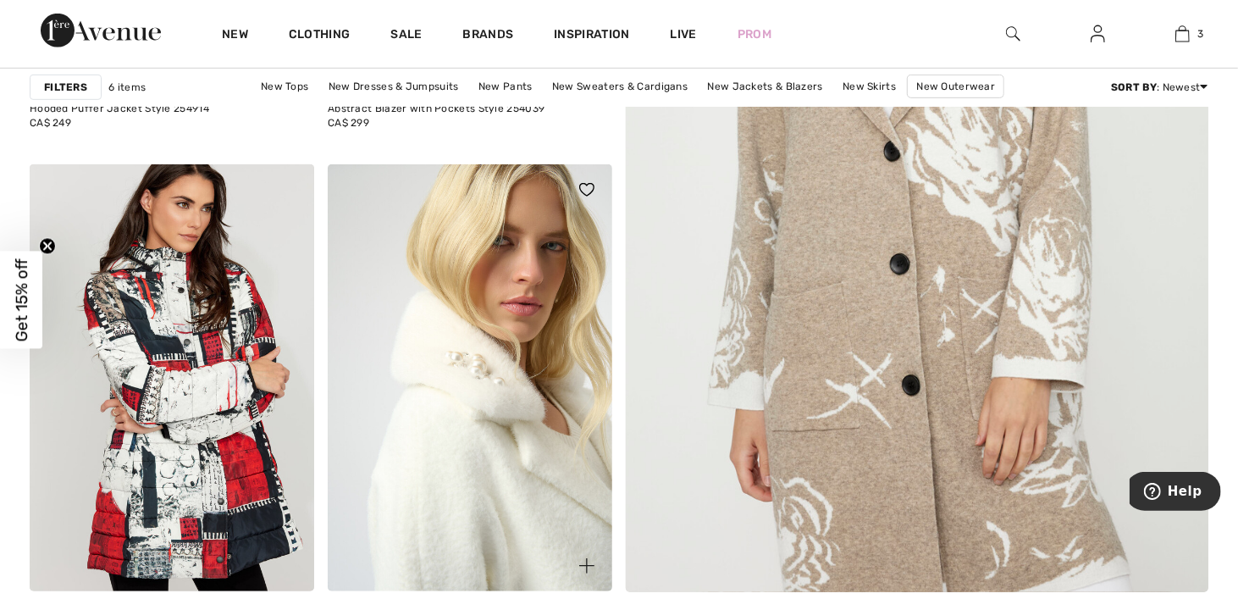
scroll to position [847, 0]
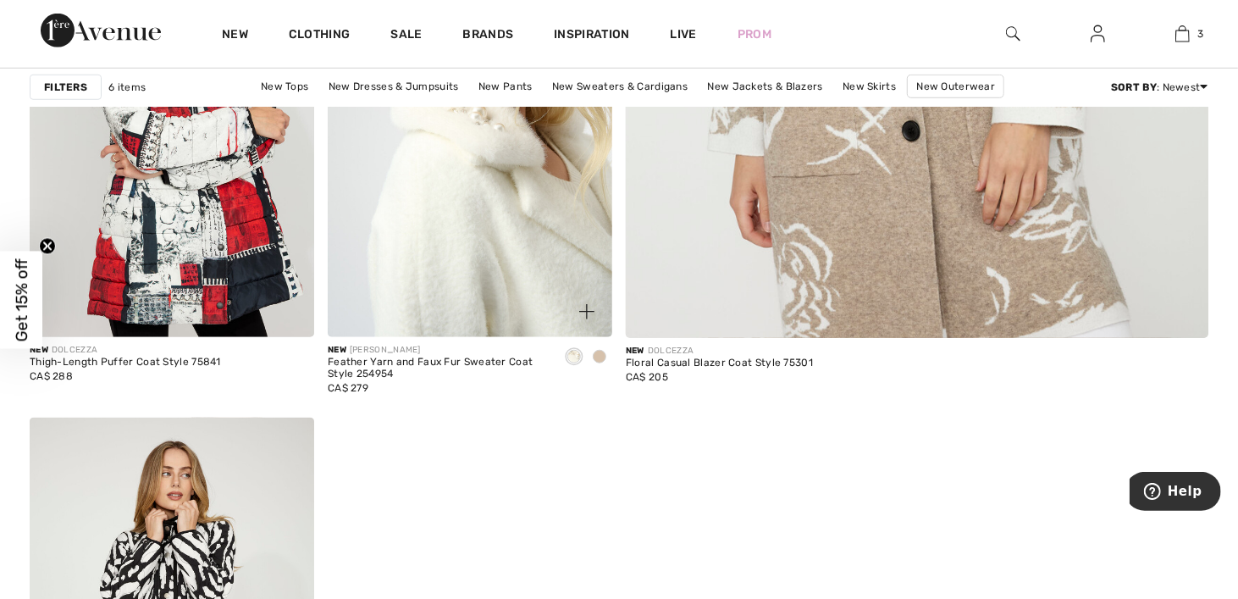
click at [468, 268] on img at bounding box center [470, 123] width 284 height 427
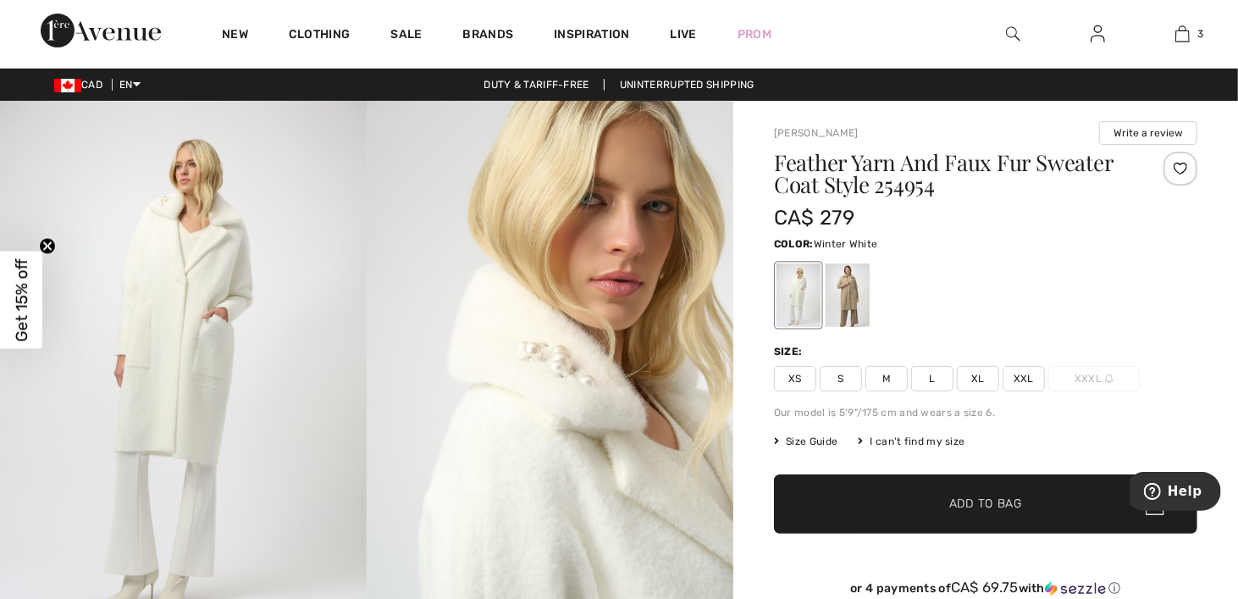
click at [210, 295] on img at bounding box center [183, 376] width 367 height 550
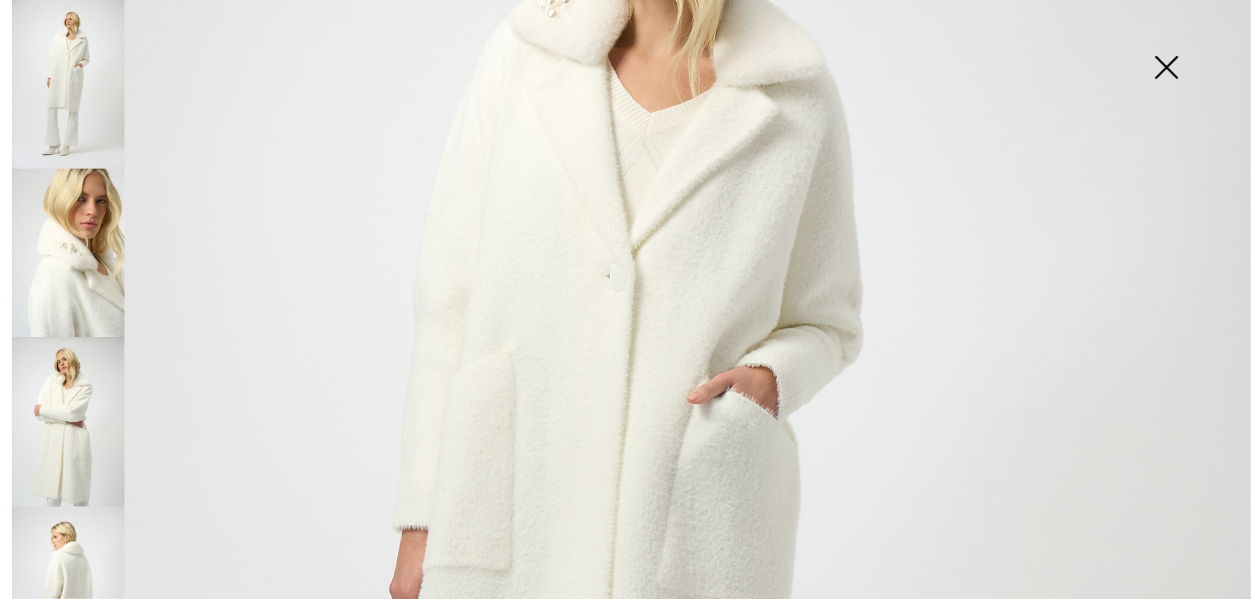
scroll to position [169, 0]
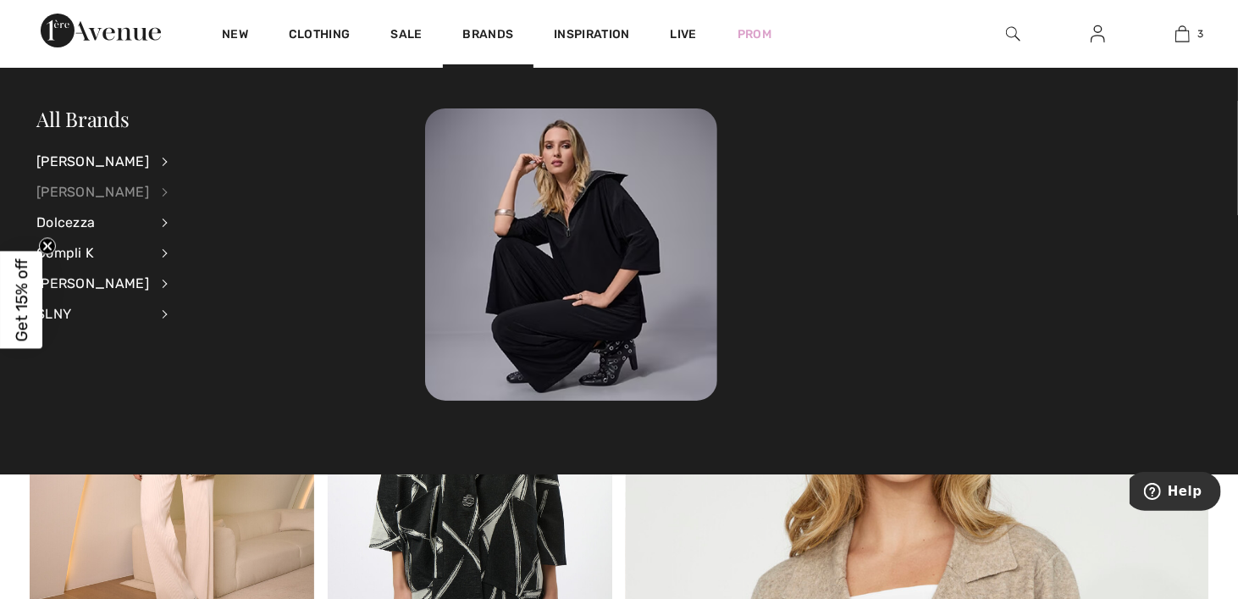
click at [93, 194] on div "[PERSON_NAME]" at bounding box center [92, 192] width 113 height 30
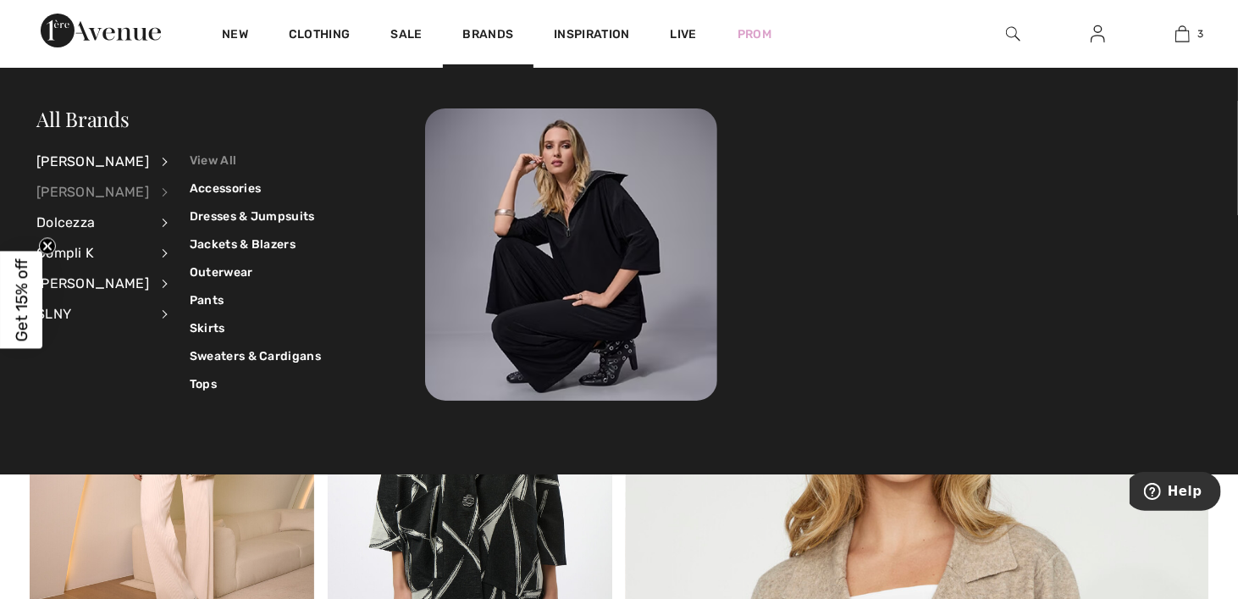
click at [217, 166] on link "View All" at bounding box center [255, 160] width 131 height 28
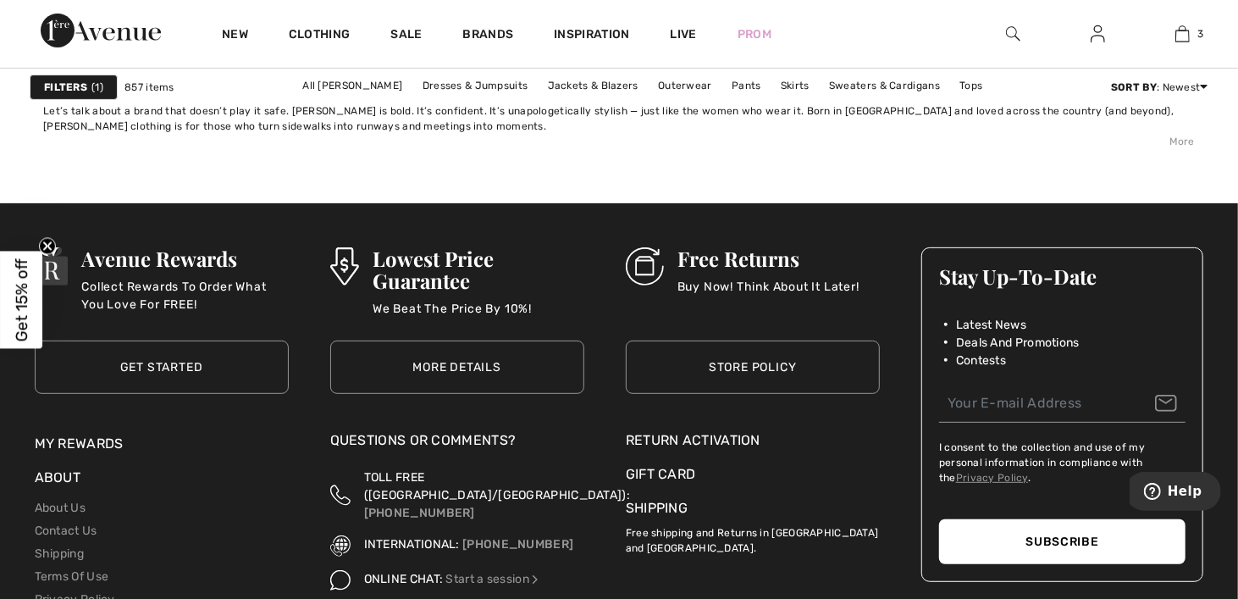
scroll to position [8128, 0]
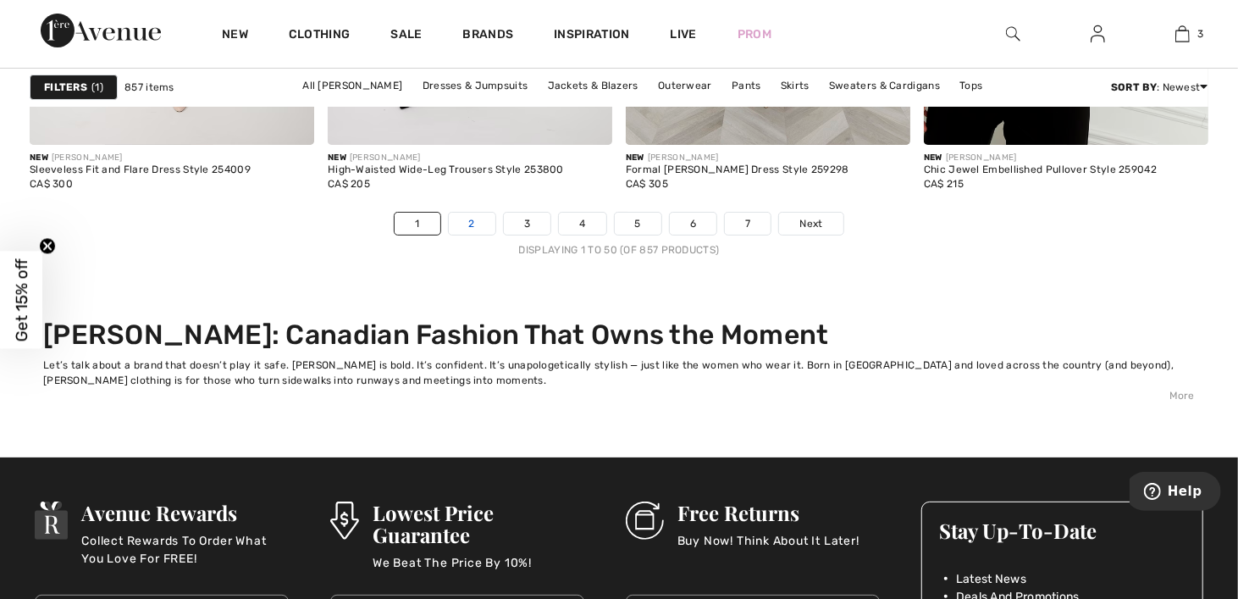
click at [472, 223] on link "2" at bounding box center [472, 224] width 47 height 22
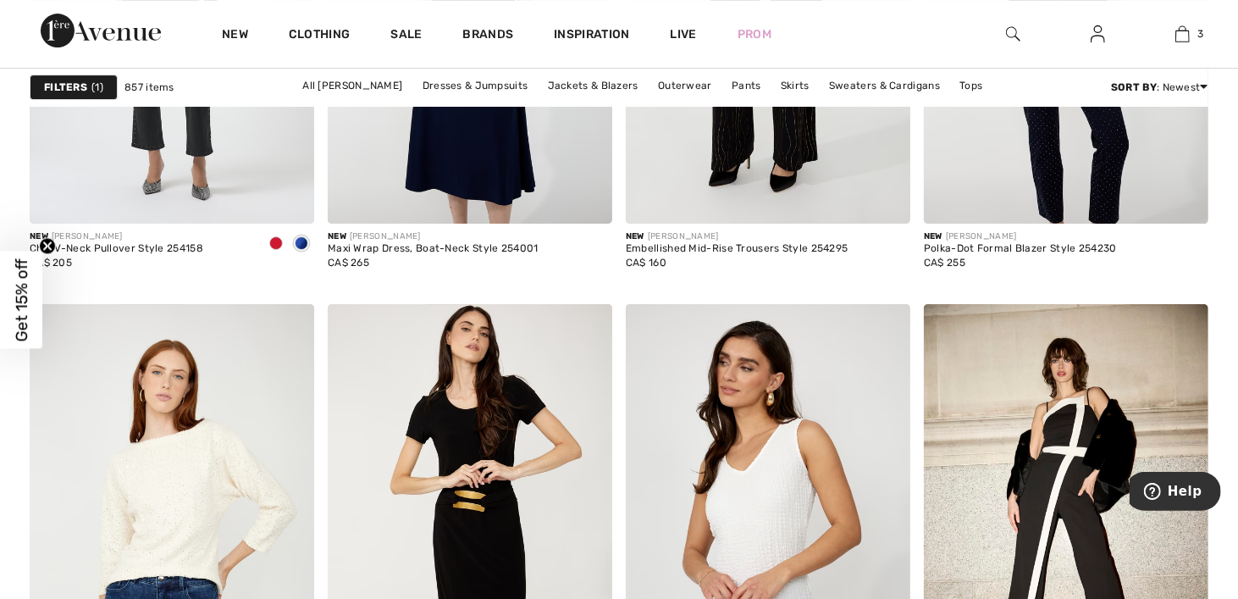
scroll to position [3302, 0]
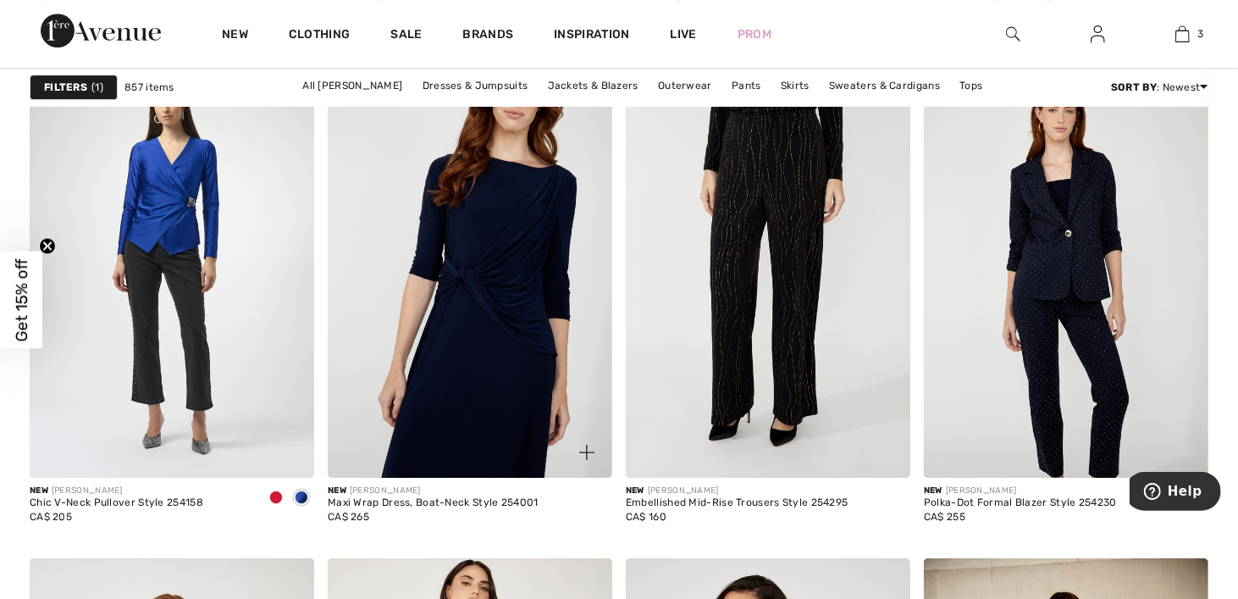
click at [494, 242] on img at bounding box center [470, 264] width 284 height 427
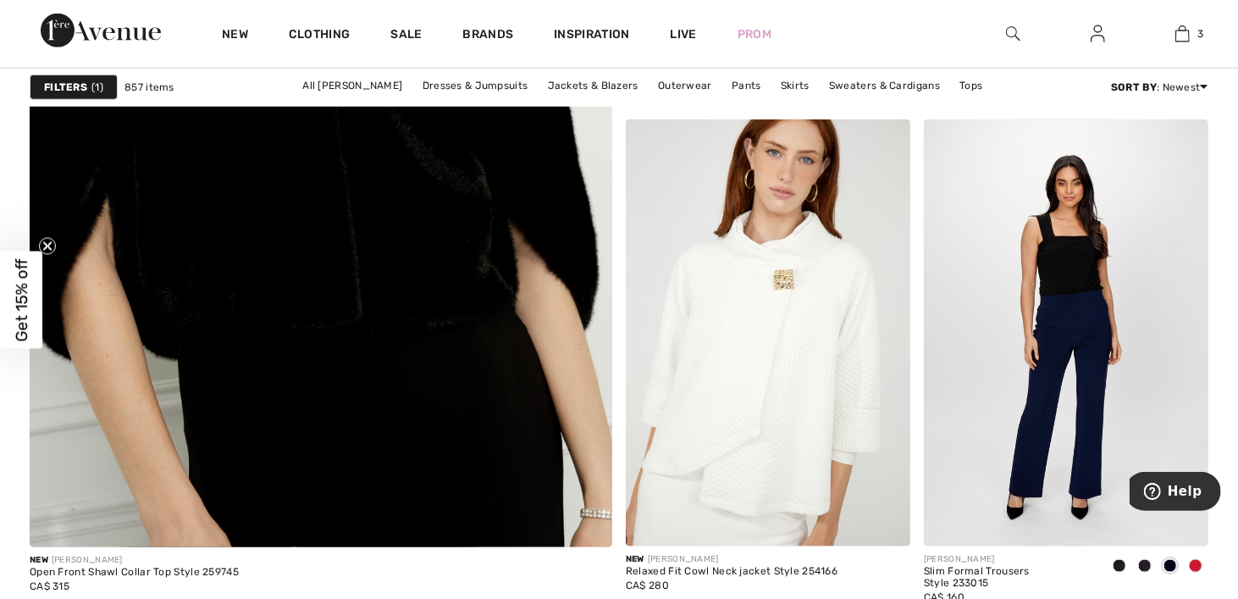
scroll to position [5080, 0]
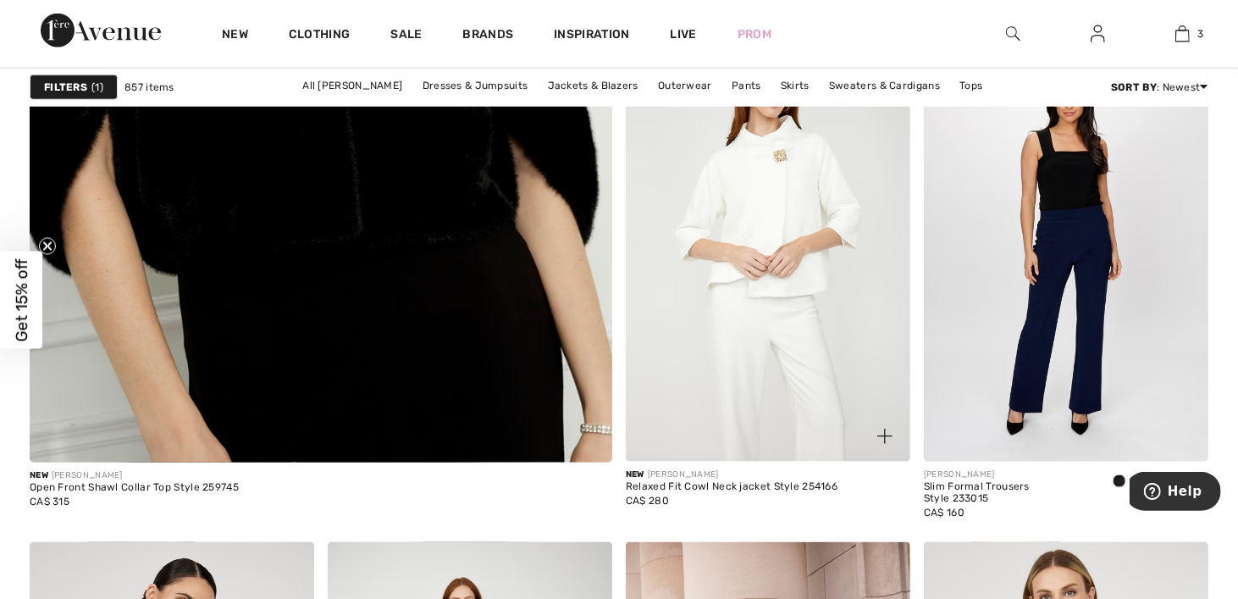
click at [769, 214] on img at bounding box center [768, 248] width 284 height 427
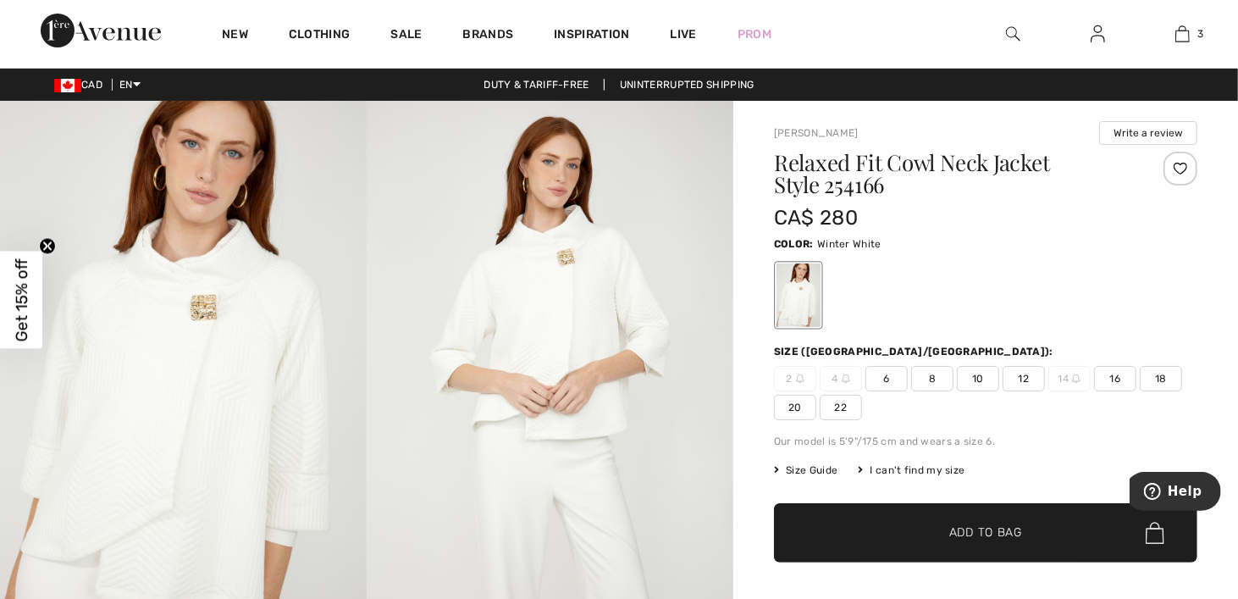
drag, startPoint x: 175, startPoint y: 311, endPoint x: 190, endPoint y: 281, distance: 32.9
click at [176, 310] on img at bounding box center [183, 376] width 367 height 550
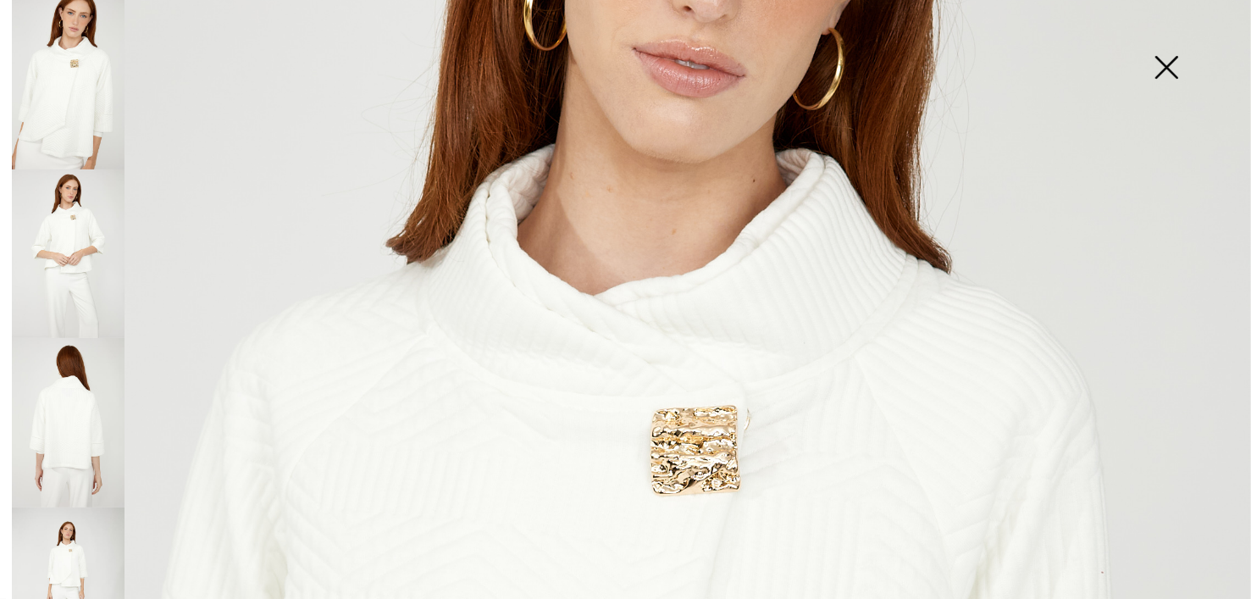
scroll to position [339, 0]
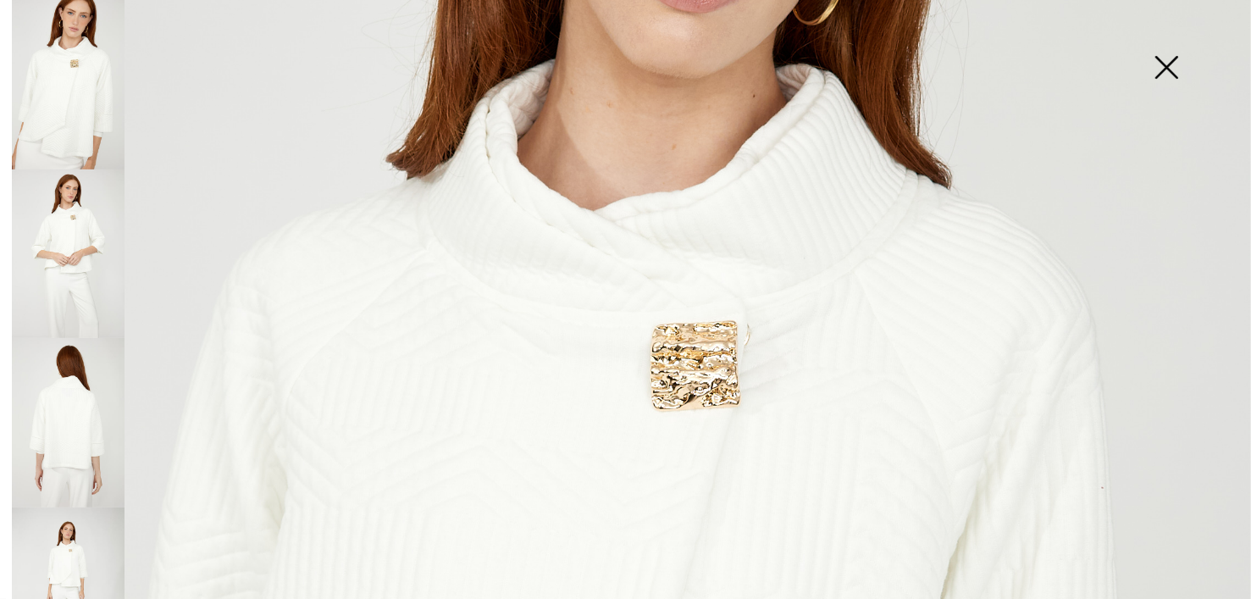
click at [70, 137] on img at bounding box center [68, 84] width 113 height 169
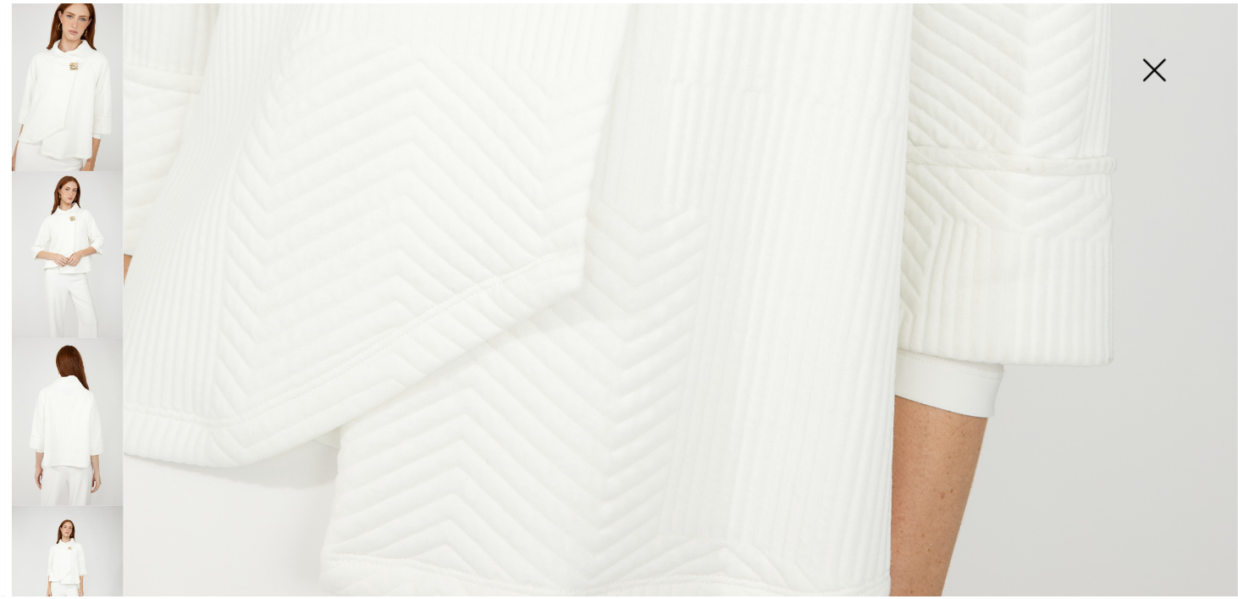
scroll to position [51, 0]
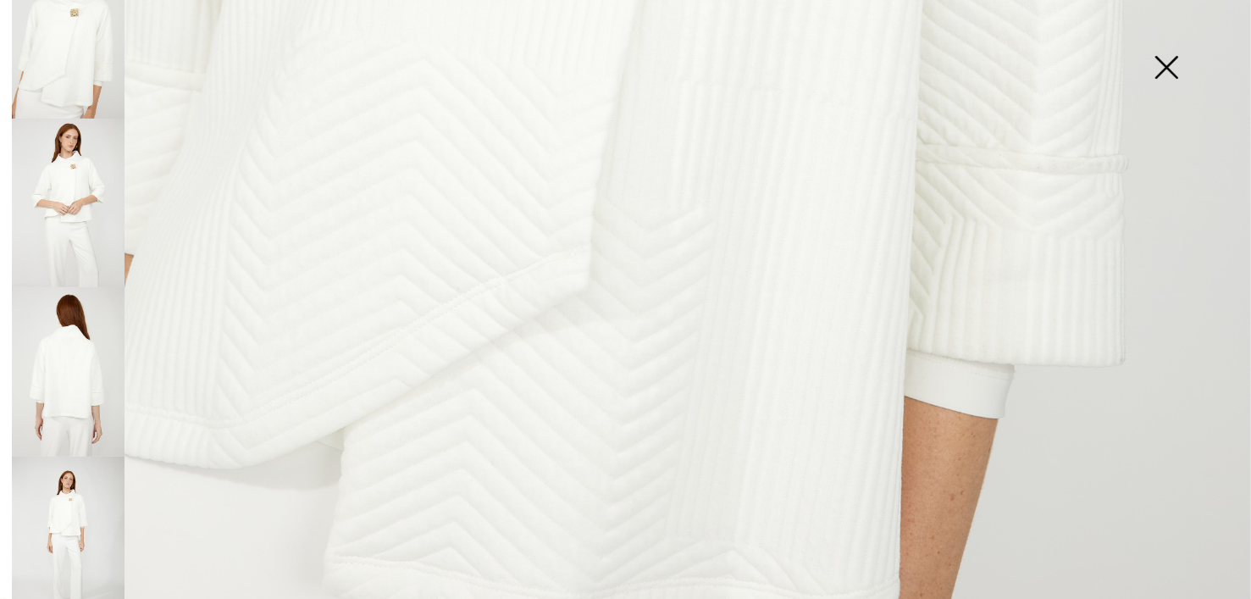
click at [1166, 66] on img at bounding box center [1166, 68] width 85 height 87
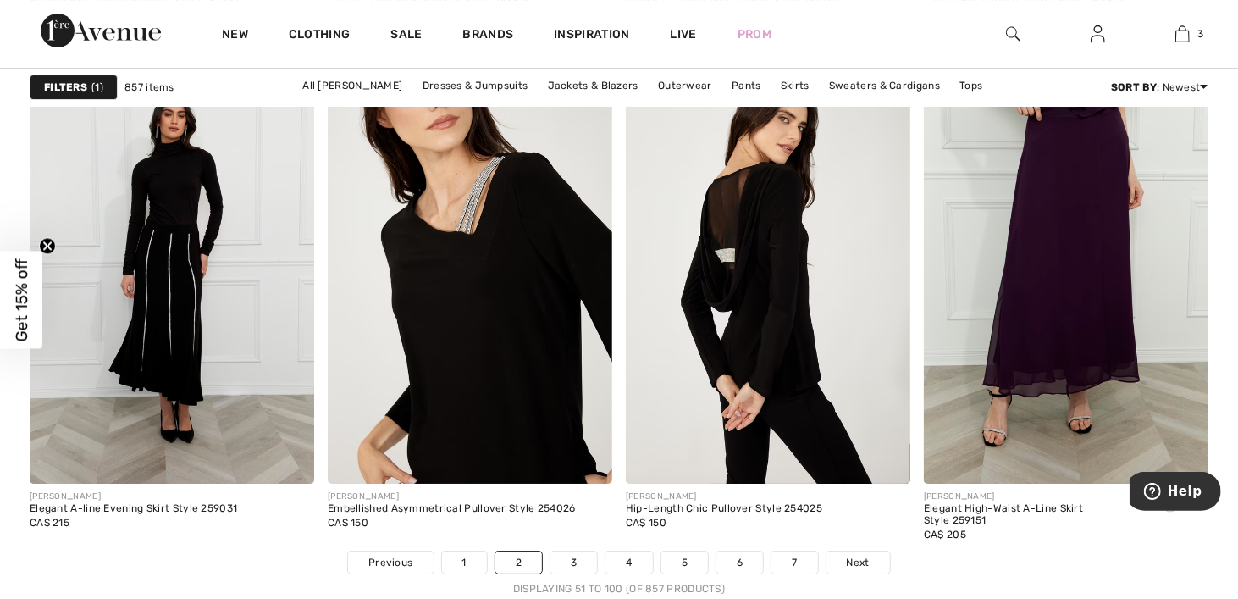
scroll to position [8128, 0]
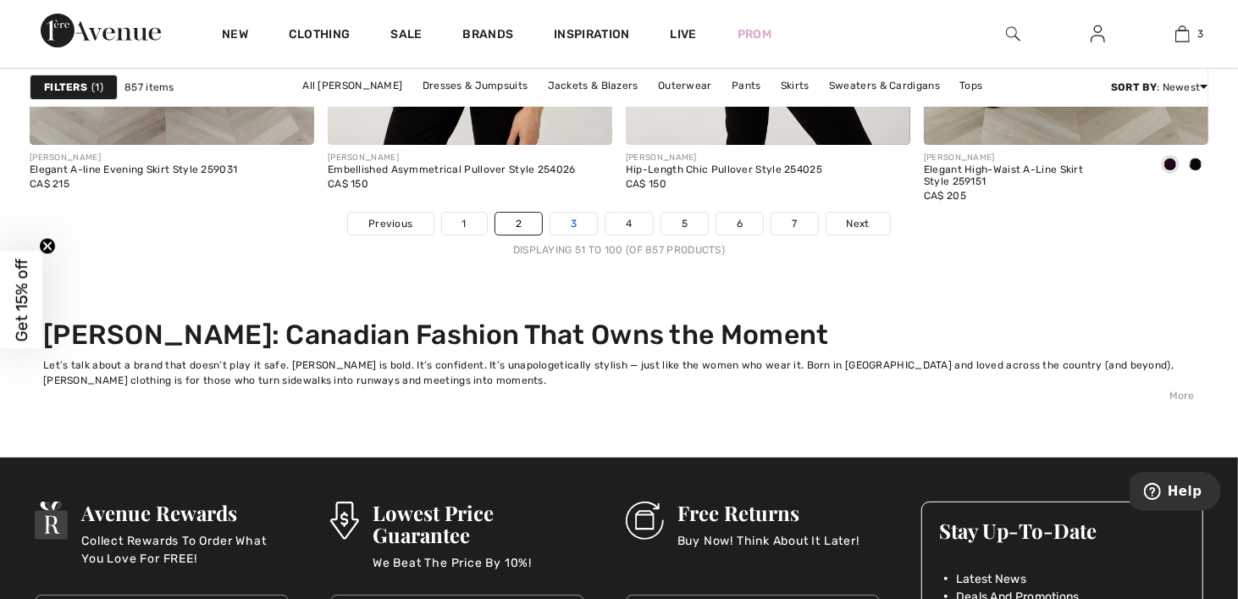
click at [573, 224] on link "3" at bounding box center [573, 224] width 47 height 22
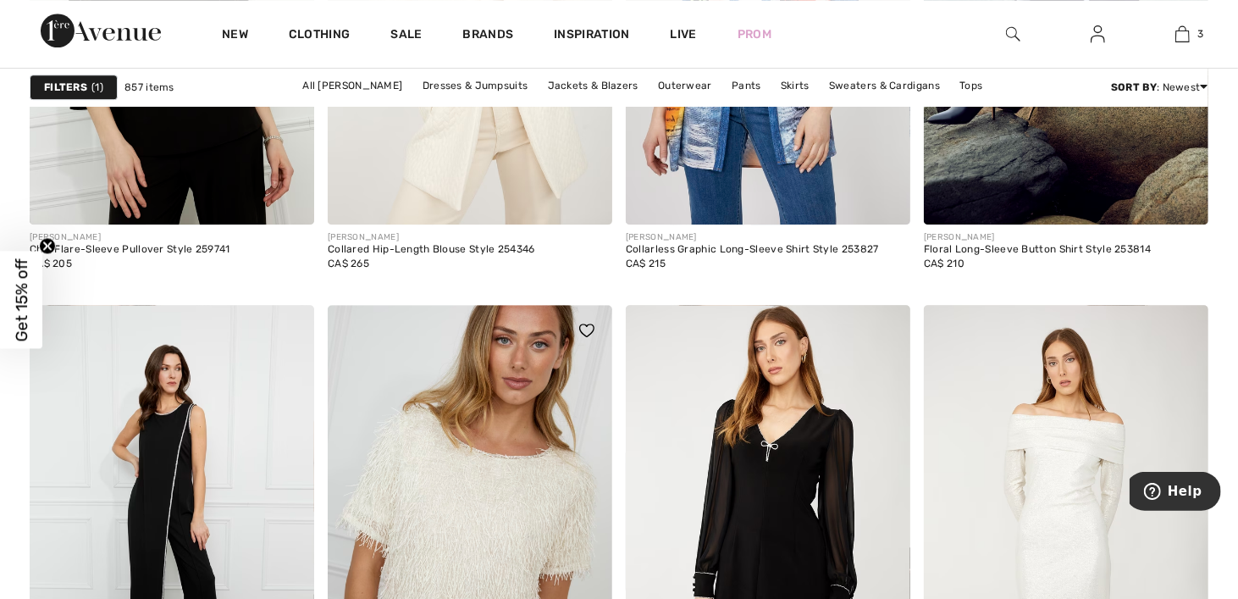
scroll to position [3302, 0]
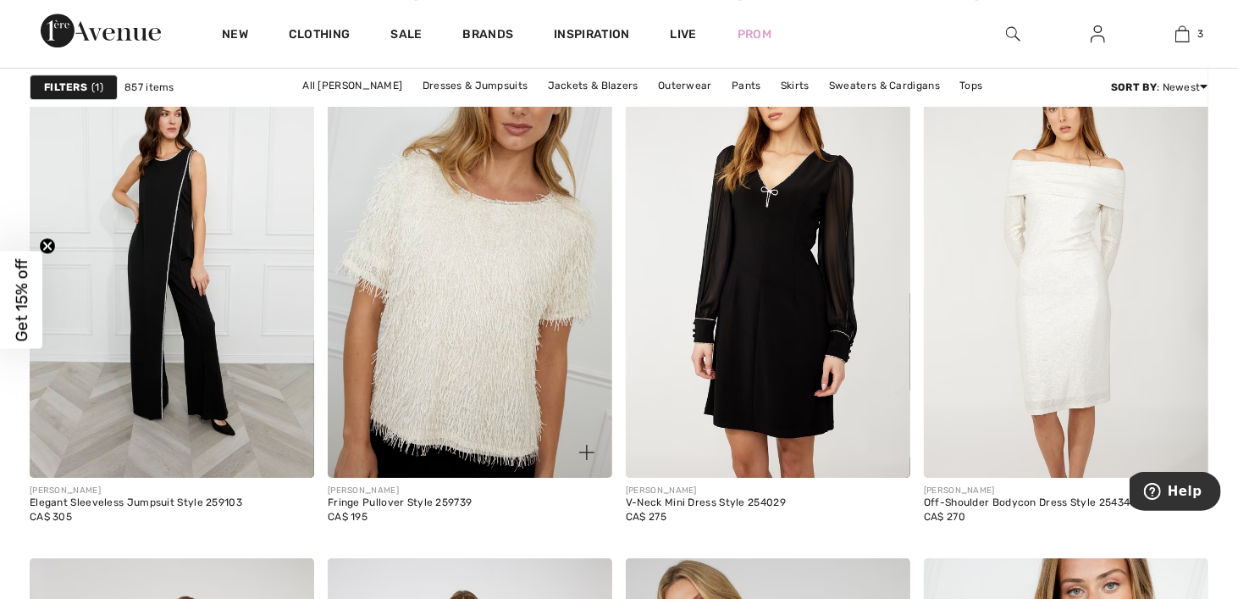
click at [480, 331] on img at bounding box center [470, 264] width 284 height 427
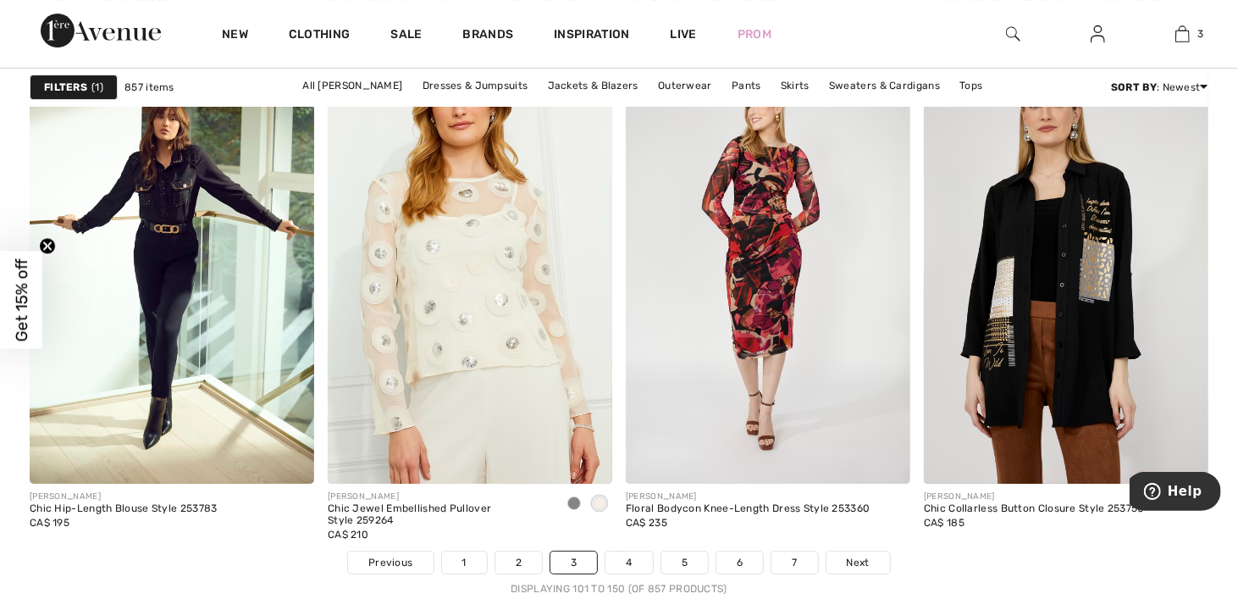
scroll to position [8128, 0]
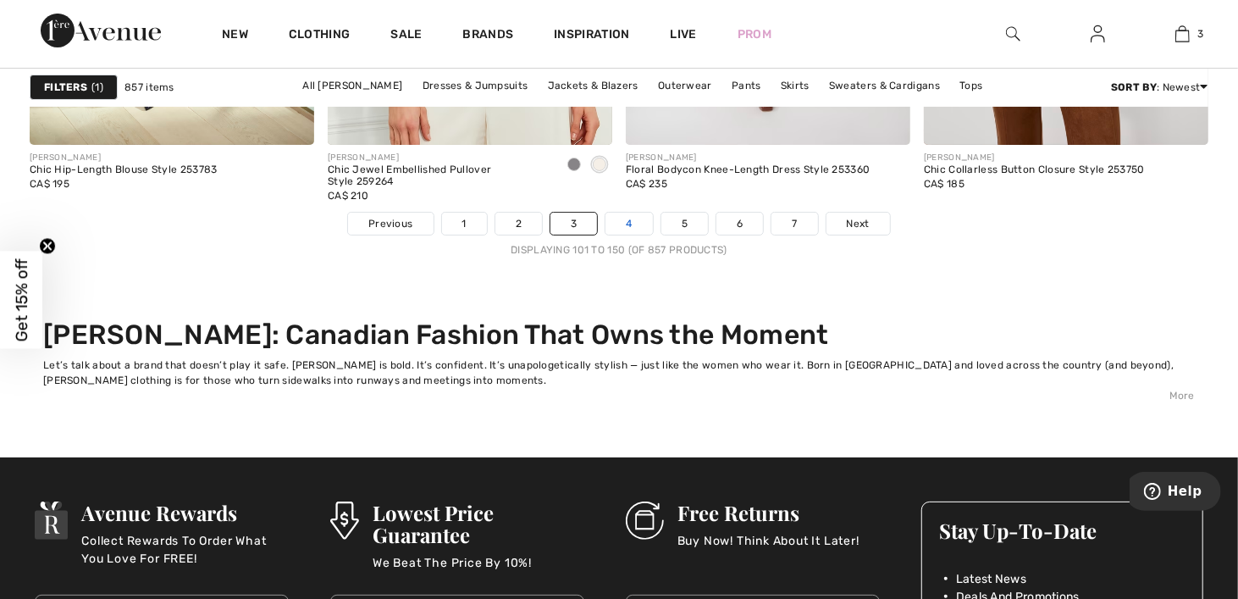
click at [627, 224] on link "4" at bounding box center [628, 224] width 47 height 22
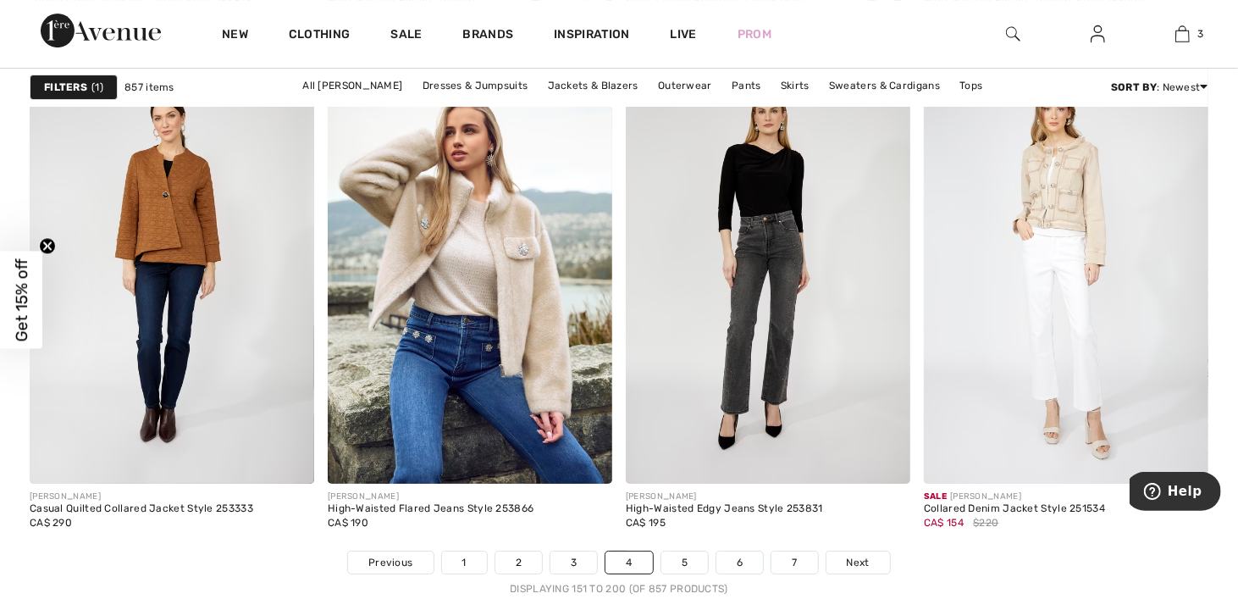
scroll to position [8128, 0]
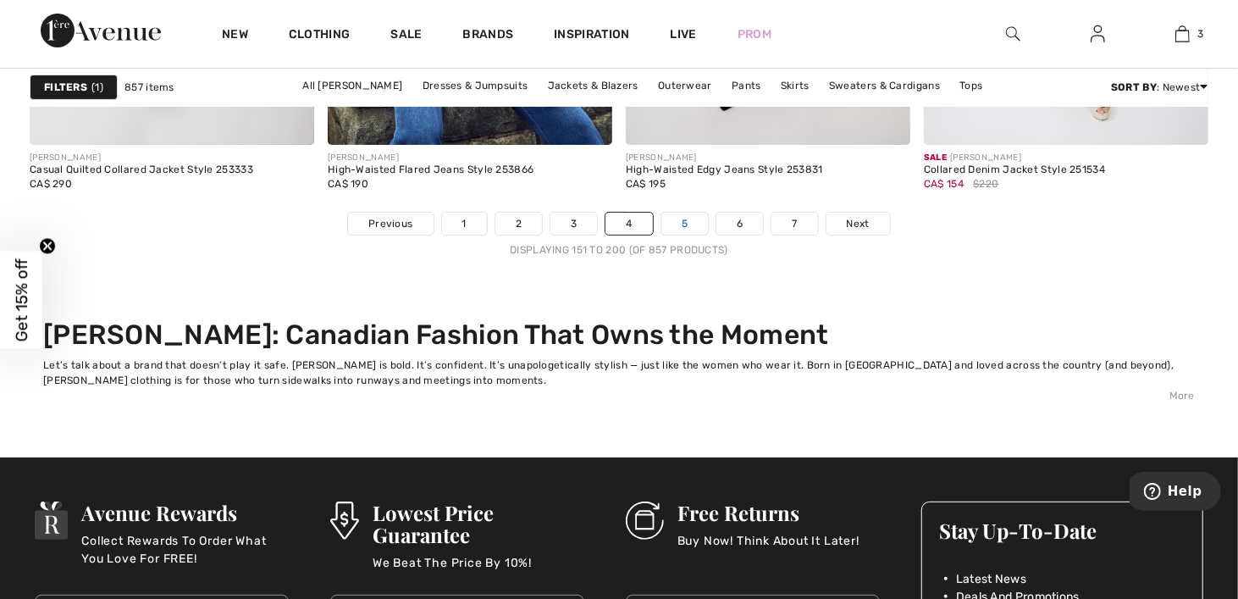
click at [684, 227] on link "5" at bounding box center [684, 224] width 47 height 22
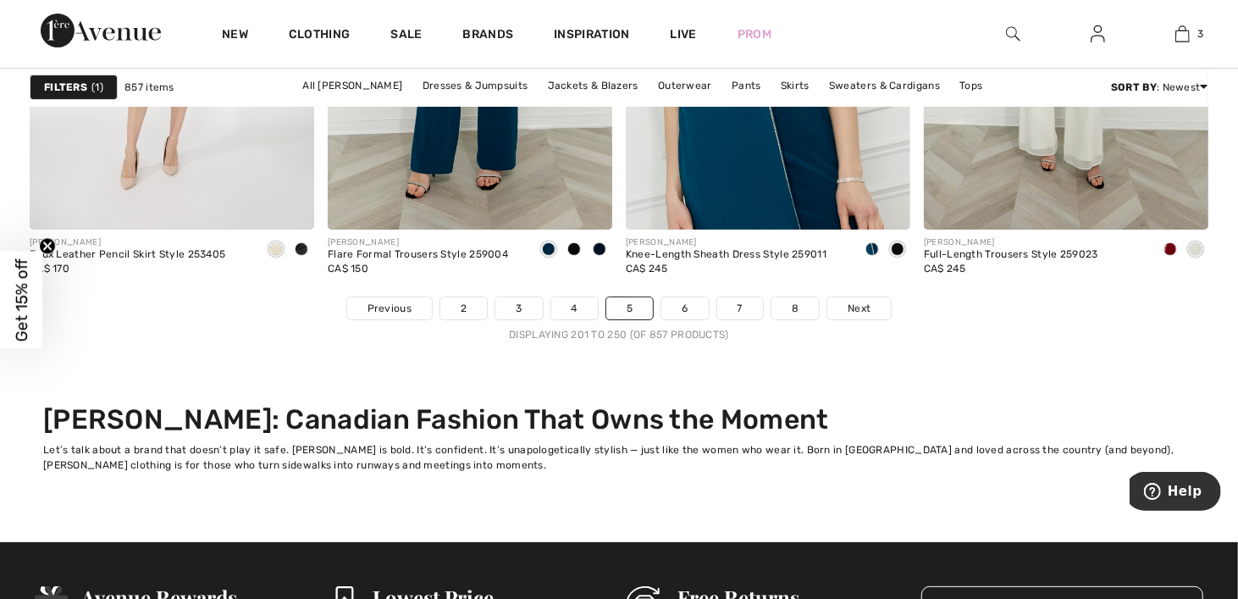
scroll to position [8128, 0]
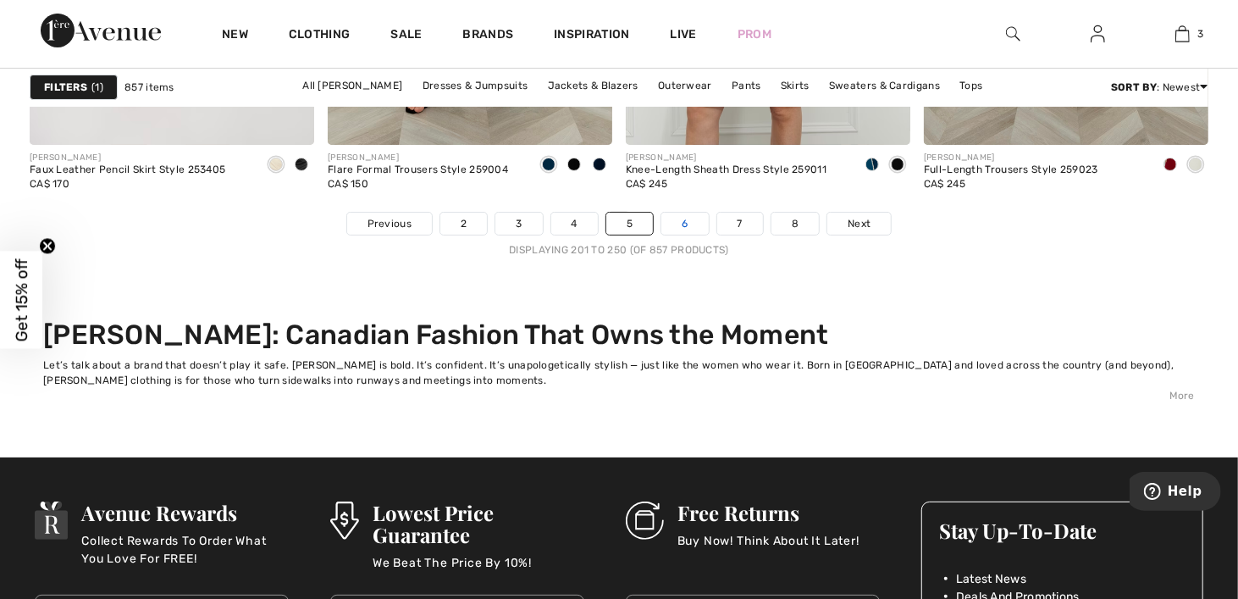
click at [683, 223] on link "6" at bounding box center [684, 224] width 47 height 22
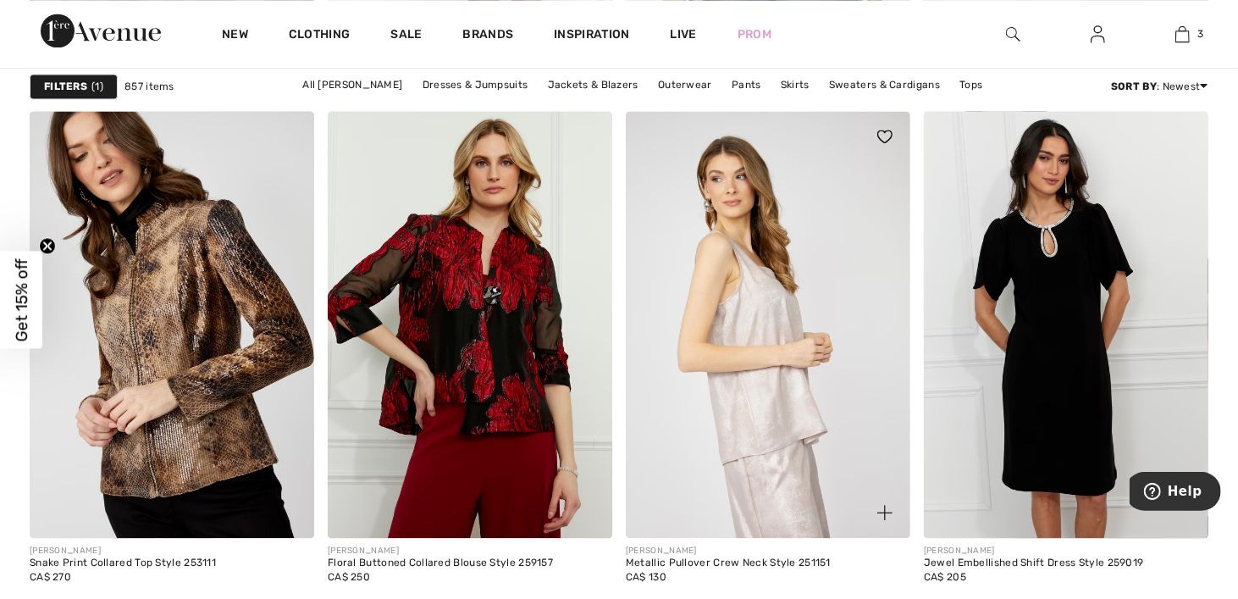
scroll to position [1947, 0]
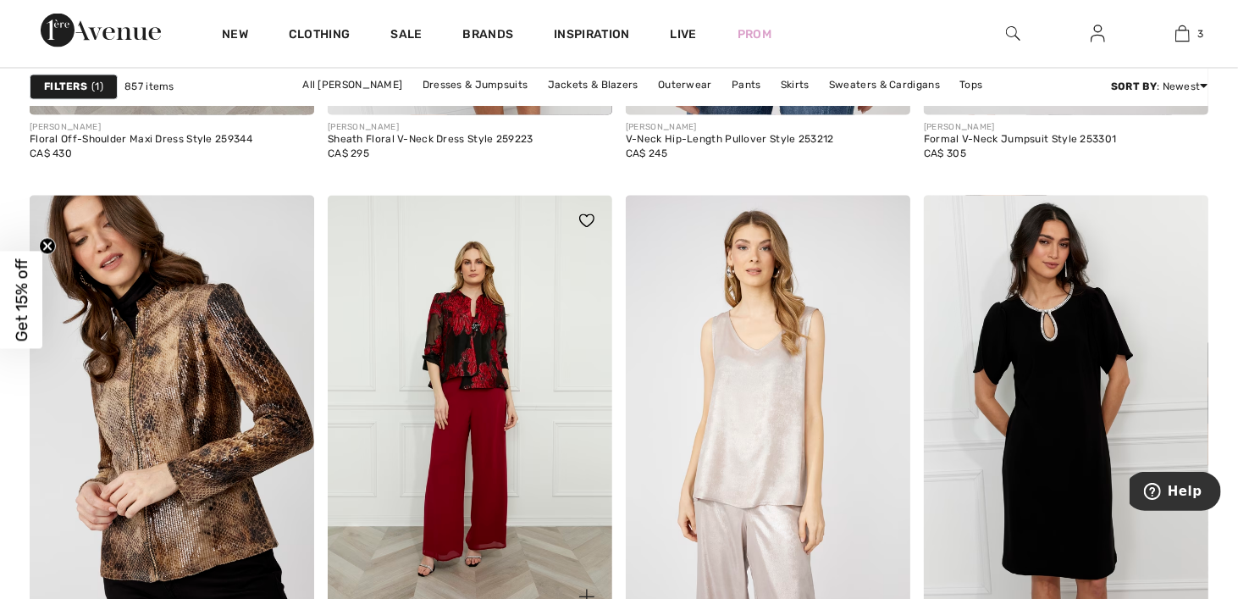
click at [449, 355] on img at bounding box center [470, 409] width 284 height 427
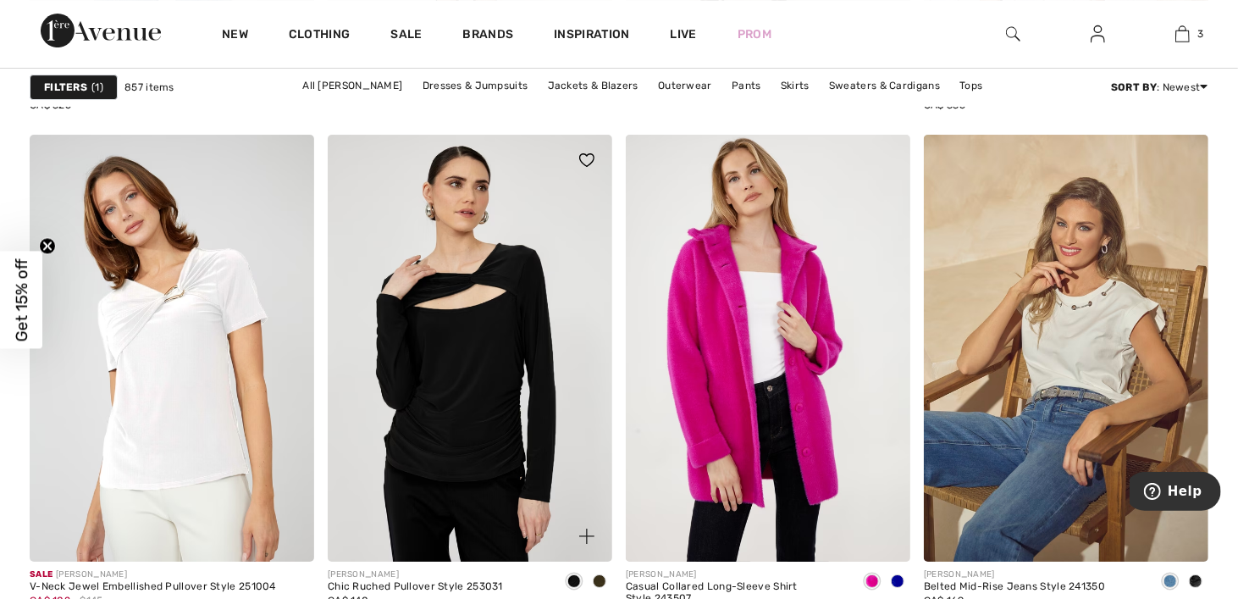
scroll to position [3810, 0]
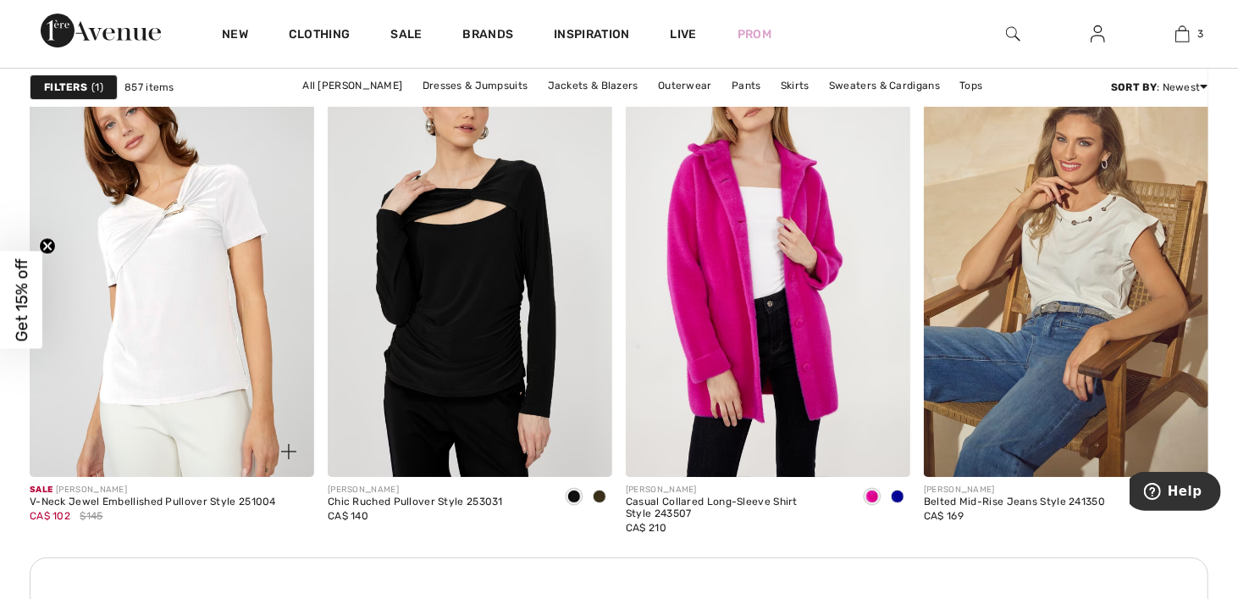
click at [214, 231] on img at bounding box center [172, 263] width 284 height 427
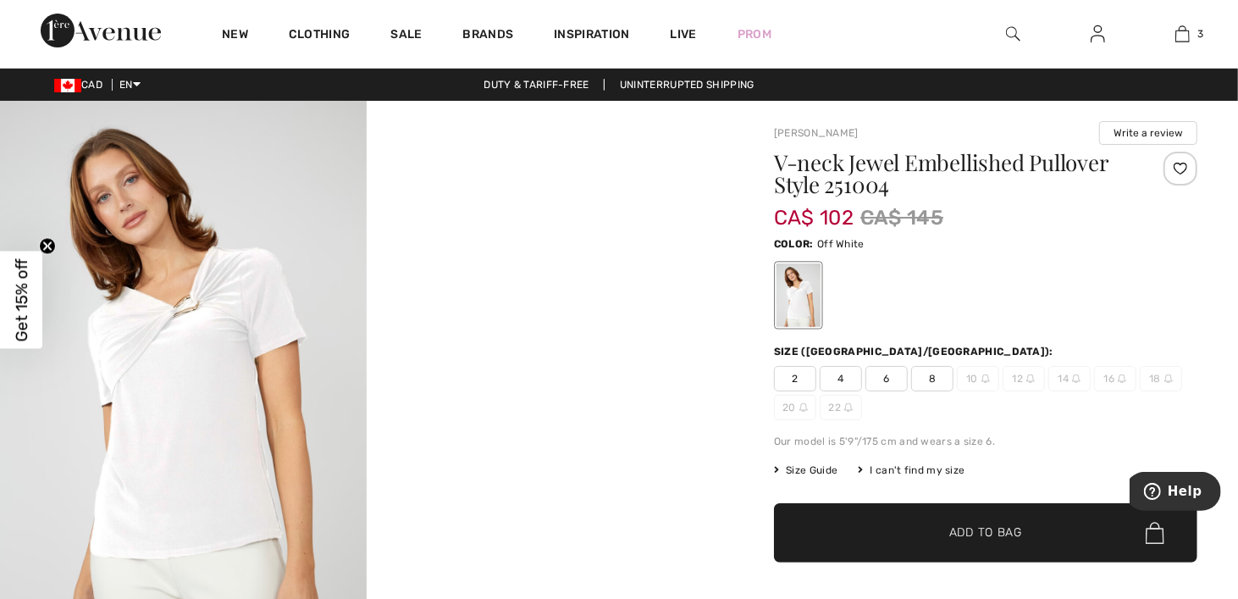
click at [191, 323] on img at bounding box center [183, 376] width 367 height 550
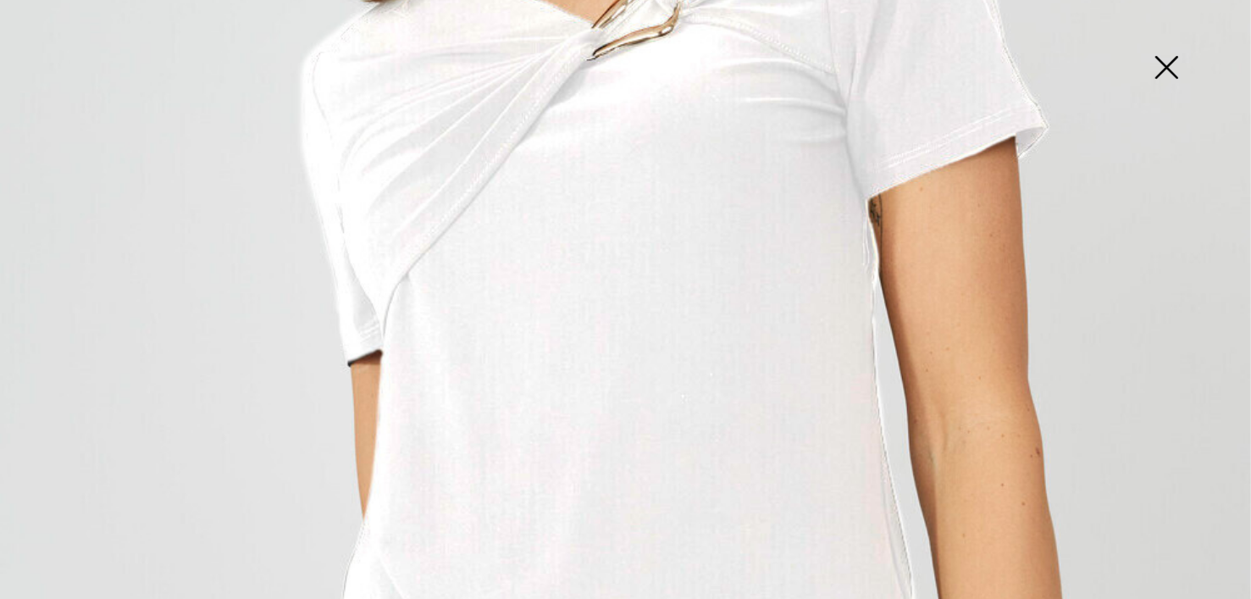
scroll to position [1016, 0]
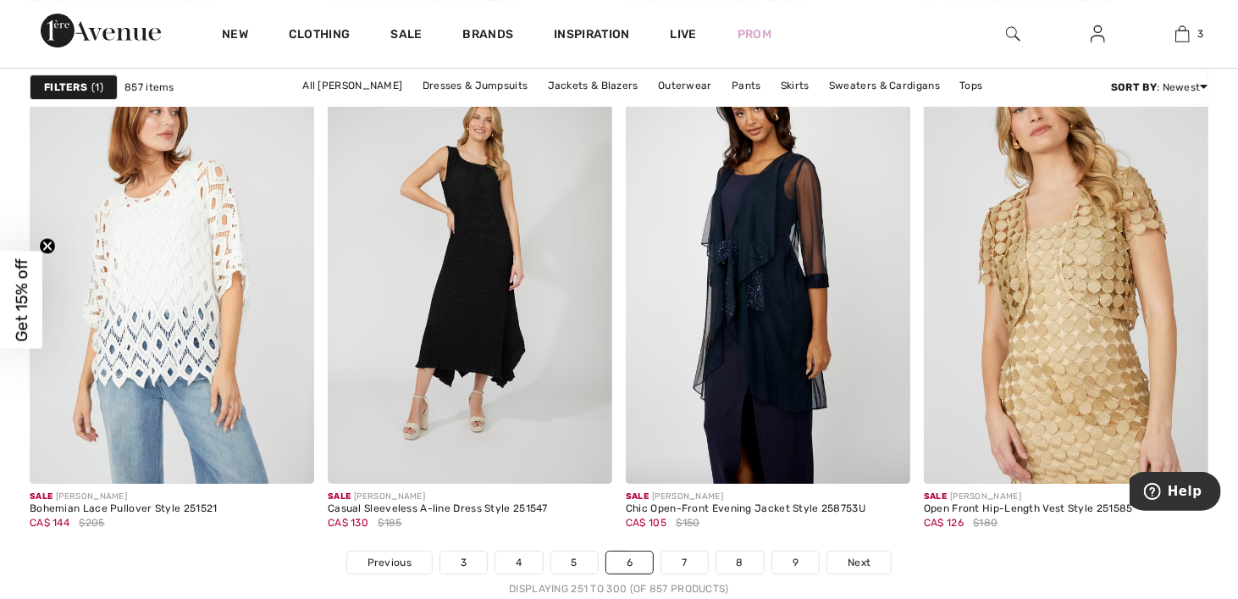
scroll to position [8128, 0]
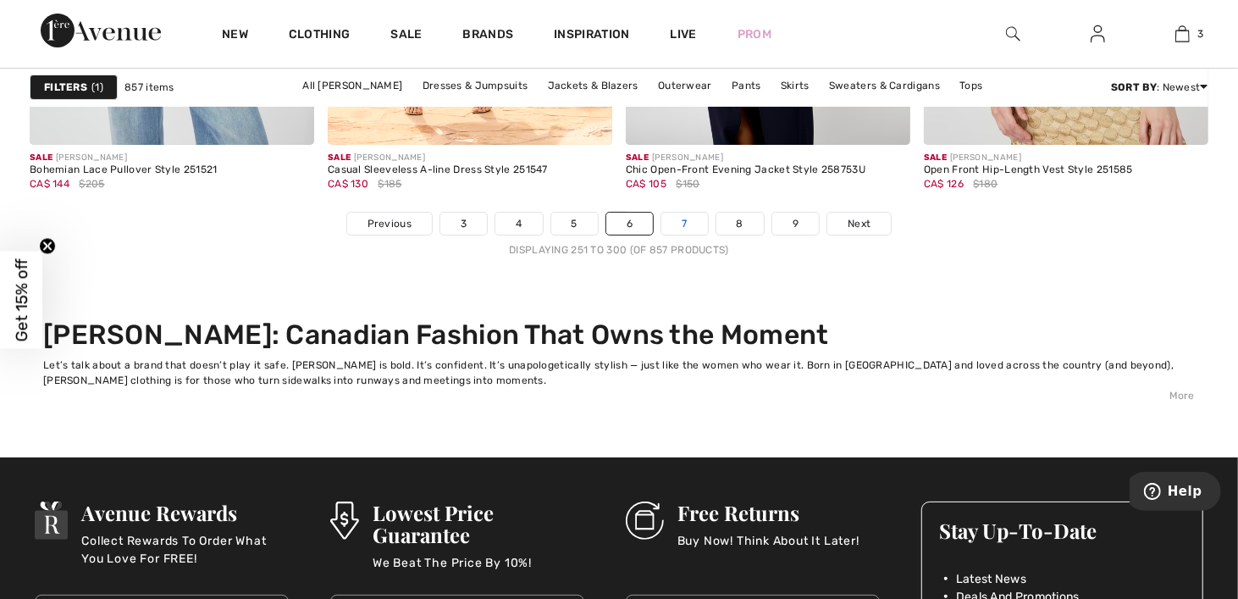
click at [681, 221] on link "7" at bounding box center [684, 224] width 46 height 22
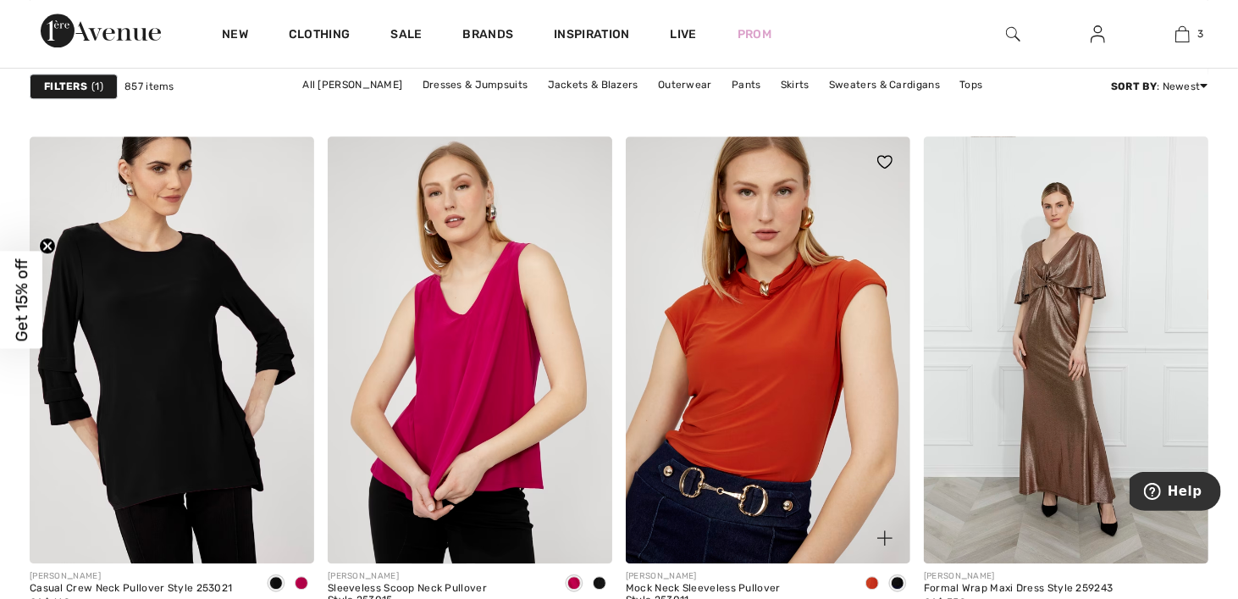
scroll to position [2879, 0]
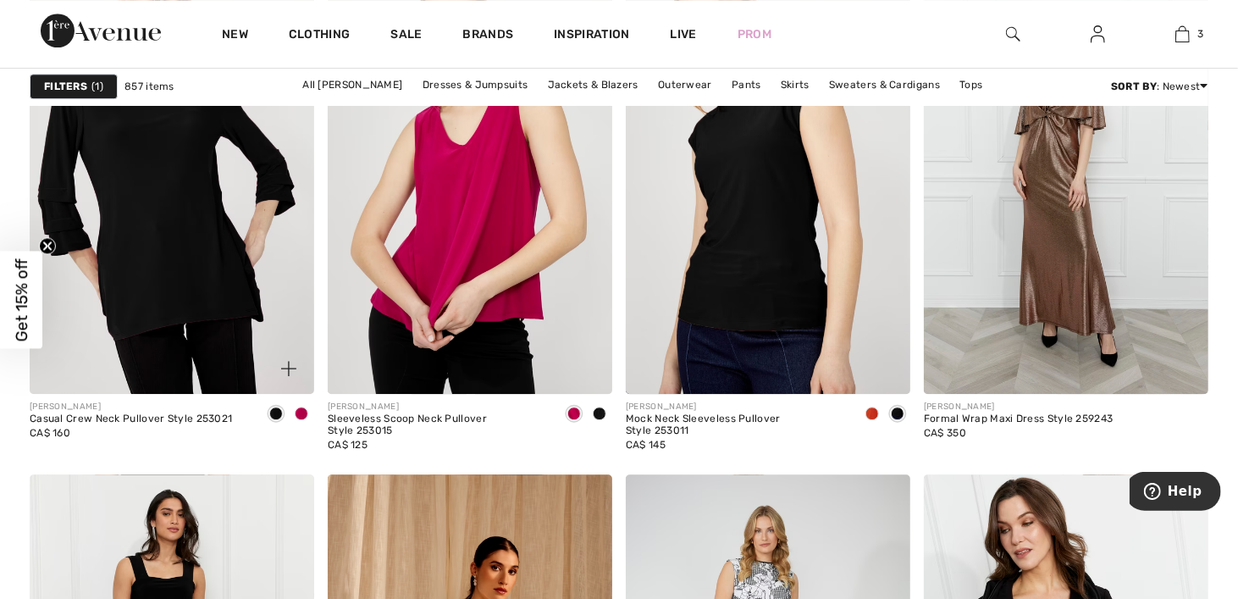
click at [297, 410] on span at bounding box center [302, 413] width 14 height 14
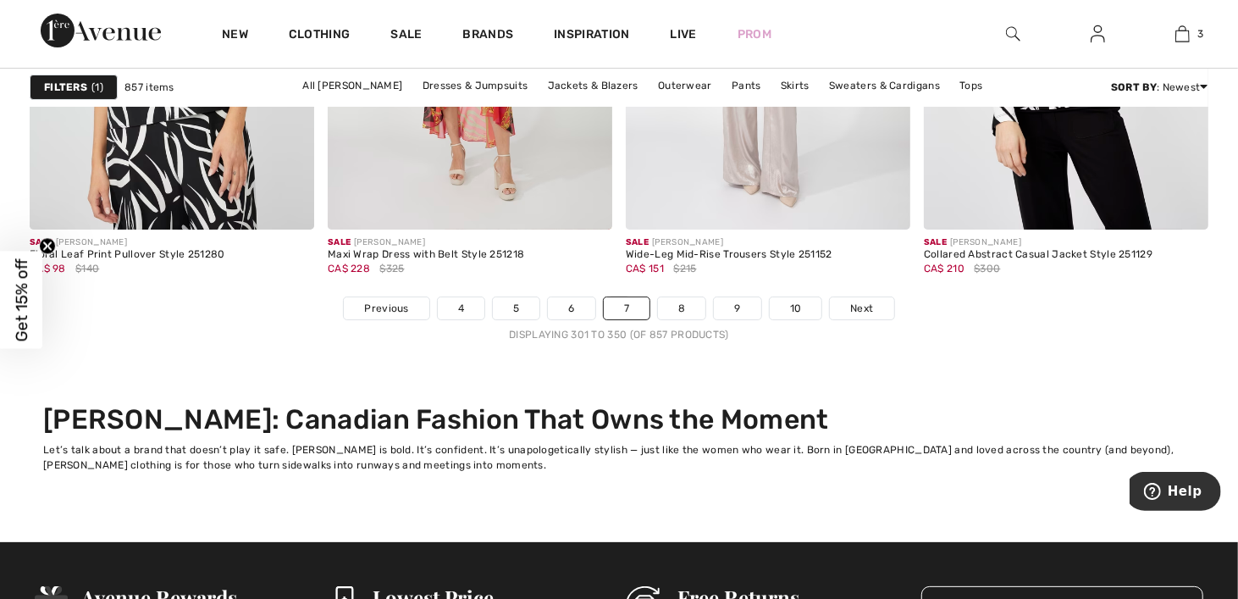
scroll to position [8128, 0]
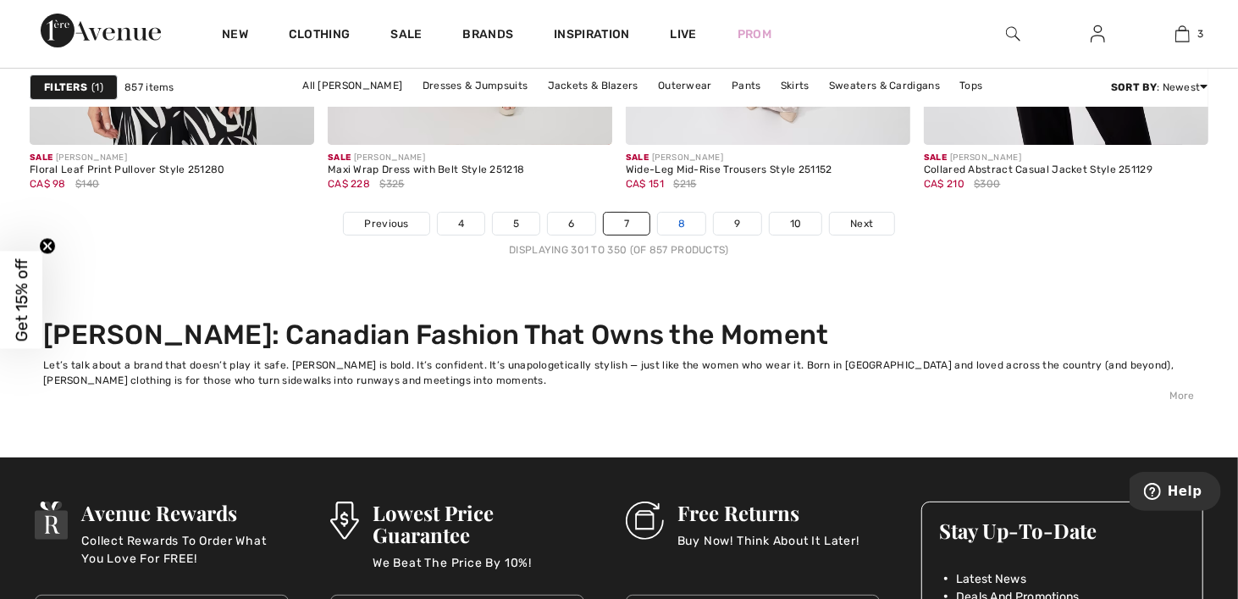
click at [681, 218] on link "8" at bounding box center [681, 224] width 47 height 22
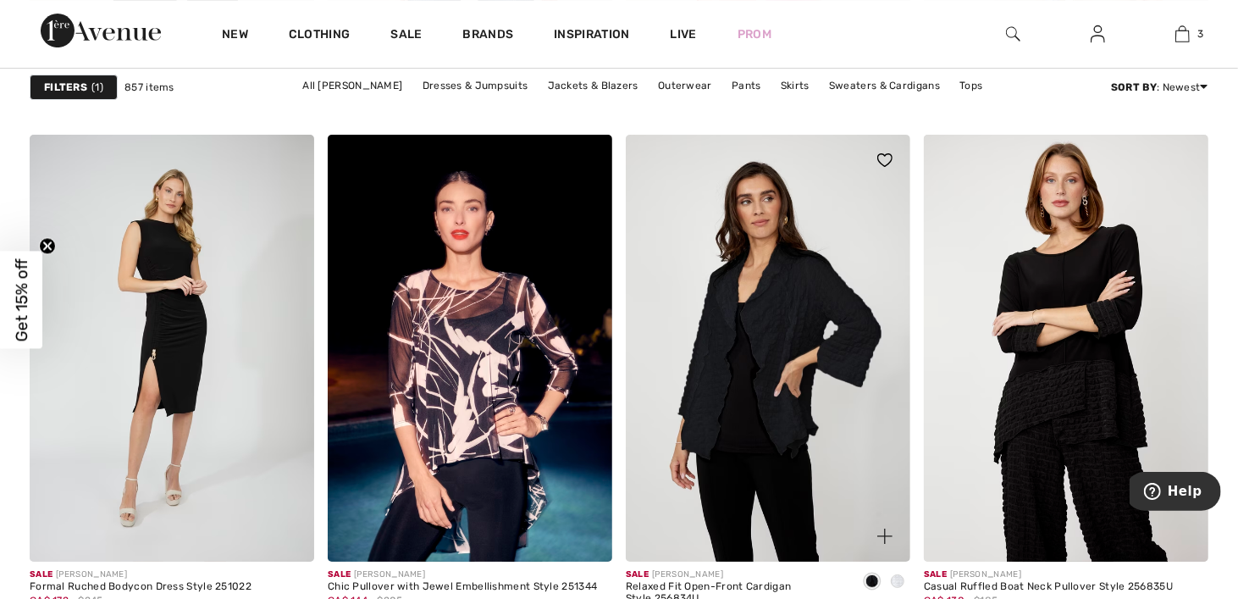
scroll to position [3895, 0]
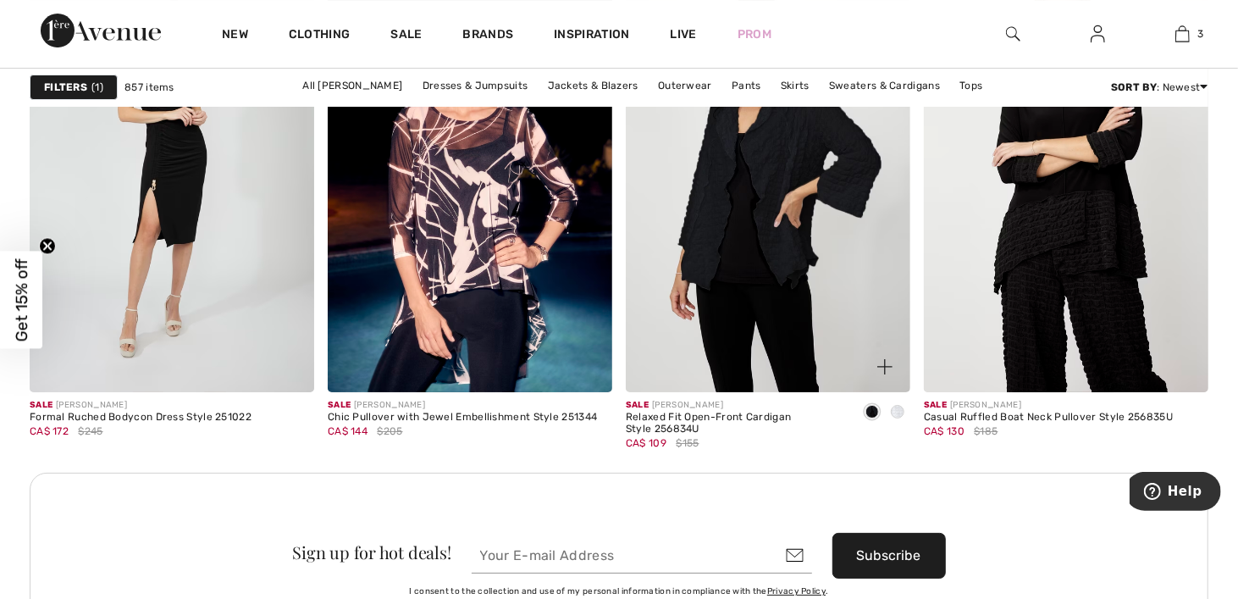
click at [893, 408] on span at bounding box center [898, 412] width 14 height 14
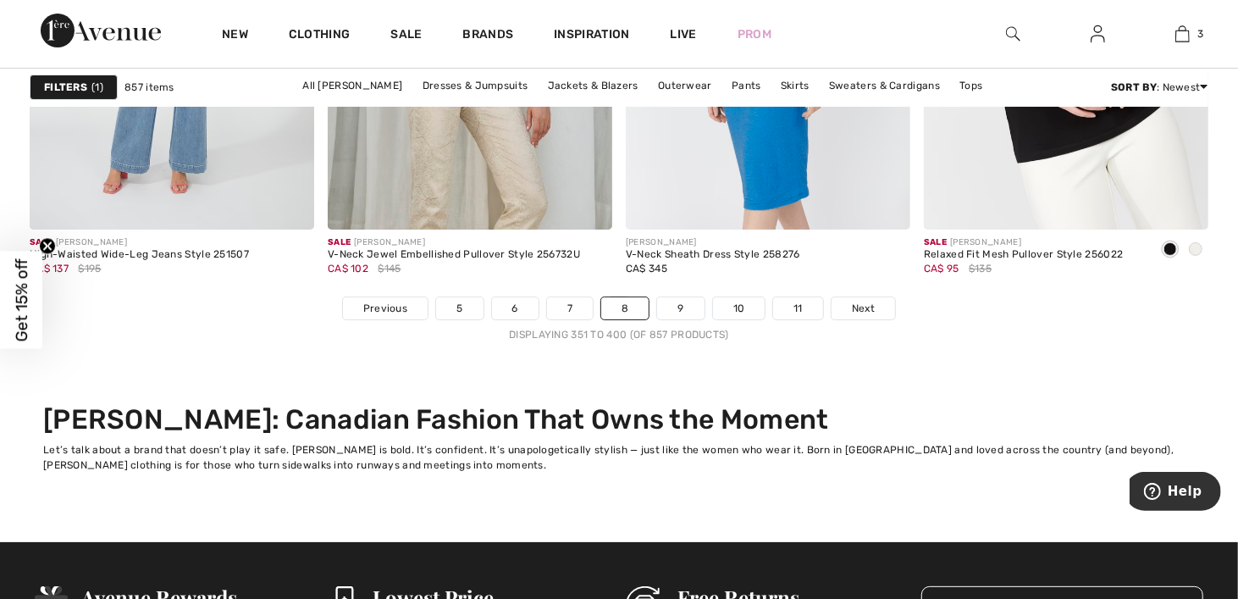
scroll to position [8128, 0]
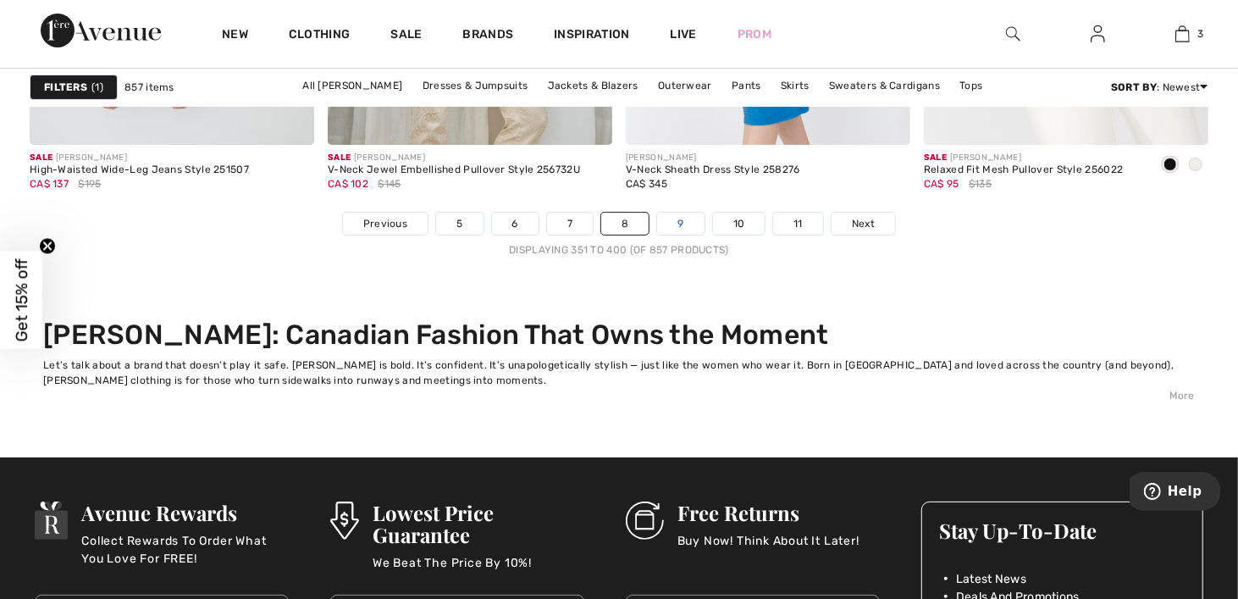
click at [680, 220] on link "9" at bounding box center [680, 224] width 47 height 22
click at [681, 221] on link "9" at bounding box center [680, 224] width 47 height 22
